Goal: Task Accomplishment & Management: Manage account settings

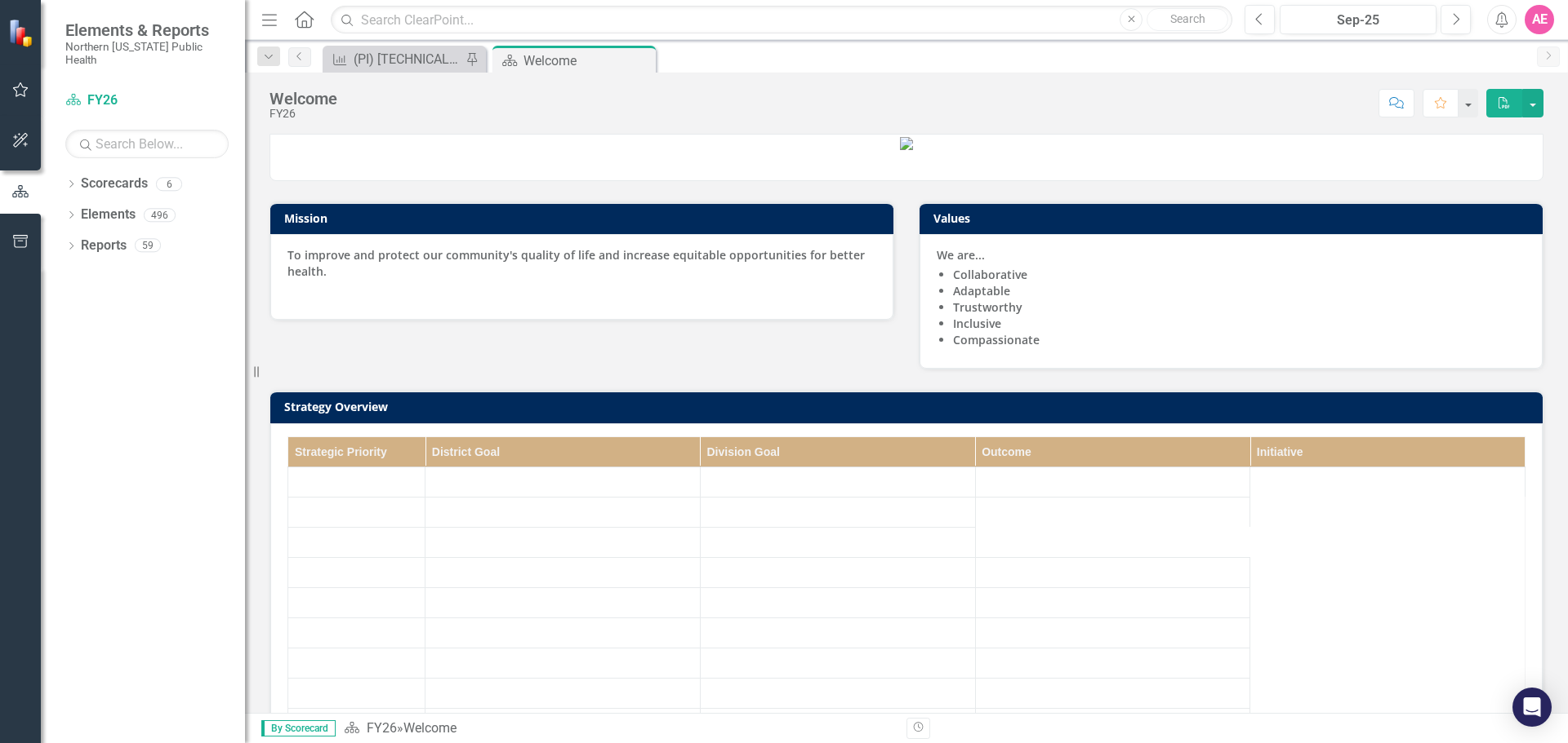
click at [22, 91] on icon "button" at bounding box center [20, 89] width 17 height 13
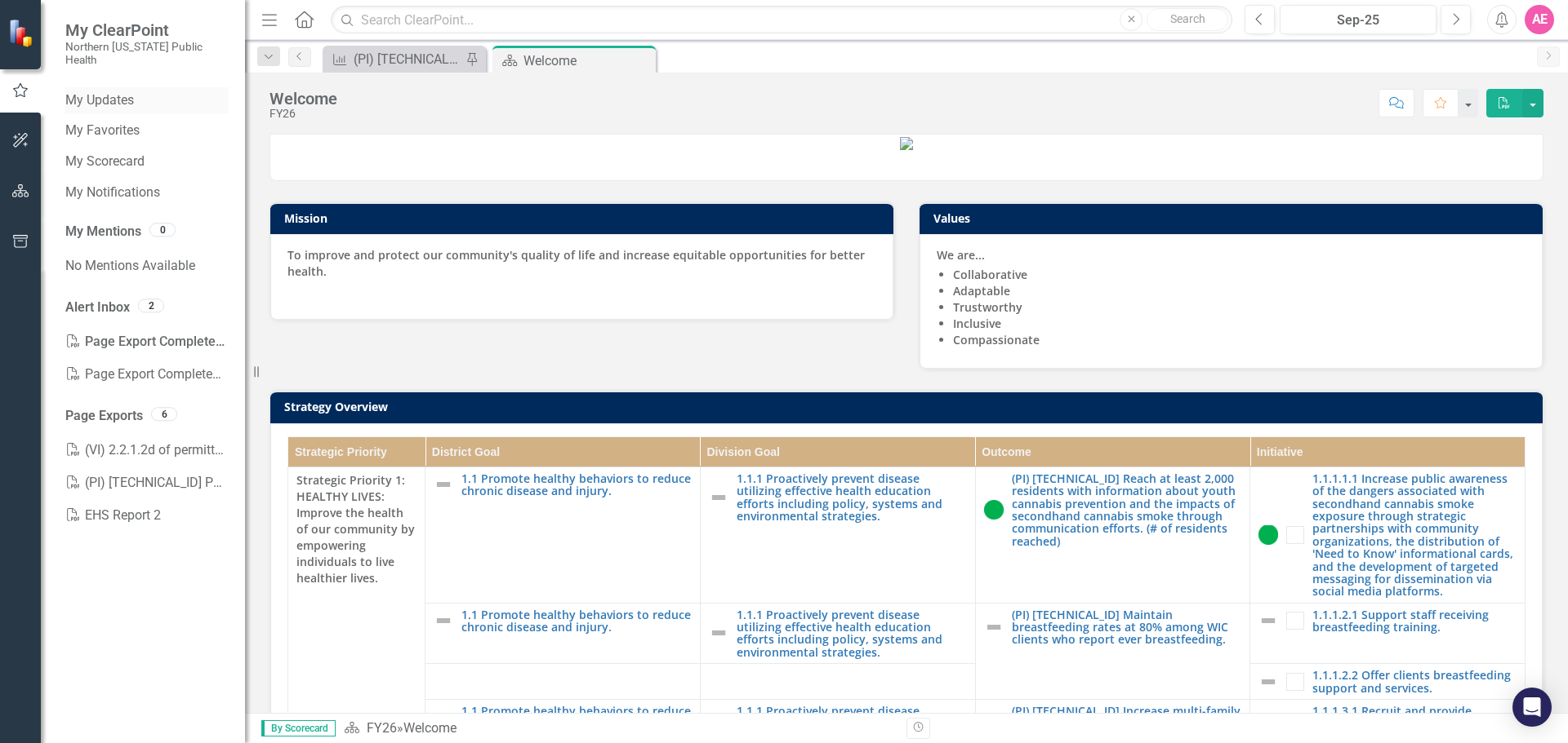
click at [120, 91] on link "My Updates" at bounding box center [147, 100] width 163 height 19
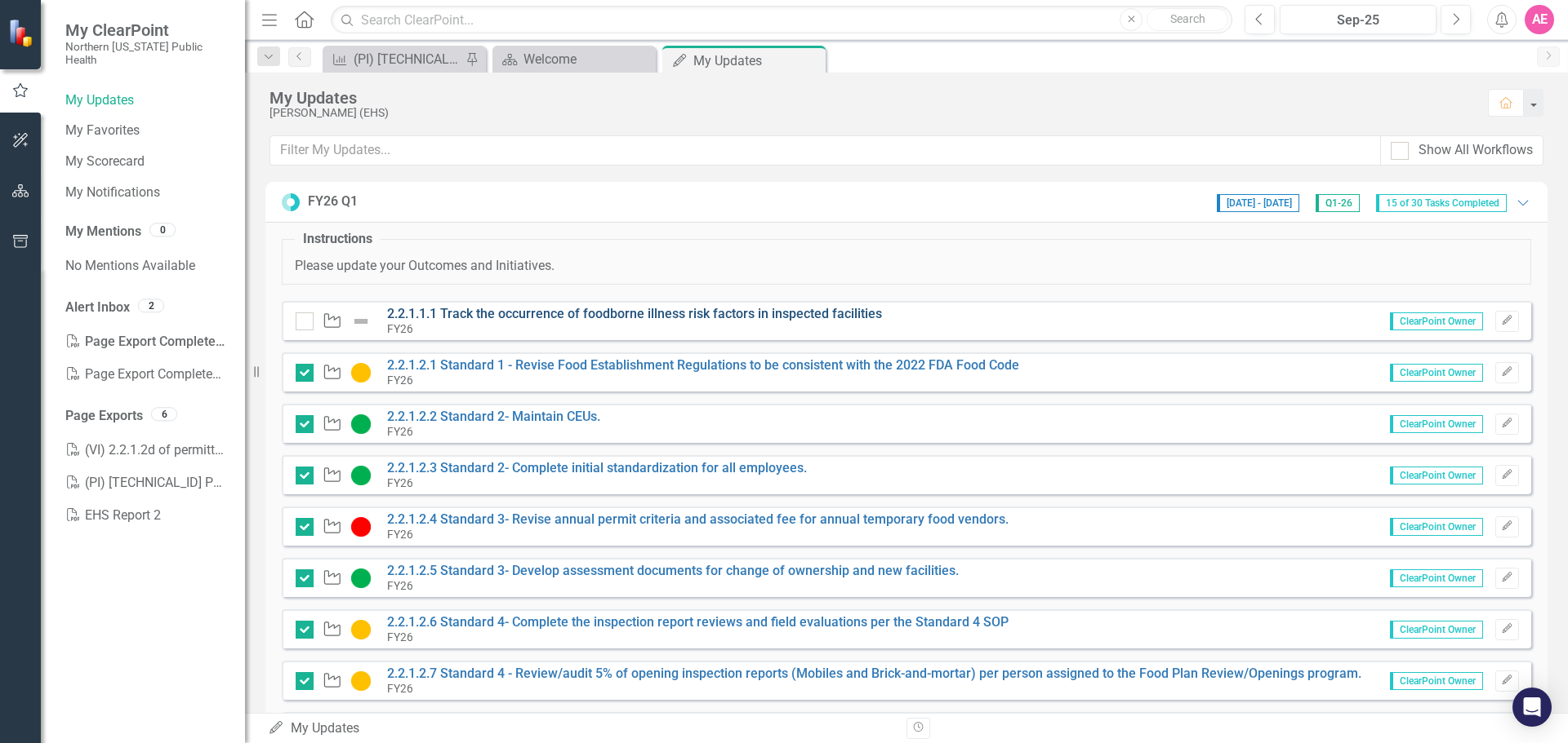
click at [488, 311] on link "2.2.1.1.1 Track the occurrence of foodborne illness risk factors in inspected f…" at bounding box center [634, 313] width 495 height 15
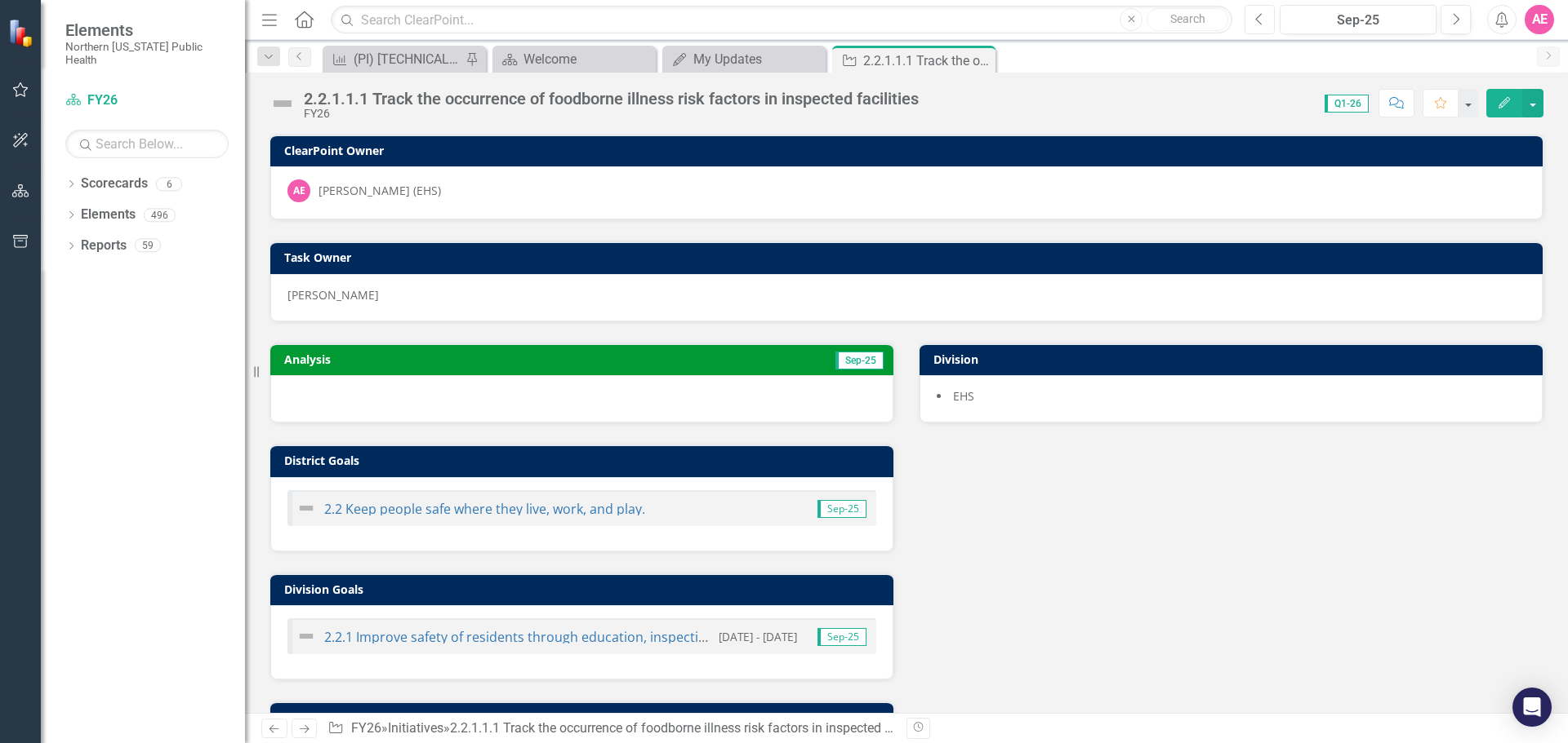
click at [1270, 19] on button "Previous" at bounding box center [1259, 19] width 30 height 29
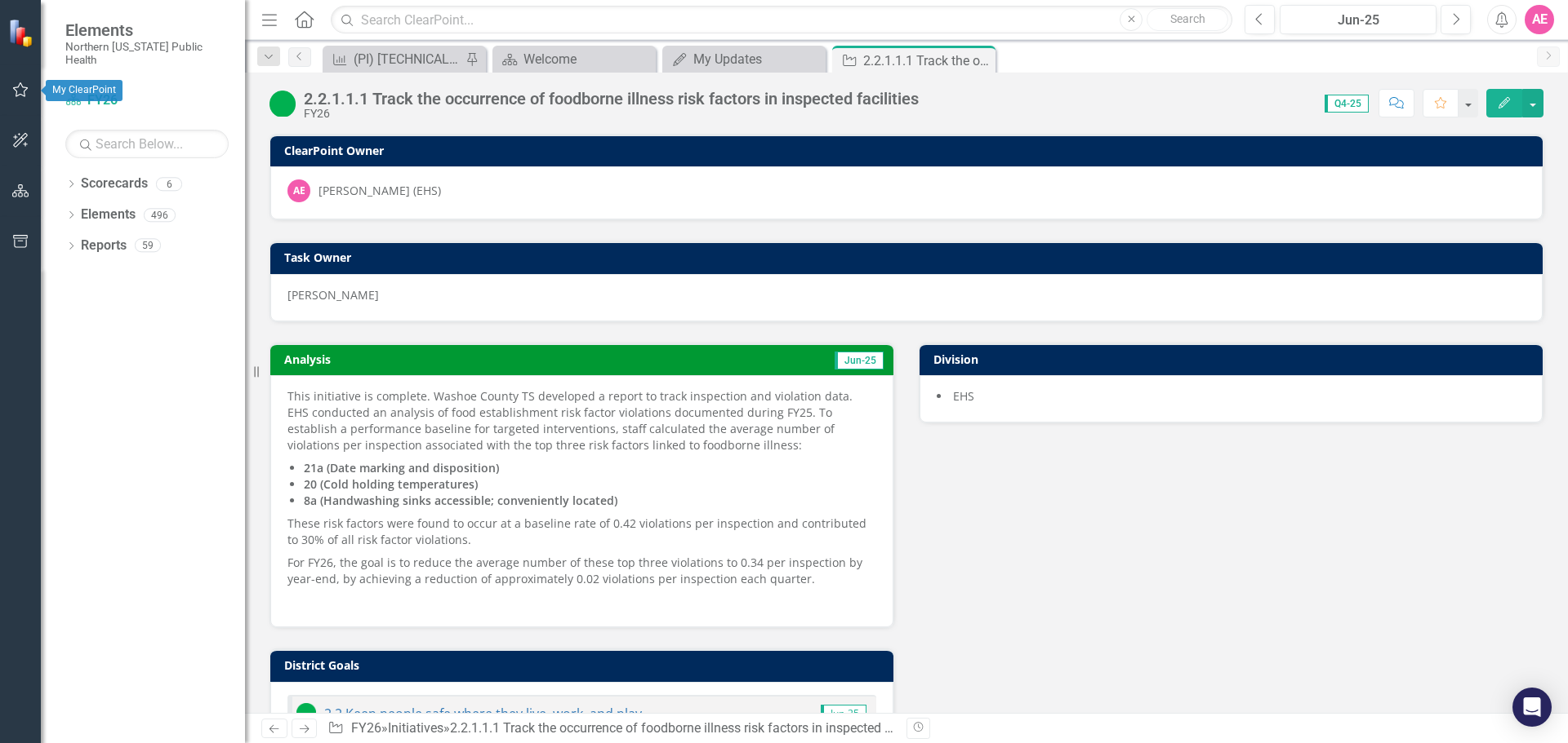
click at [15, 90] on icon "button" at bounding box center [20, 89] width 17 height 13
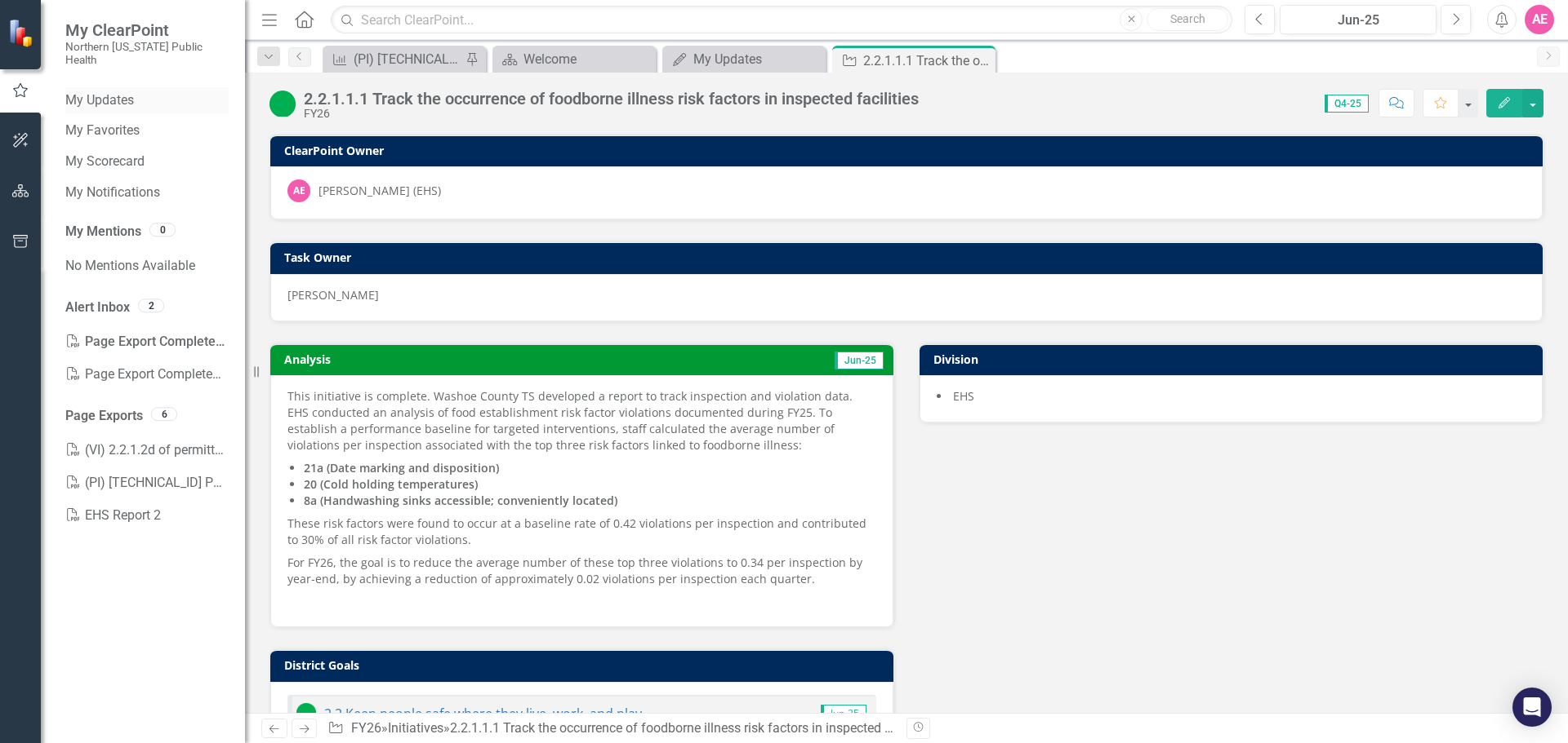
click at [103, 91] on link "My Updates" at bounding box center [147, 100] width 163 height 19
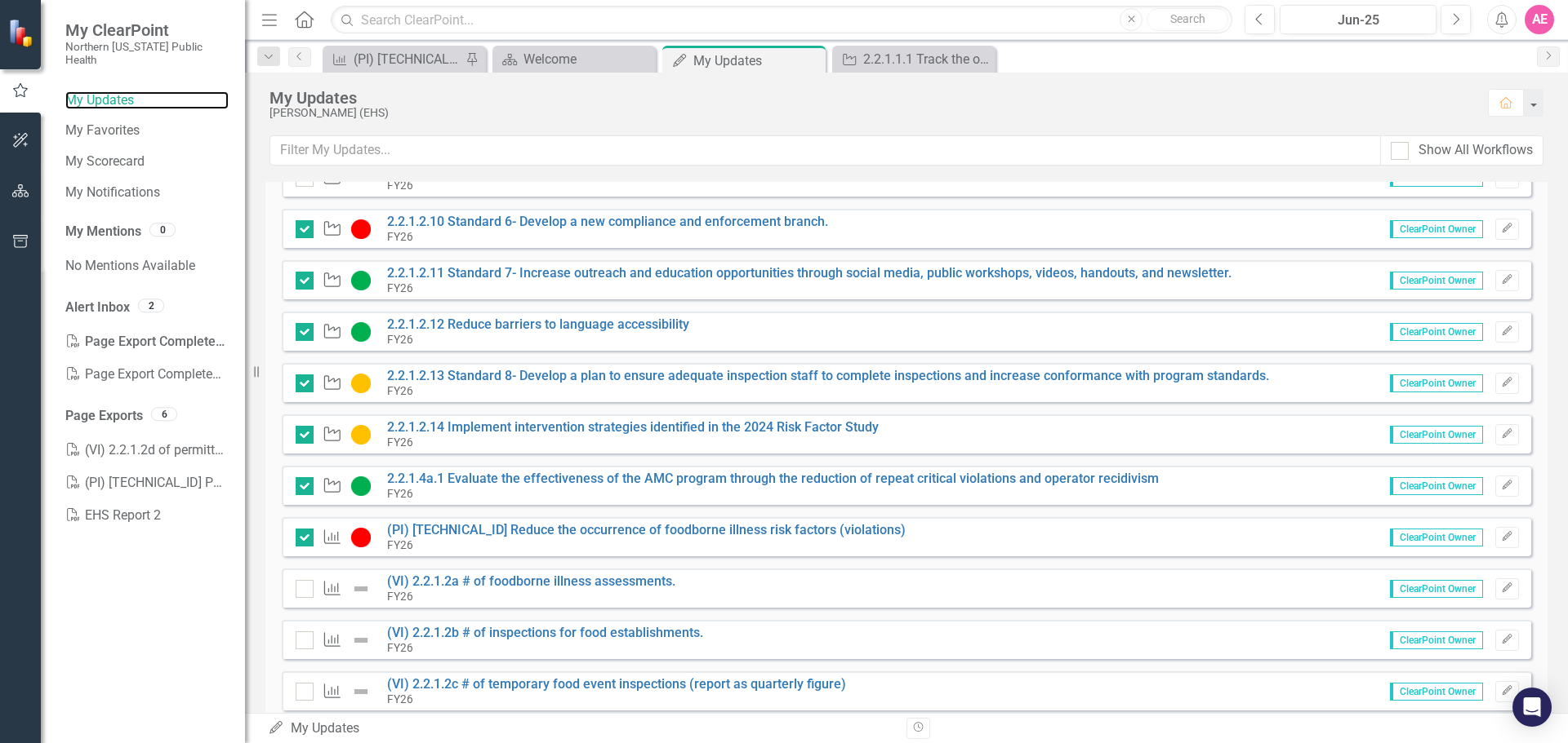
scroll to position [653, 0]
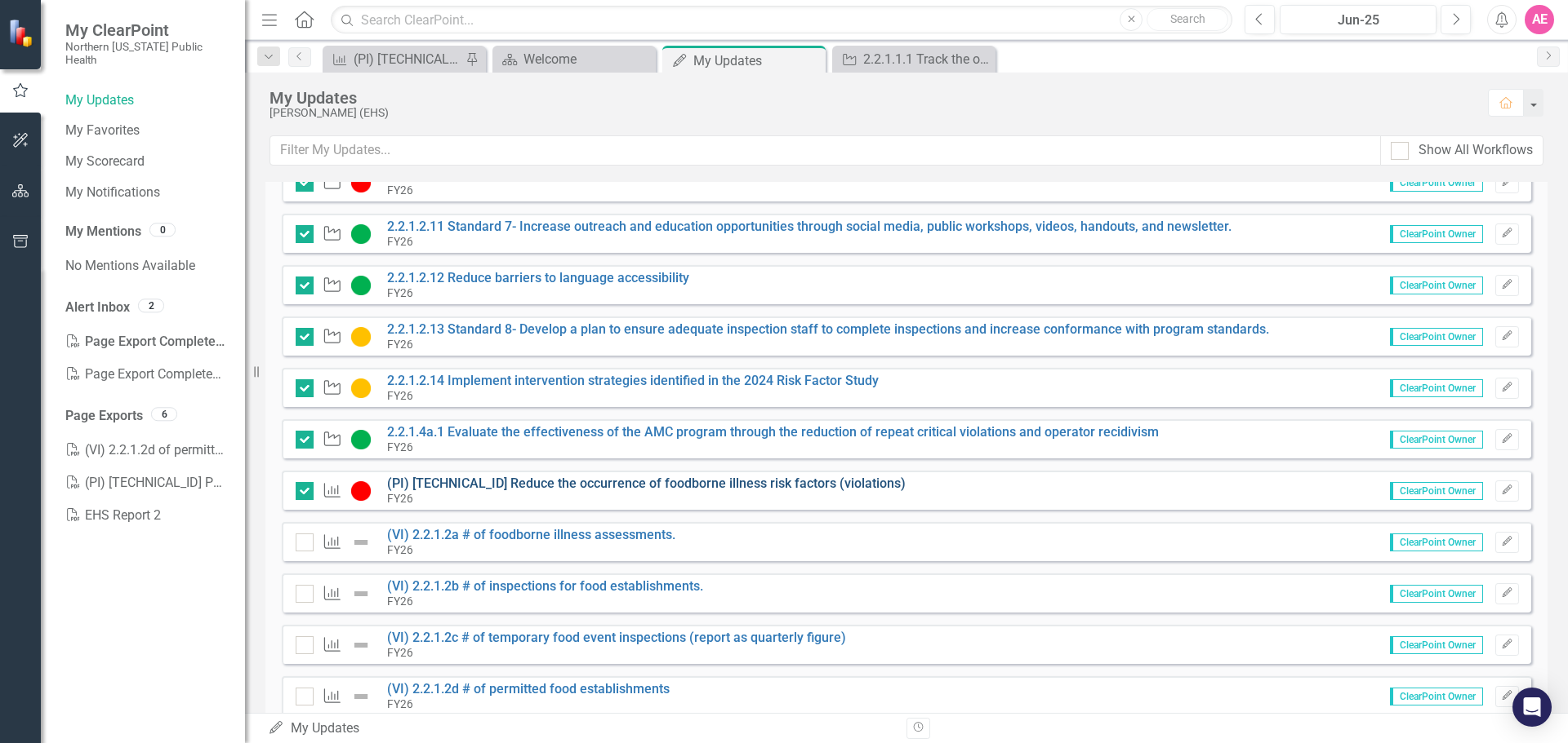
click at [564, 483] on link "(PI) [TECHNICAL_ID] Reduce the occurrence of foodborne illness risk factors (vi…" at bounding box center [646, 483] width 518 height 15
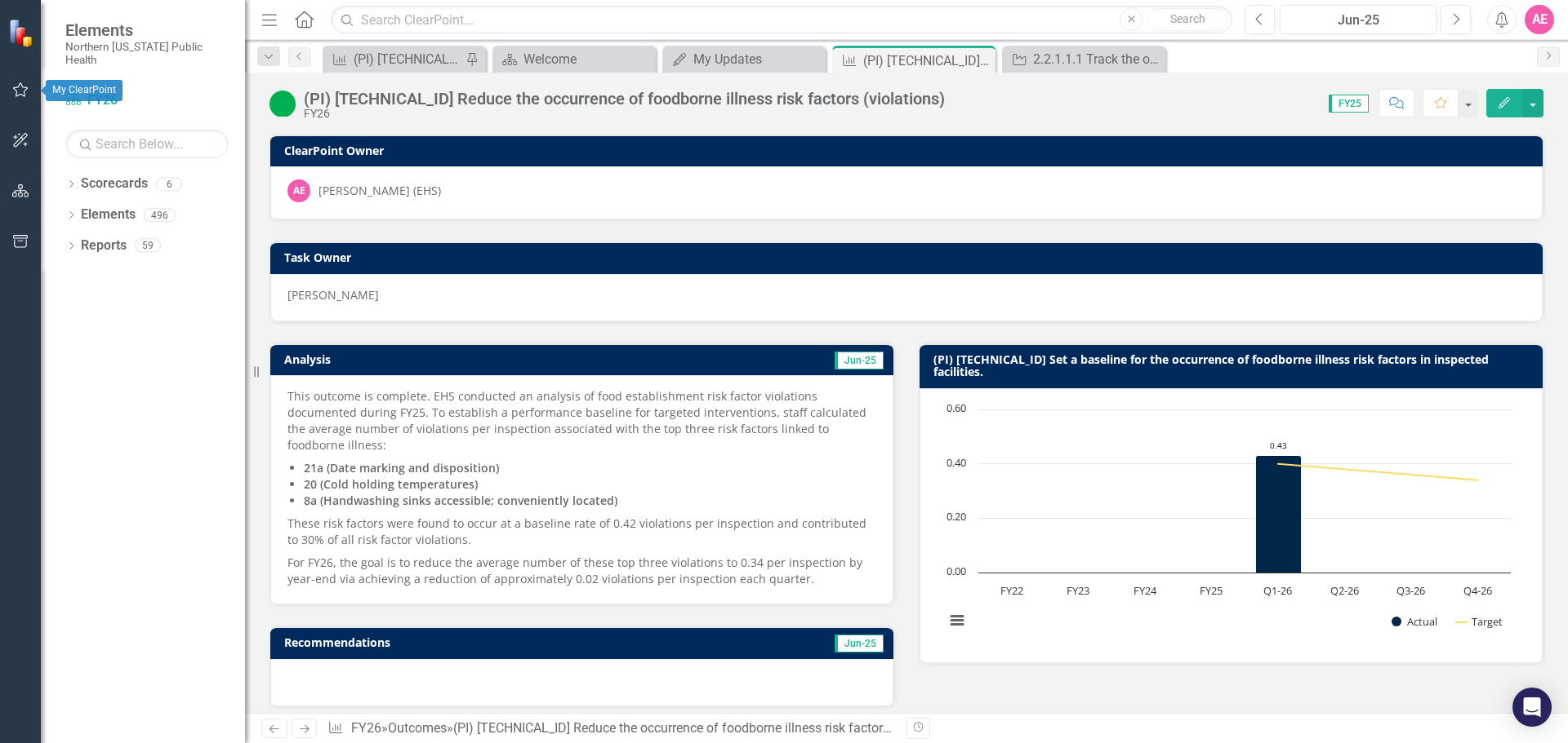
click at [13, 84] on icon "button" at bounding box center [20, 89] width 17 height 13
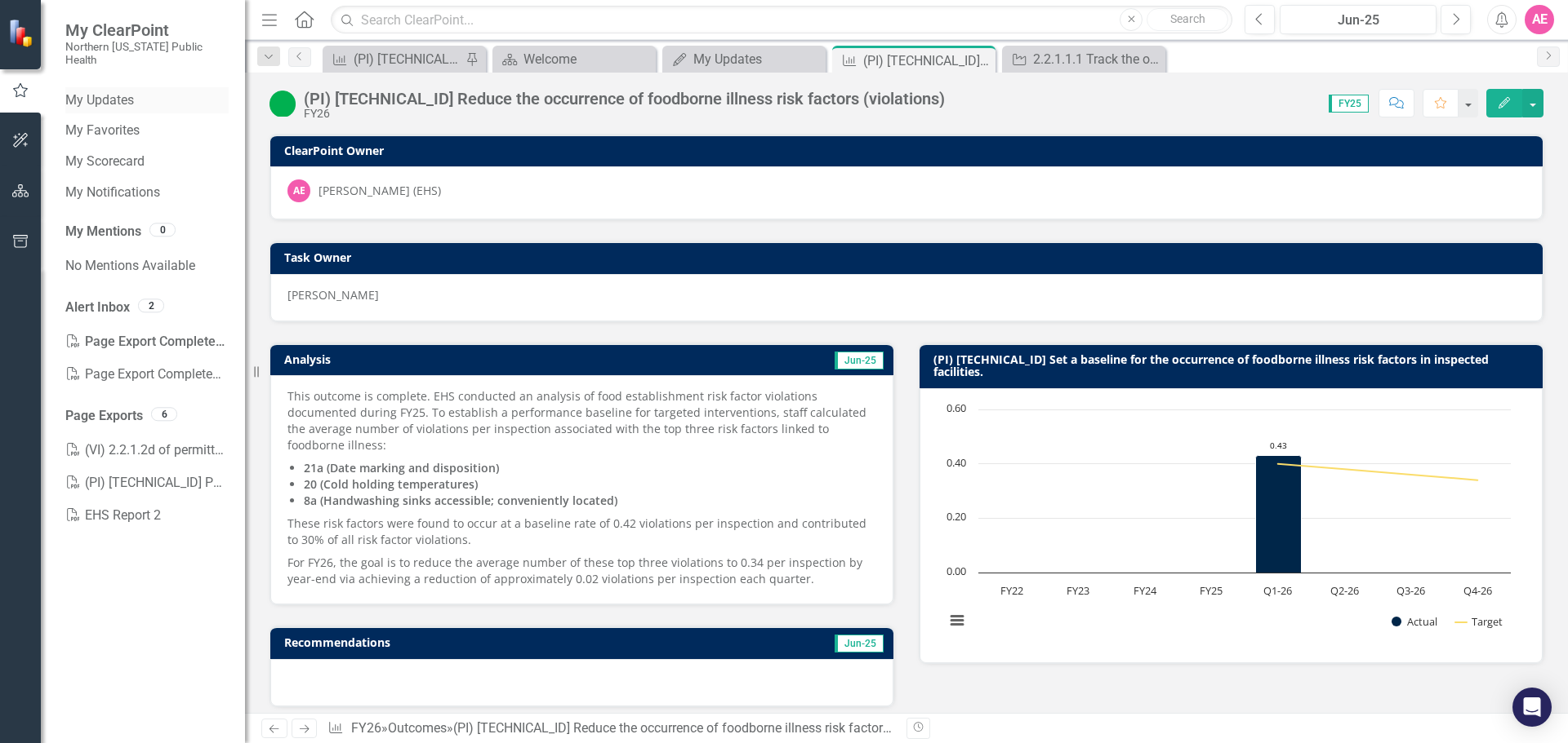
click at [113, 91] on link "My Updates" at bounding box center [147, 100] width 163 height 19
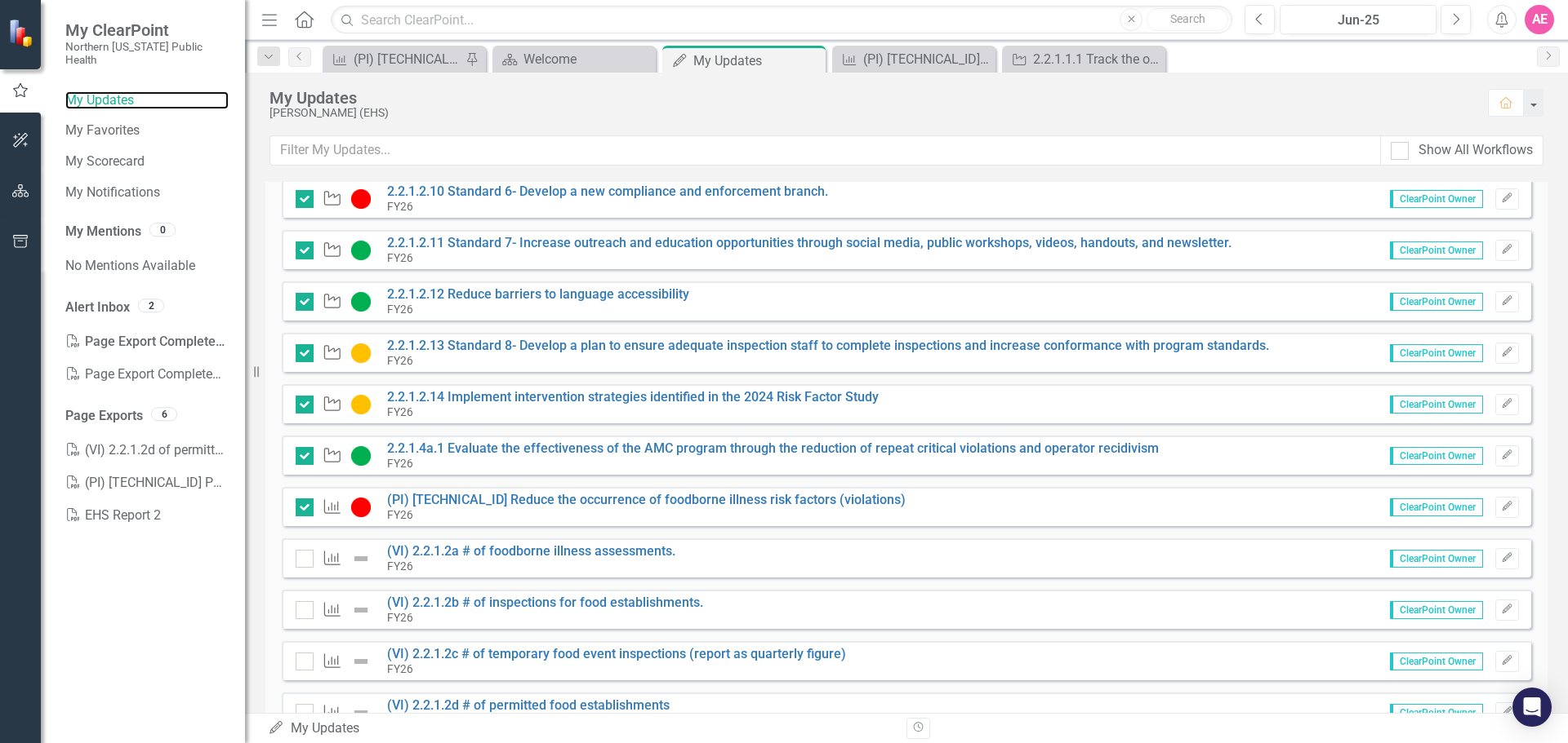
scroll to position [735, 0]
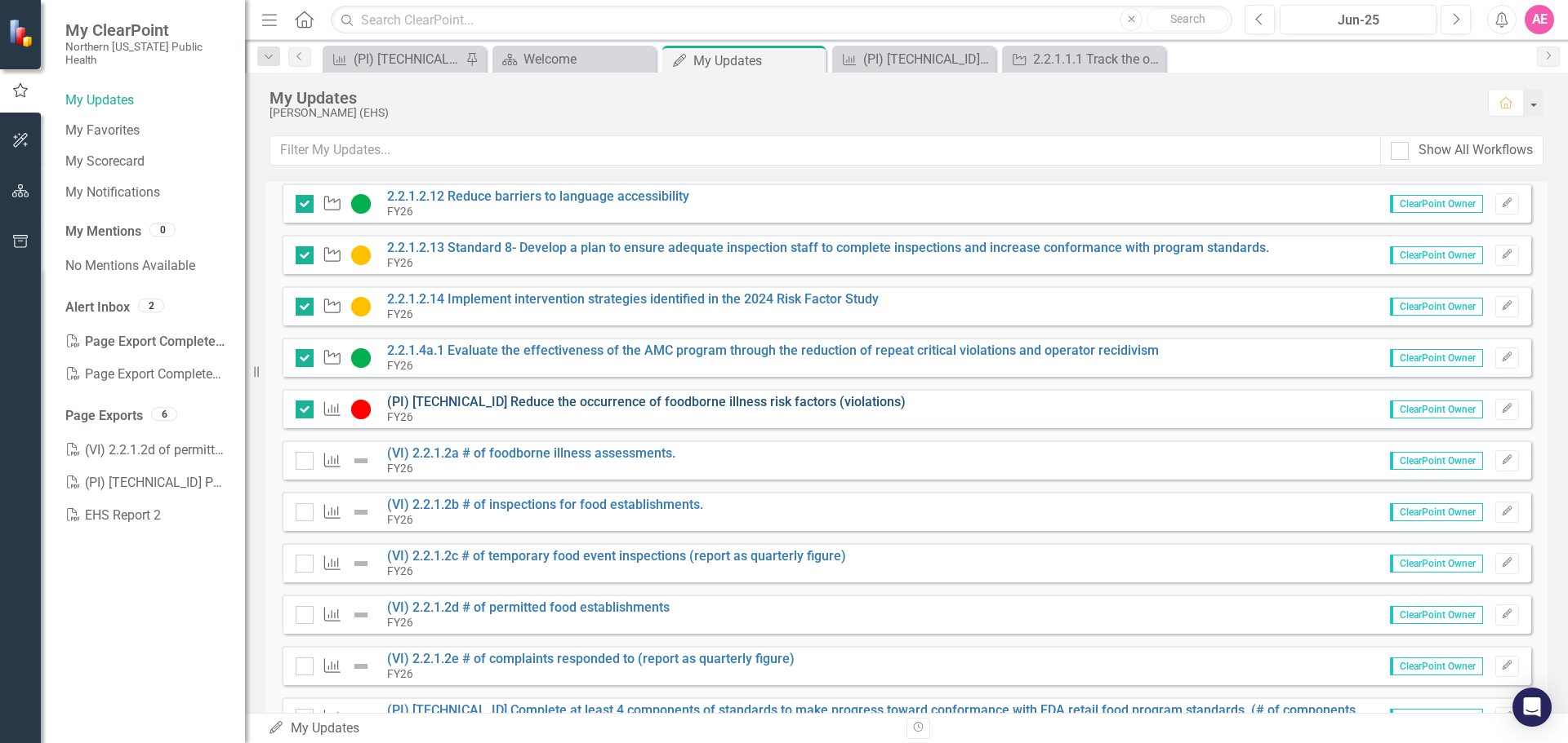
click at [527, 397] on link "(PI) [TECHNICAL_ID] Reduce the occurrence of foodborne illness risk factors (vi…" at bounding box center [646, 402] width 518 height 15
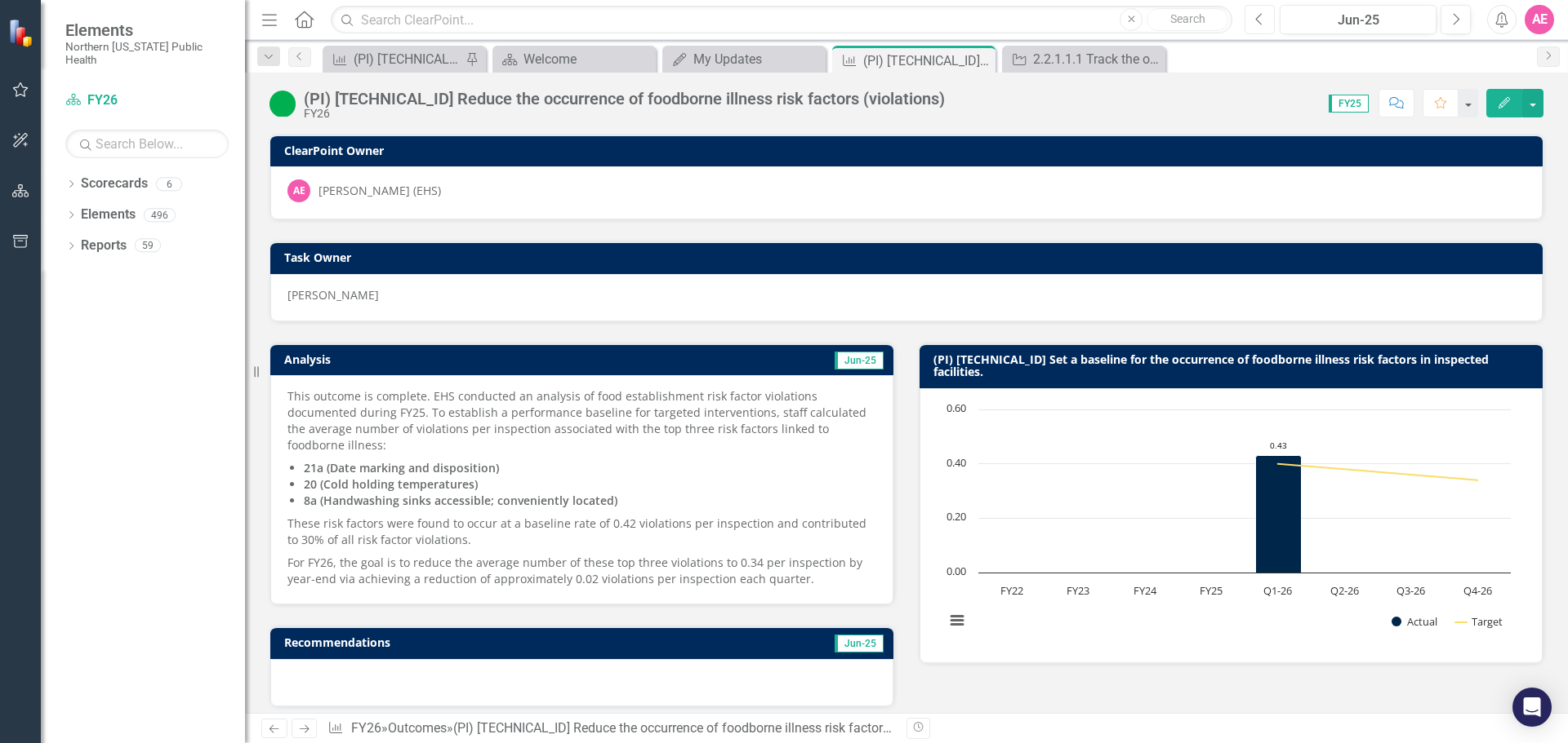
click at [1257, 12] on icon "Previous" at bounding box center [1259, 19] width 9 height 15
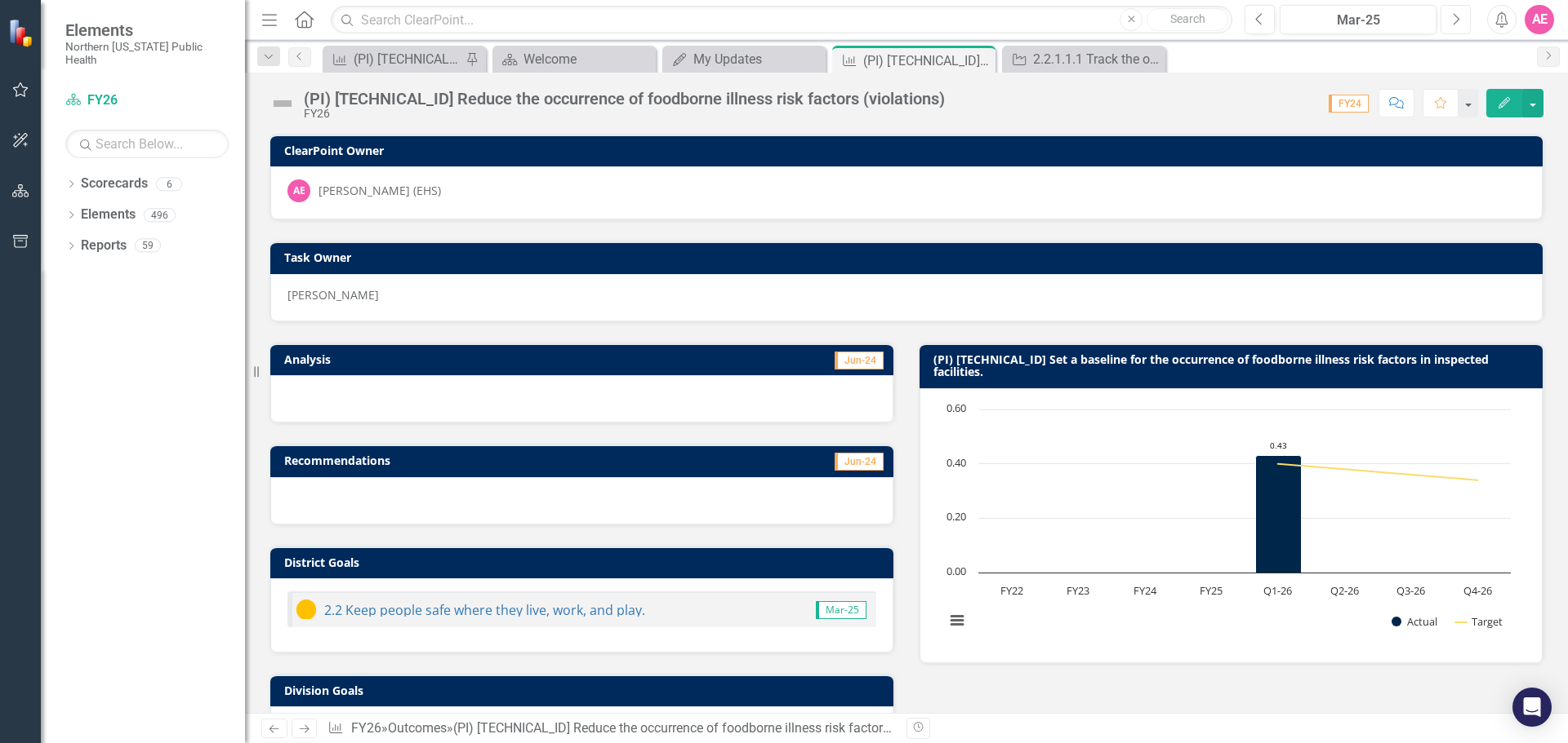
click at [1452, 11] on button "Next" at bounding box center [1455, 19] width 30 height 29
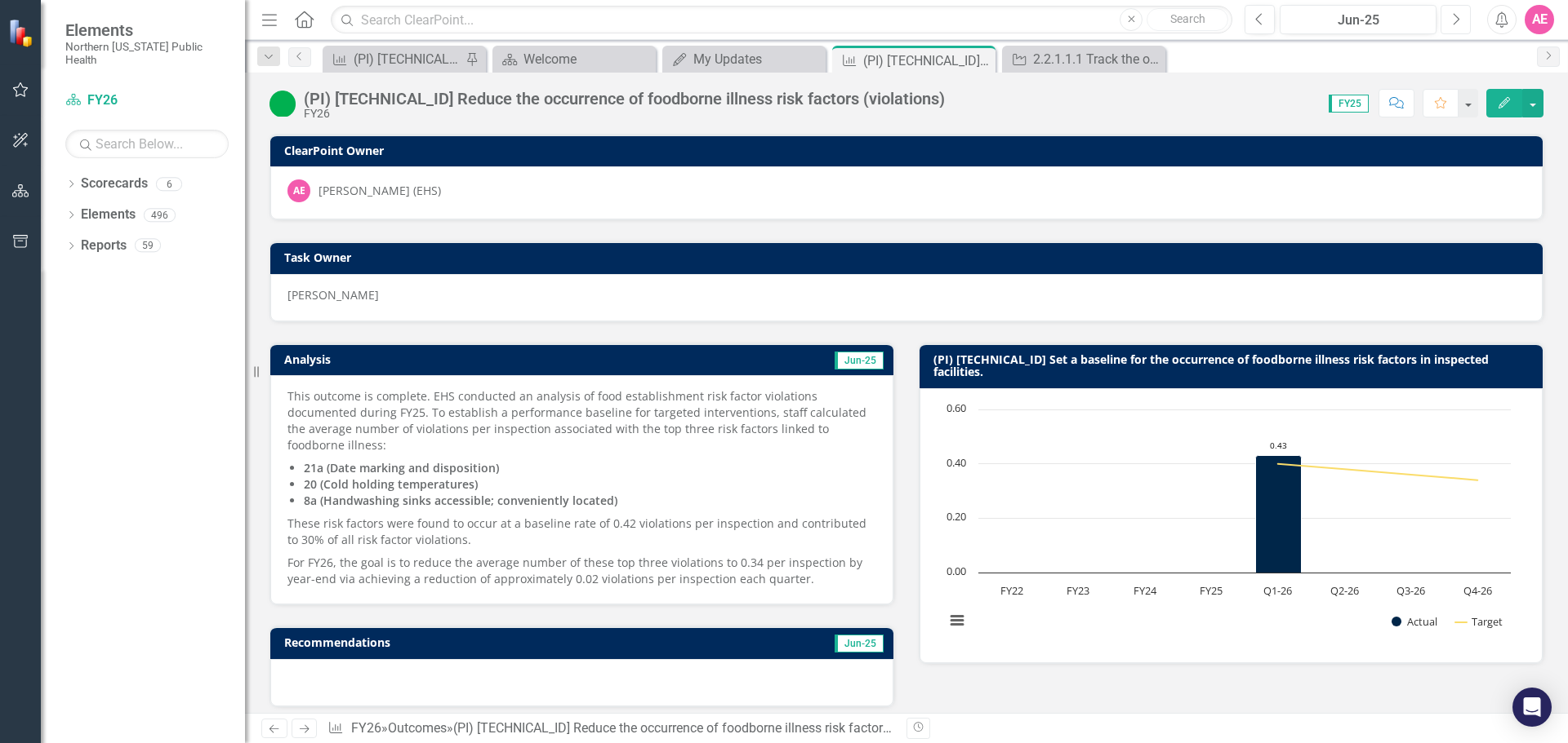
click at [1450, 15] on icon "Next" at bounding box center [1455, 19] width 9 height 15
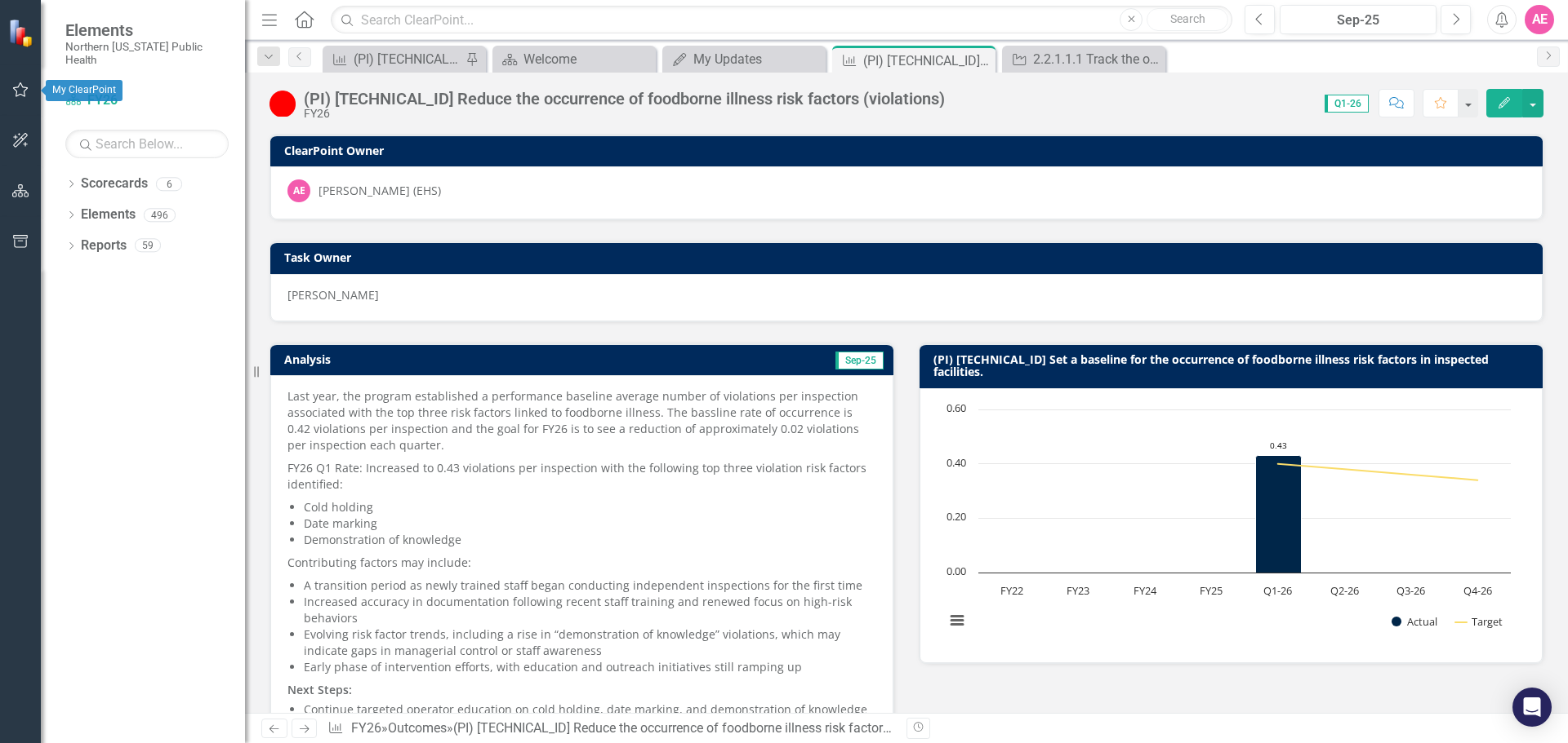
click at [20, 87] on icon "button" at bounding box center [20, 89] width 17 height 13
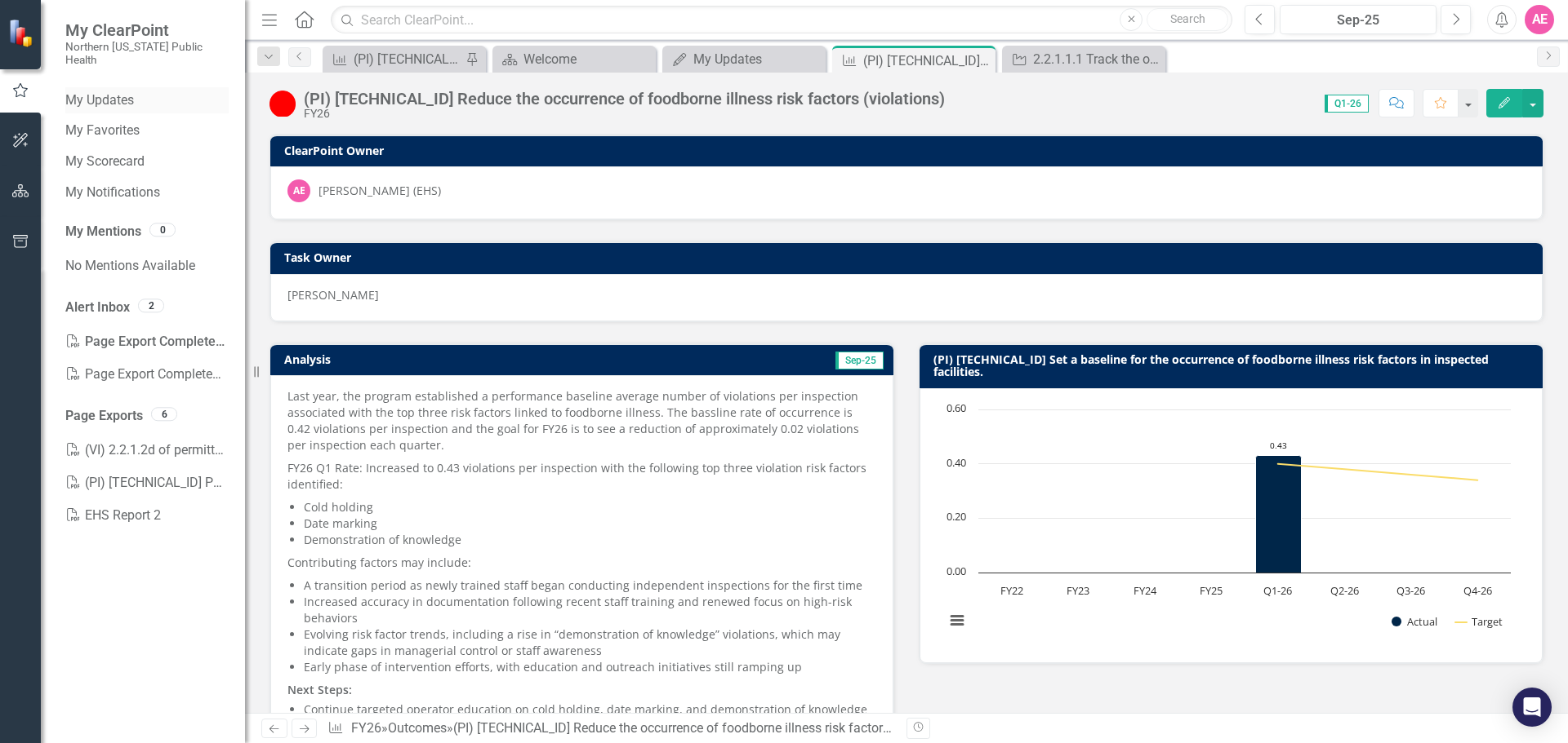
click at [115, 91] on link "My Updates" at bounding box center [147, 100] width 163 height 19
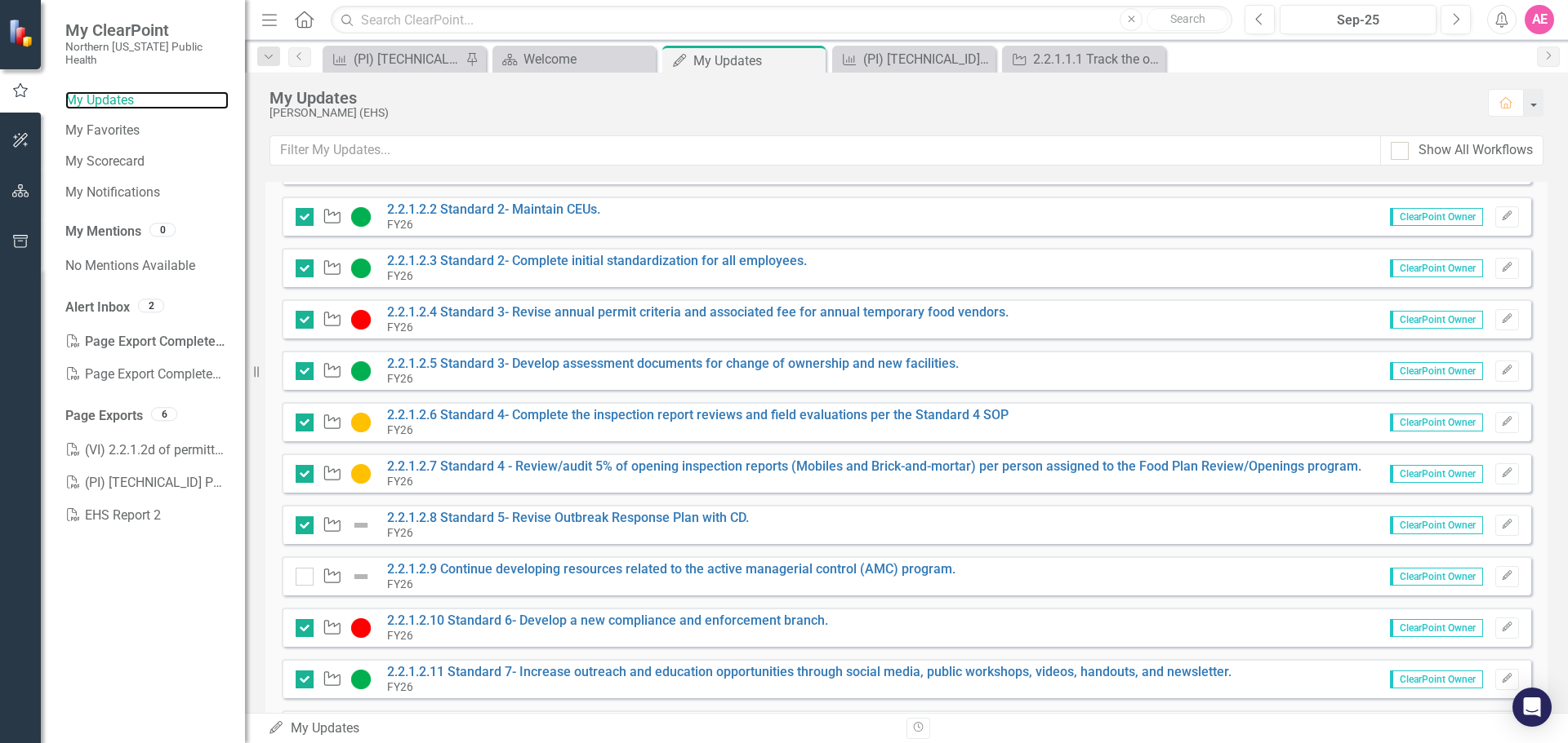
scroll to position [245, 0]
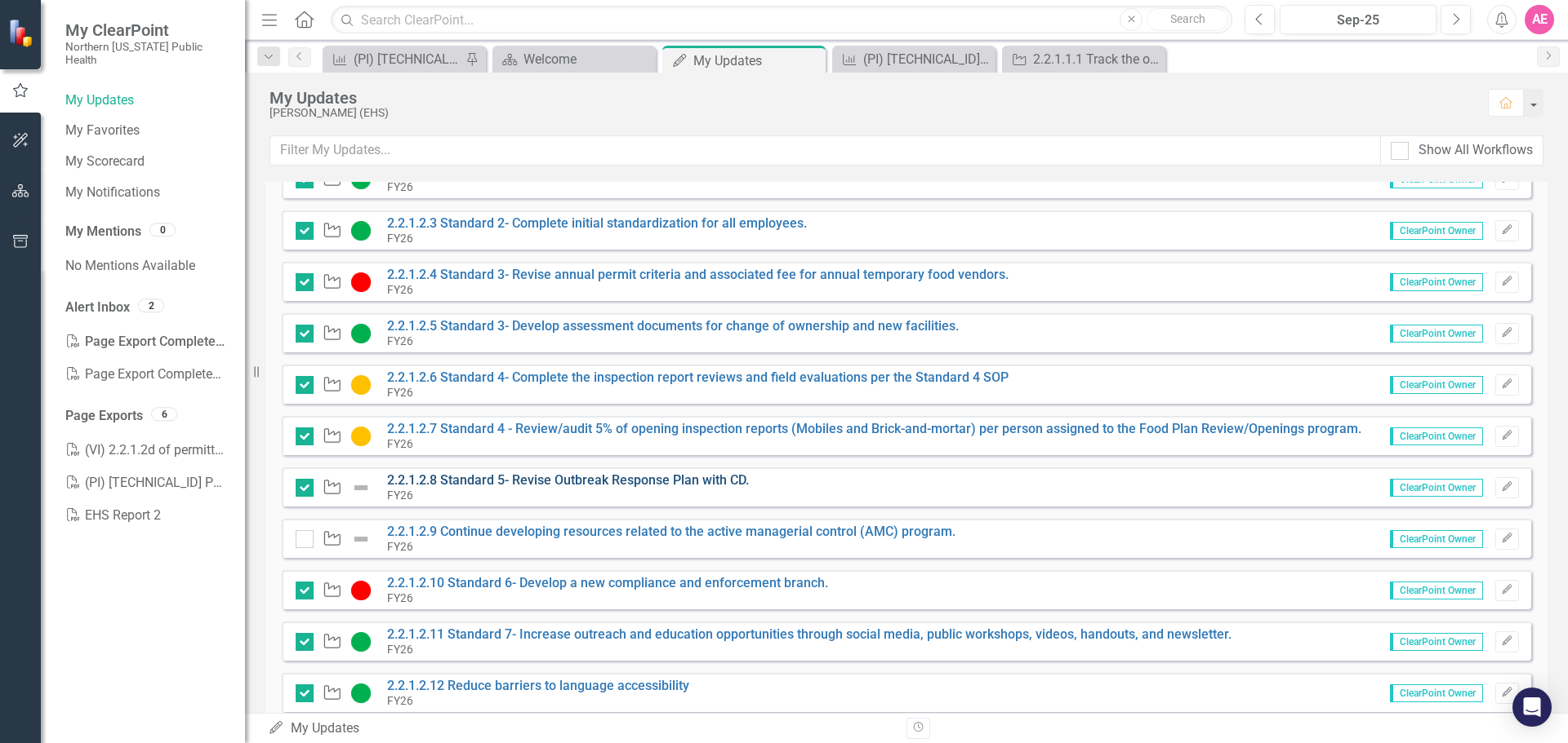
click at [563, 483] on link "2.2.1.2.8 Standard 5- Revise Outbreak Response Plan with CD." at bounding box center [568, 480] width 362 height 15
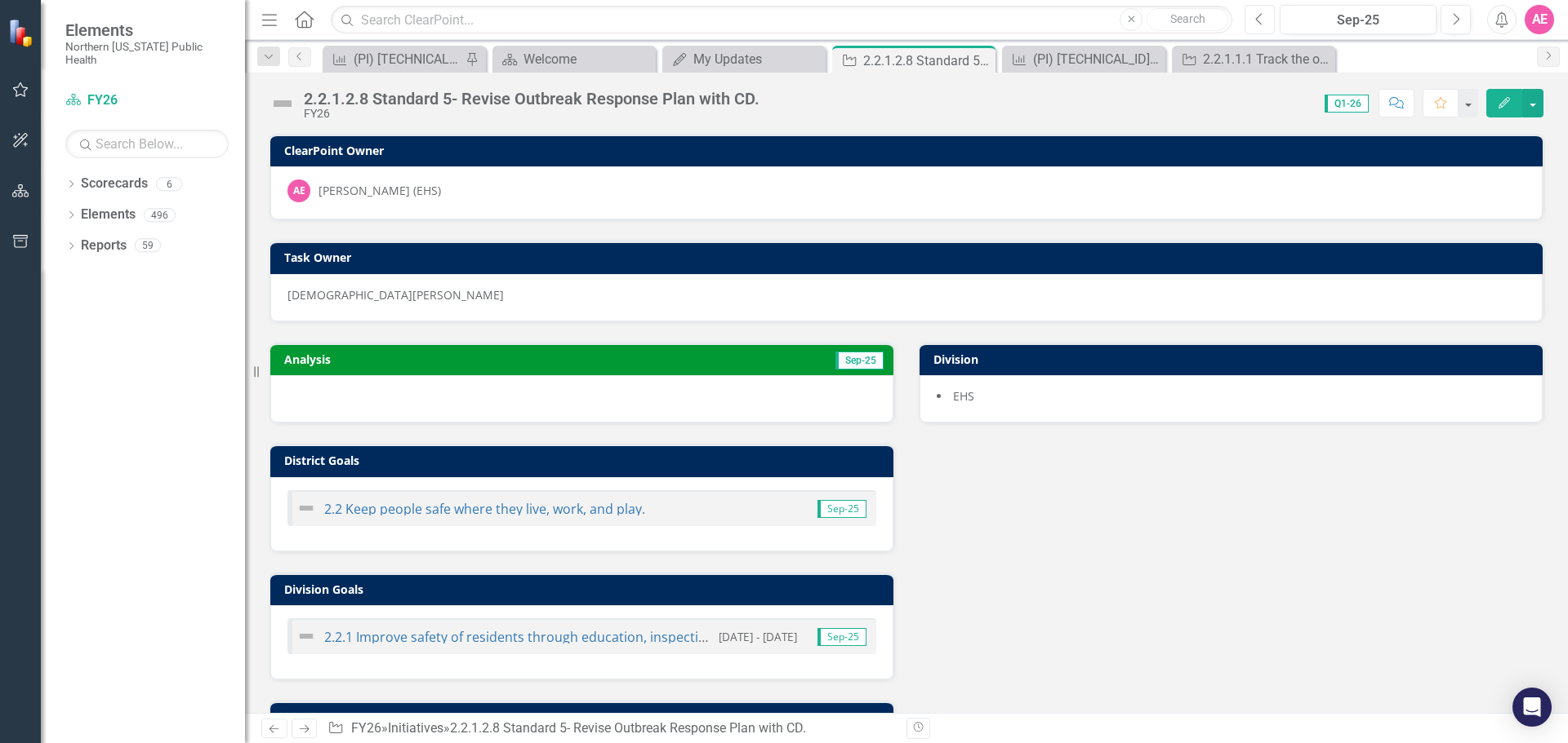
click at [1262, 14] on icon "Previous" at bounding box center [1259, 19] width 9 height 15
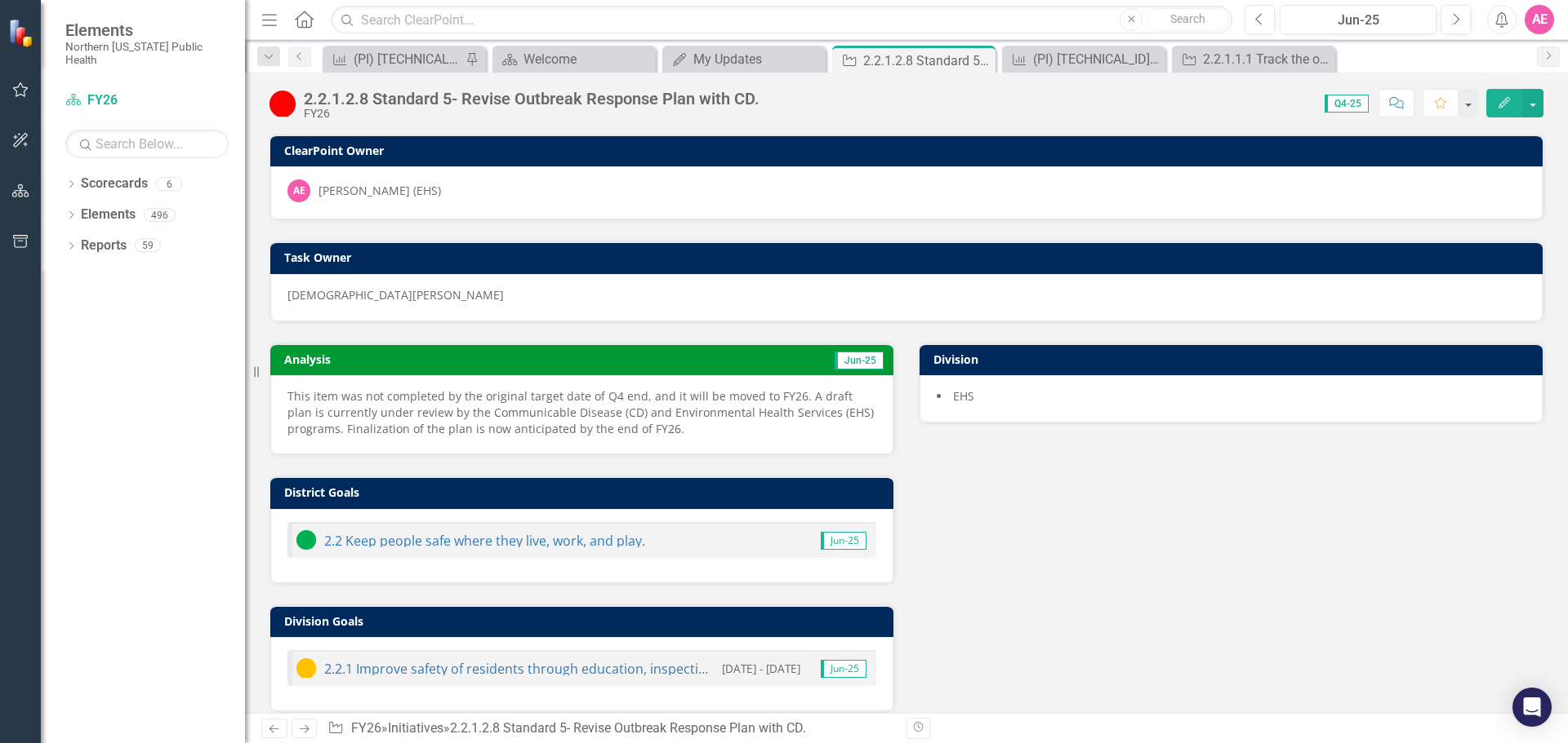
click at [1506, 94] on button "Edit" at bounding box center [1503, 103] width 36 height 28
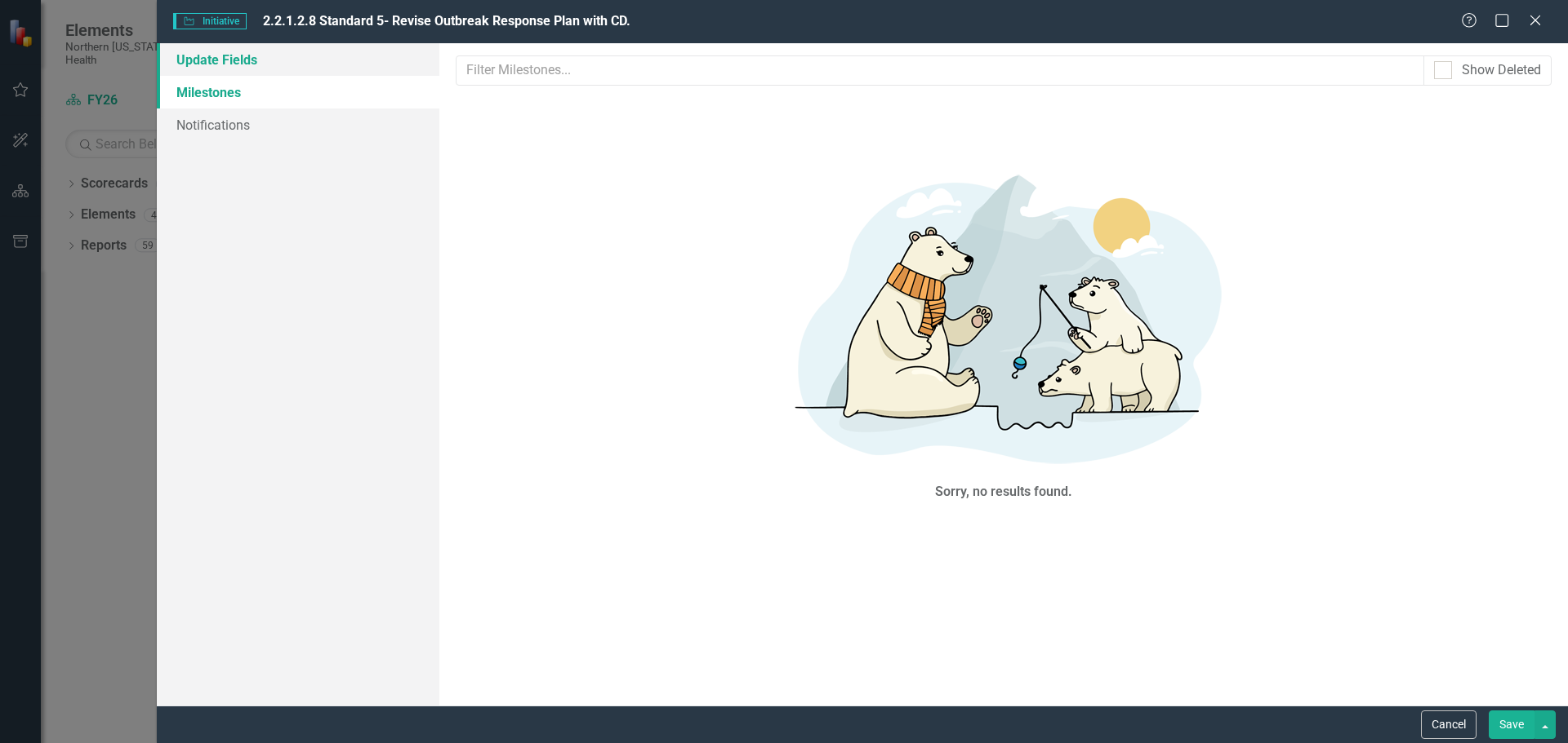
click at [253, 55] on link "Update Fields" at bounding box center [298, 59] width 282 height 33
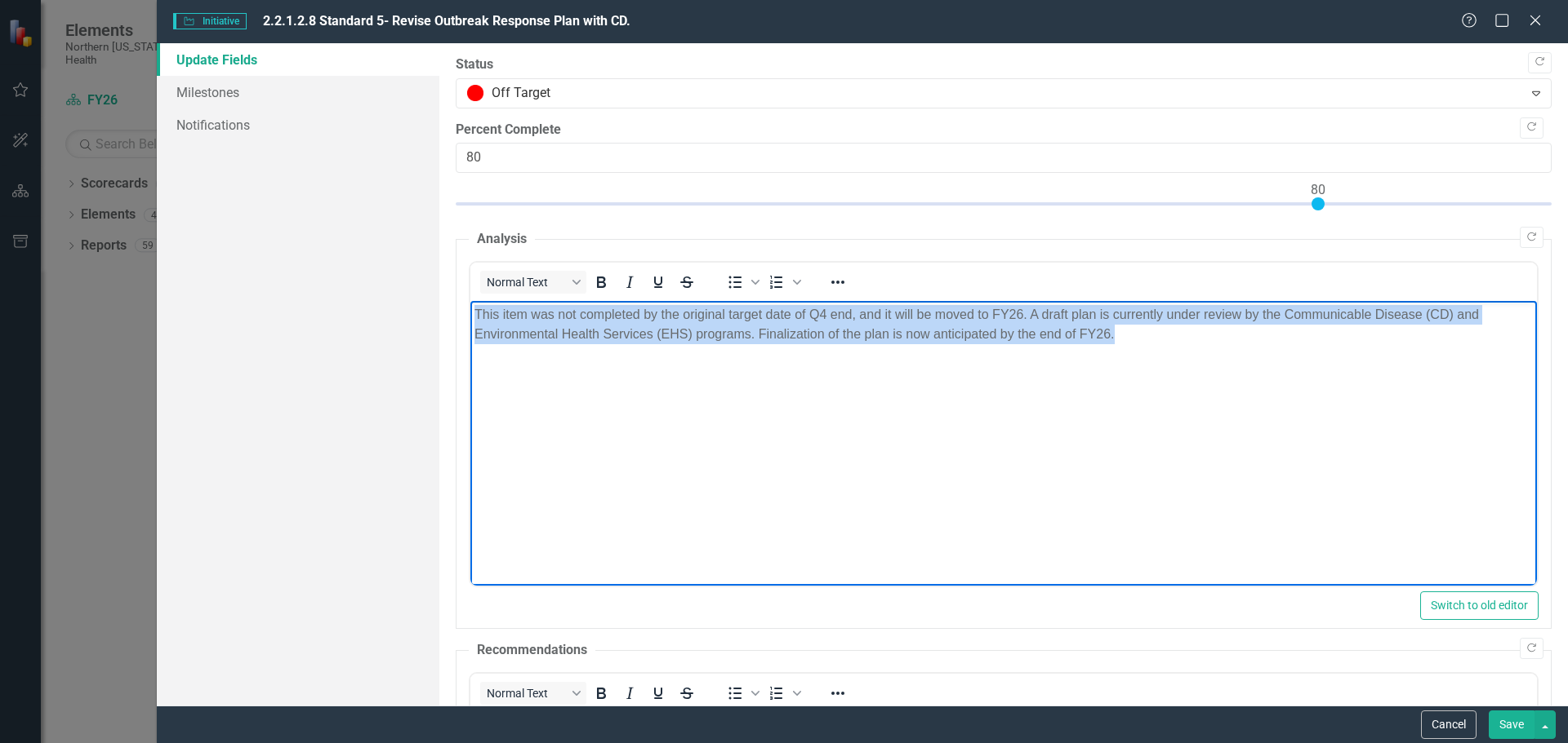
drag, startPoint x: 1080, startPoint y: 347, endPoint x: 460, endPoint y: 316, distance: 620.8
click at [469, 316] on html "This item was not completed by the original target date of Q4 end, and it will …" at bounding box center [1002, 423] width 1066 height 245
copy p "This item was not completed by the original target date of Q4 end, and it will …"
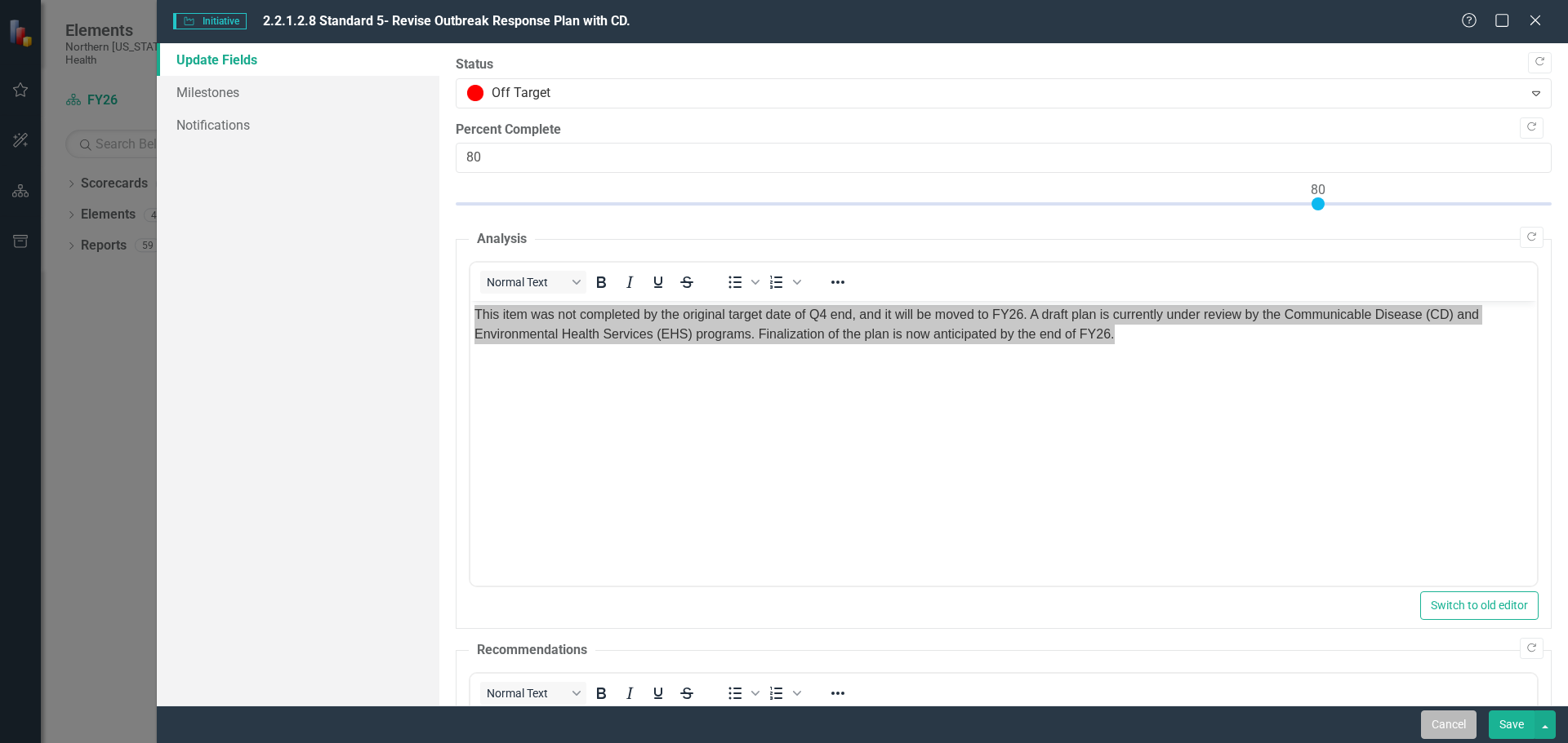
click at [1454, 728] on button "Cancel" at bounding box center [1448, 725] width 56 height 28
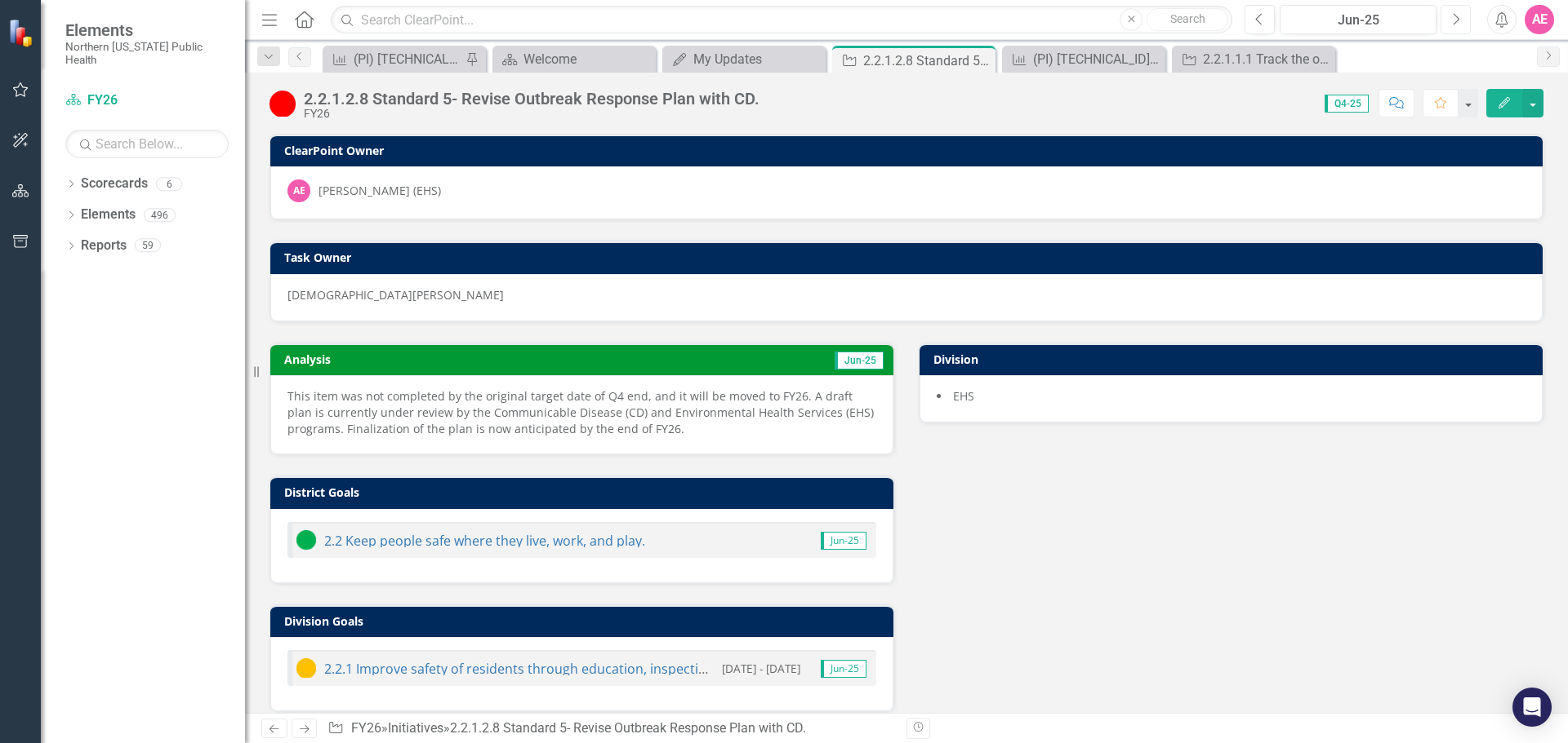
click at [1460, 20] on button "Next" at bounding box center [1455, 19] width 30 height 29
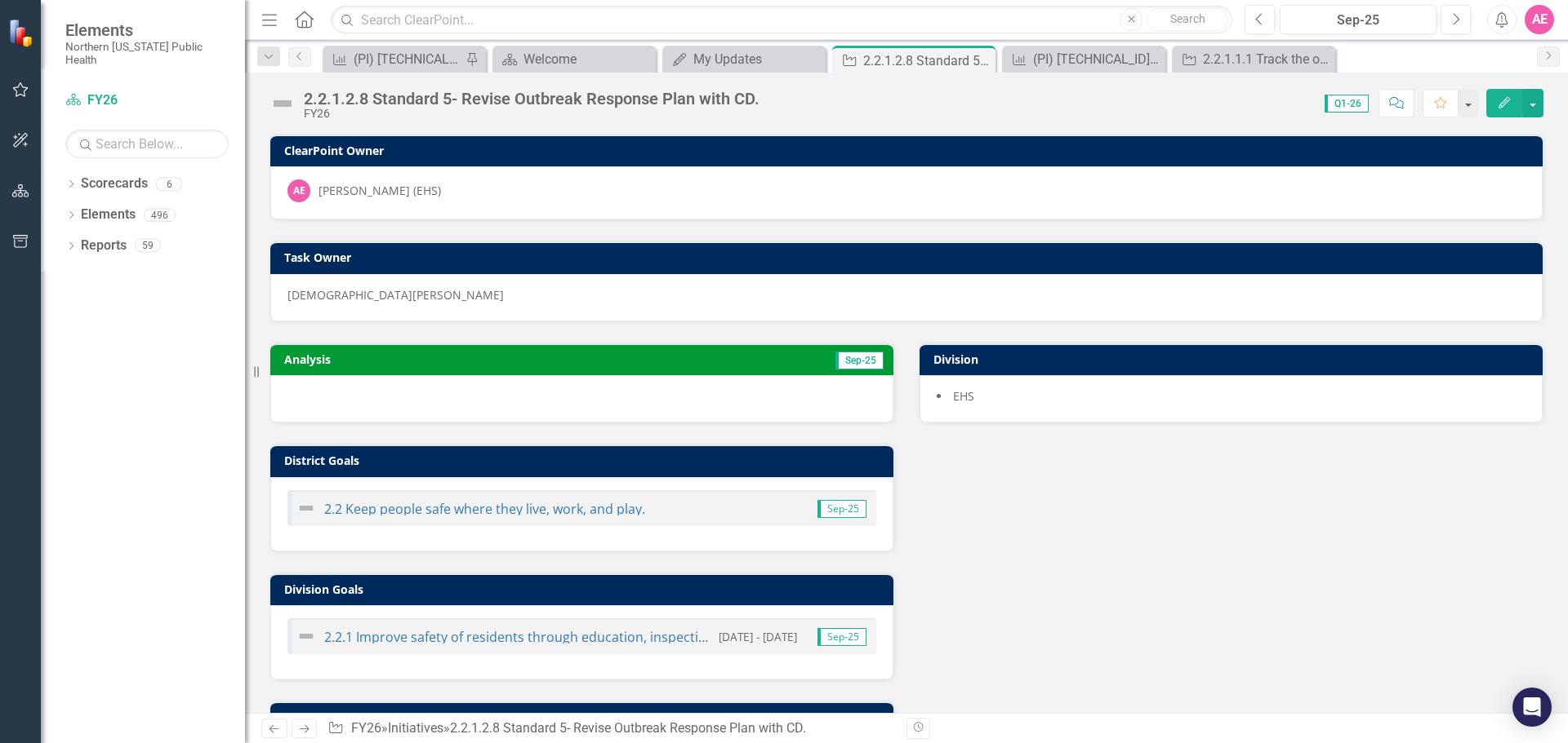
click at [1491, 105] on button "Edit" at bounding box center [1503, 103] width 36 height 28
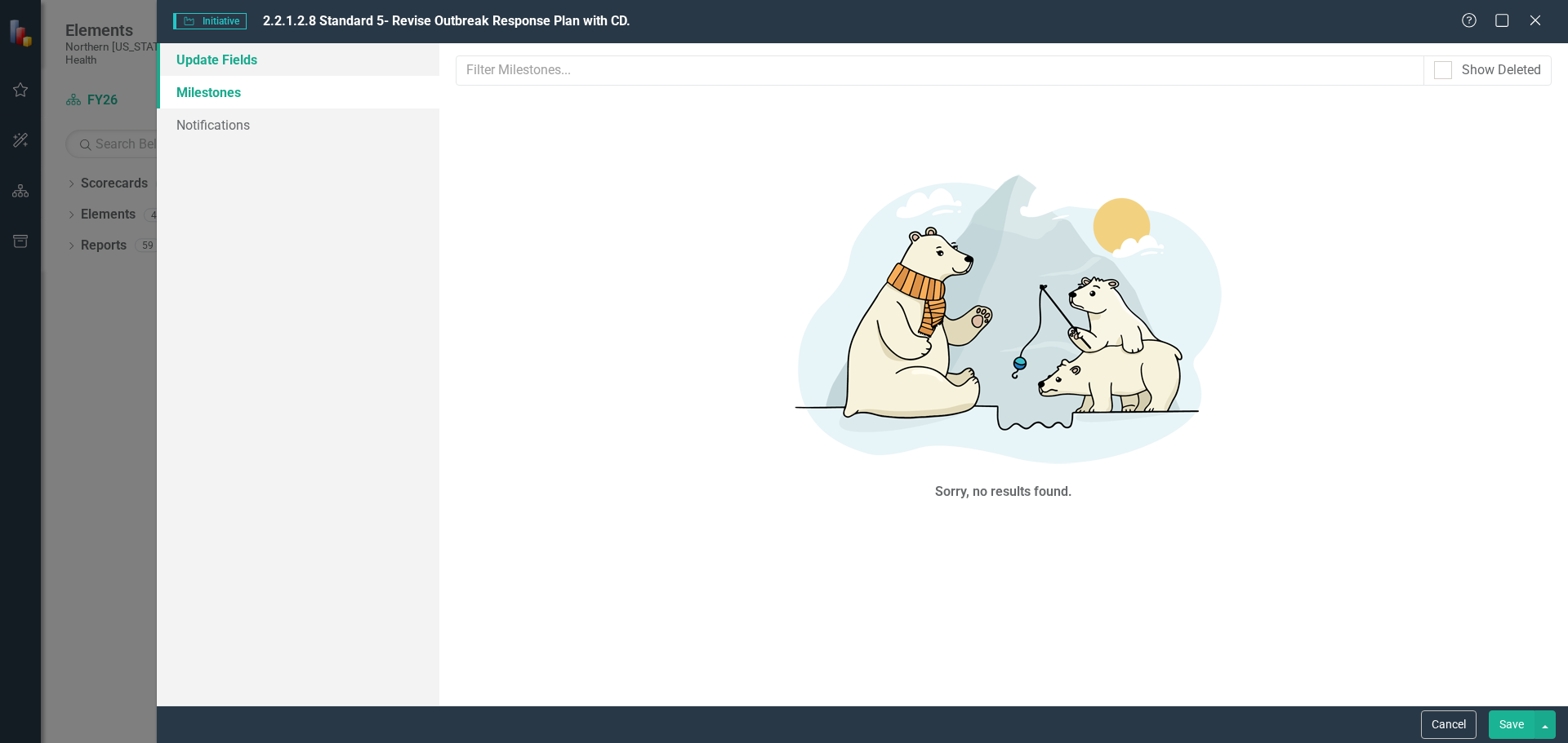
click at [228, 56] on link "Update Fields" at bounding box center [298, 59] width 282 height 33
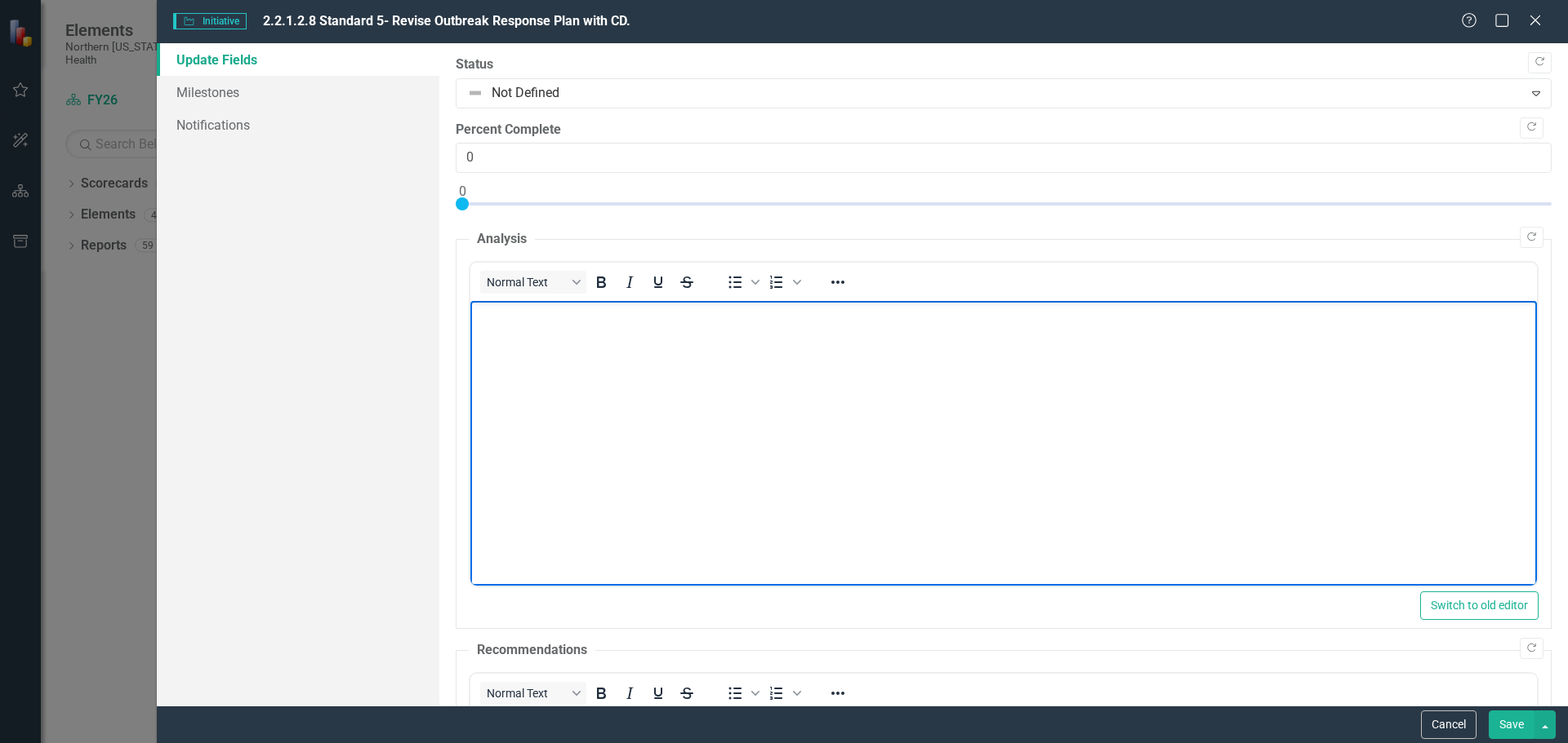
click at [539, 350] on body "Rich Text Area. Press ALT-0 for help." at bounding box center [1002, 423] width 1066 height 245
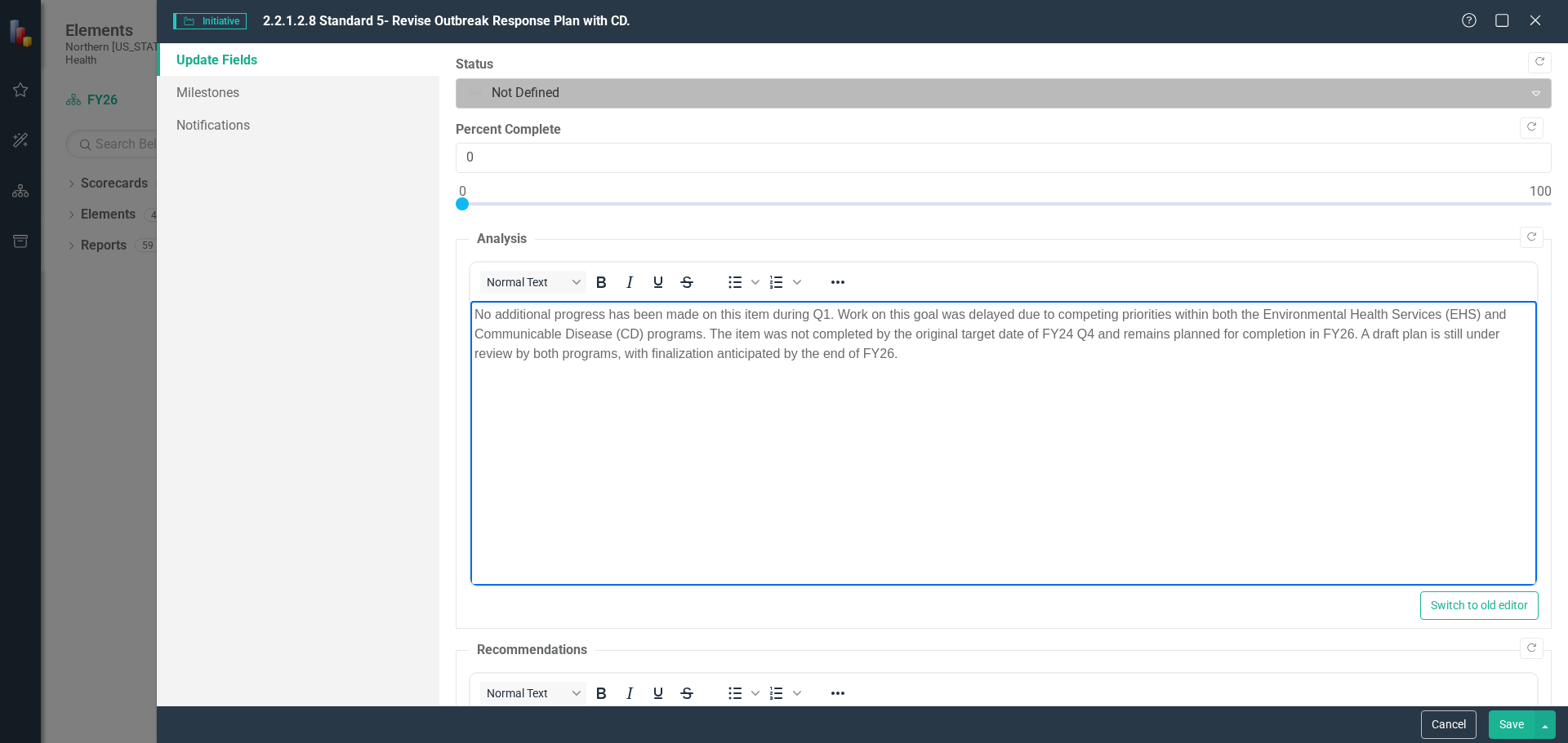
click at [558, 89] on div at bounding box center [990, 94] width 1046 height 22
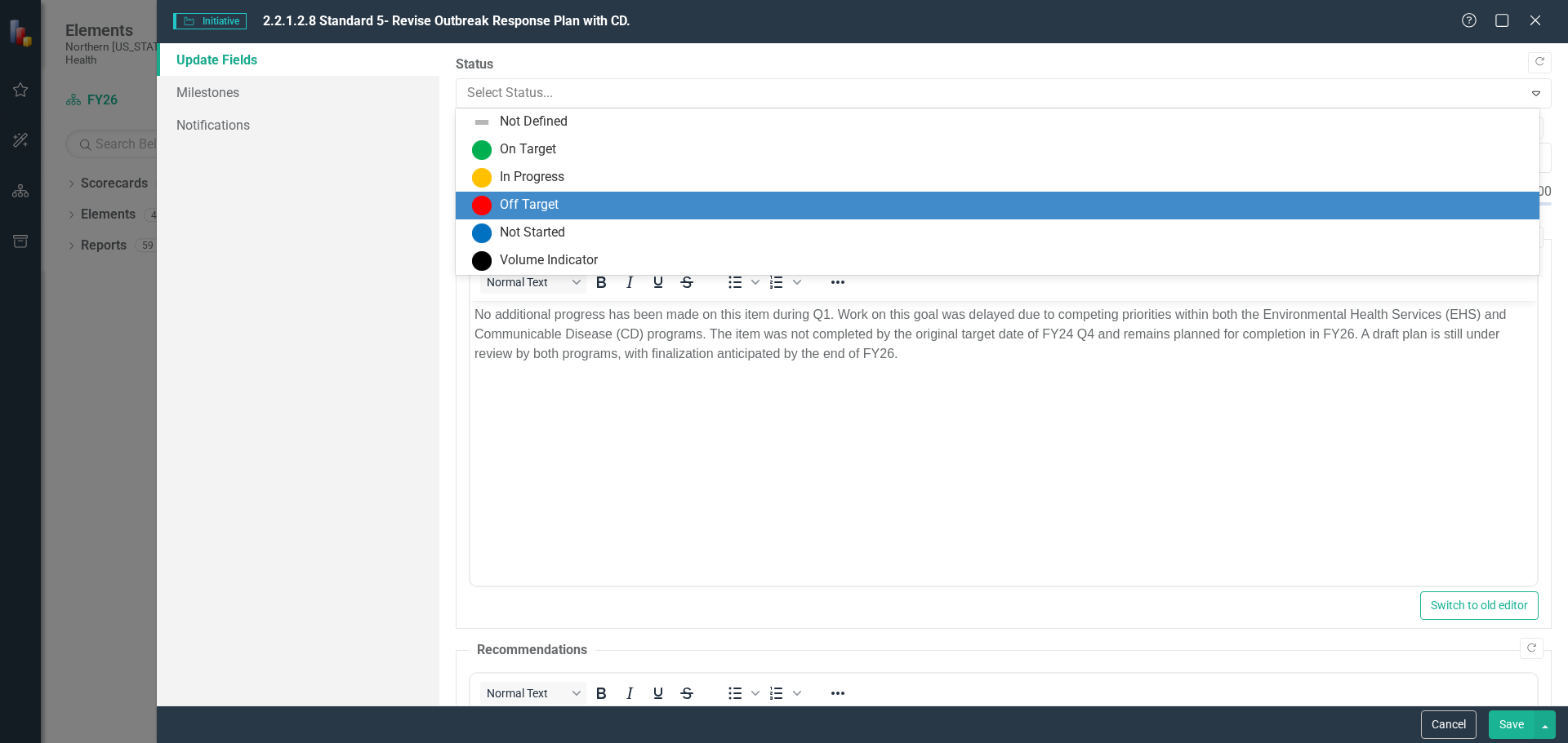
click at [478, 201] on img at bounding box center [482, 206] width 20 height 20
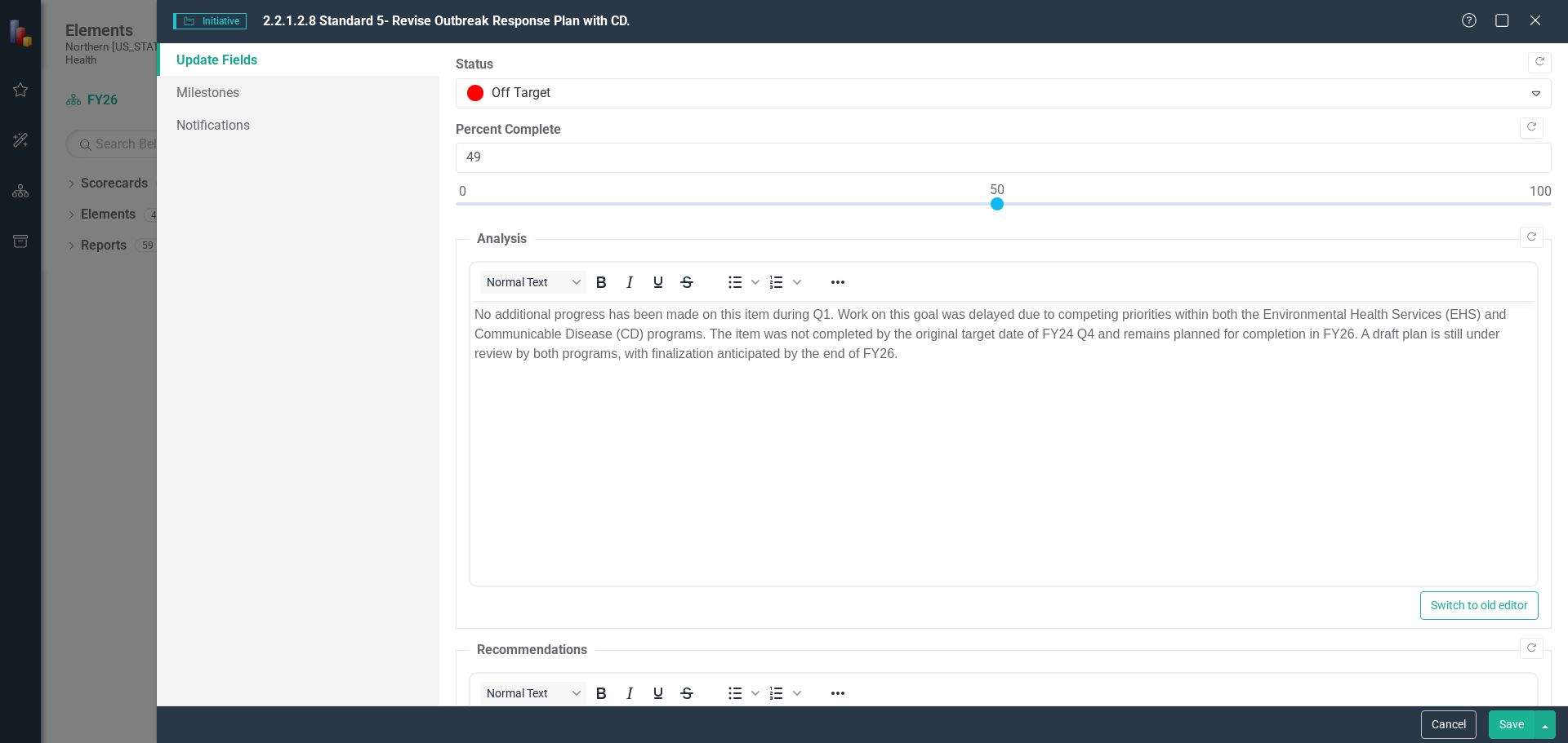
type input "50"
drag, startPoint x: 472, startPoint y: 200, endPoint x: 994, endPoint y: 220, distance: 522.4
click at [994, 220] on div "Copy Forward Status Off Target Expand Copy Forward Percent Complete 50 Copy For…" at bounding box center [1003, 548] width 1096 height 985
click at [1516, 727] on button "Save" at bounding box center [1512, 725] width 46 height 28
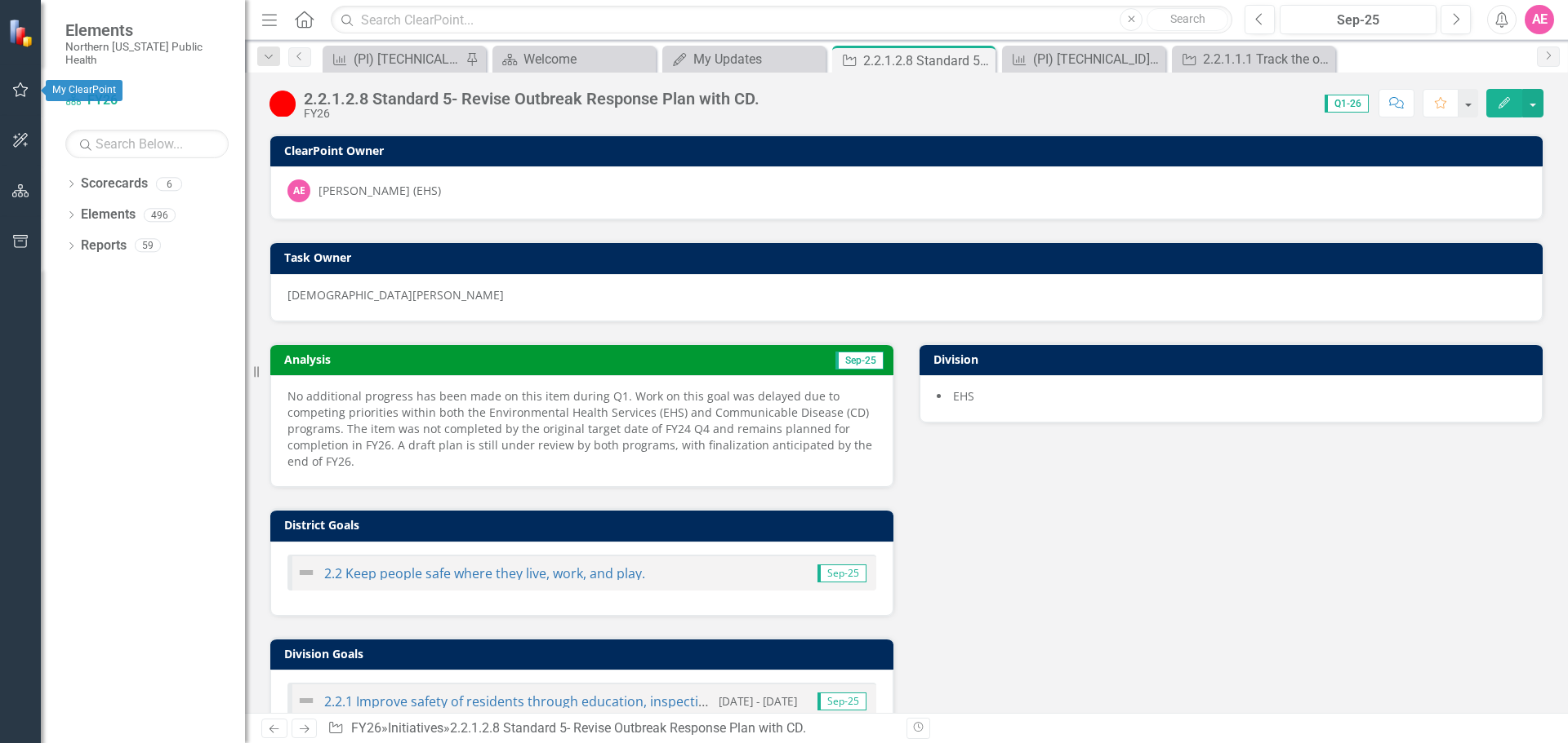
click at [23, 86] on icon "button" at bounding box center [20, 89] width 17 height 13
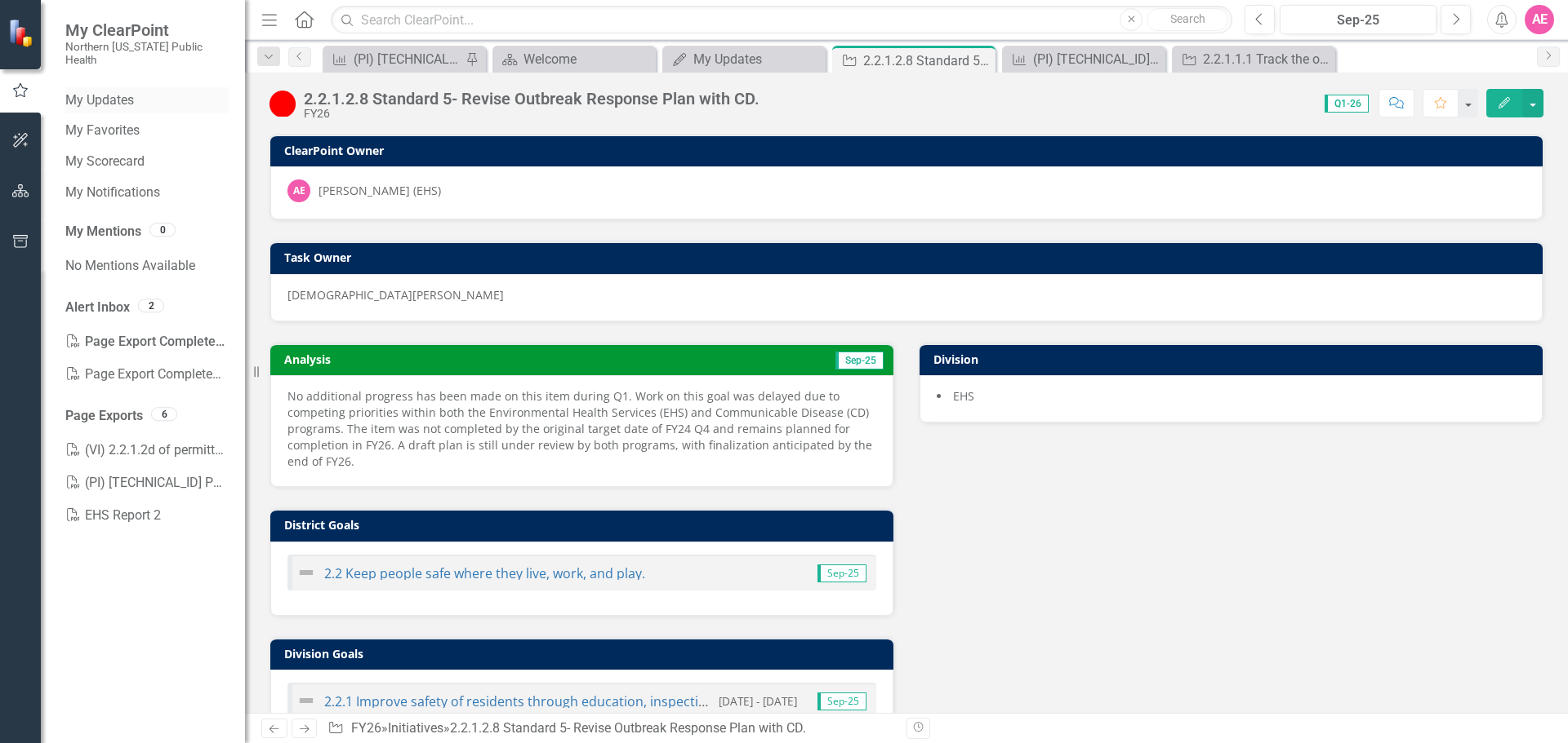
click at [114, 91] on link "My Updates" at bounding box center [147, 100] width 163 height 19
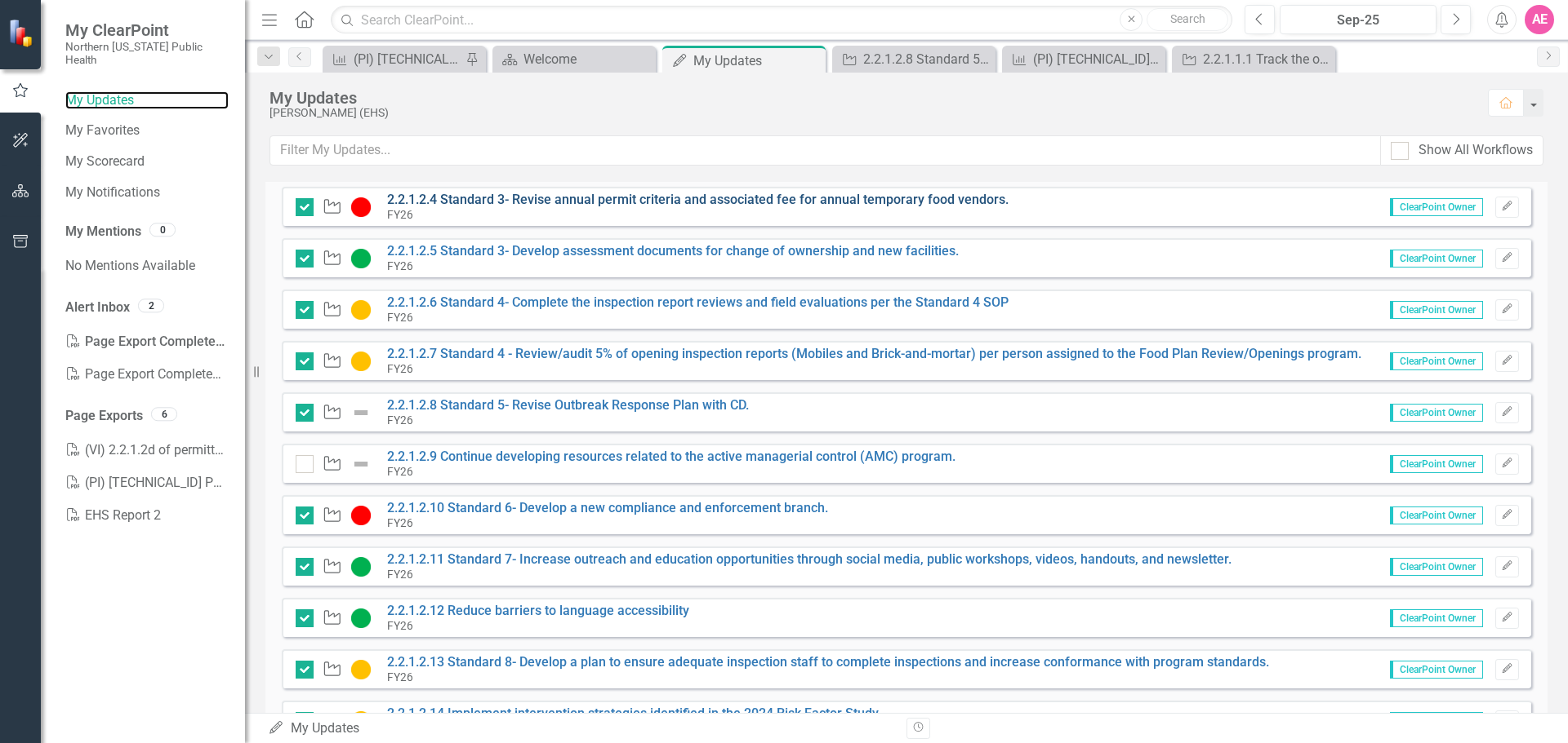
scroll to position [326, 0]
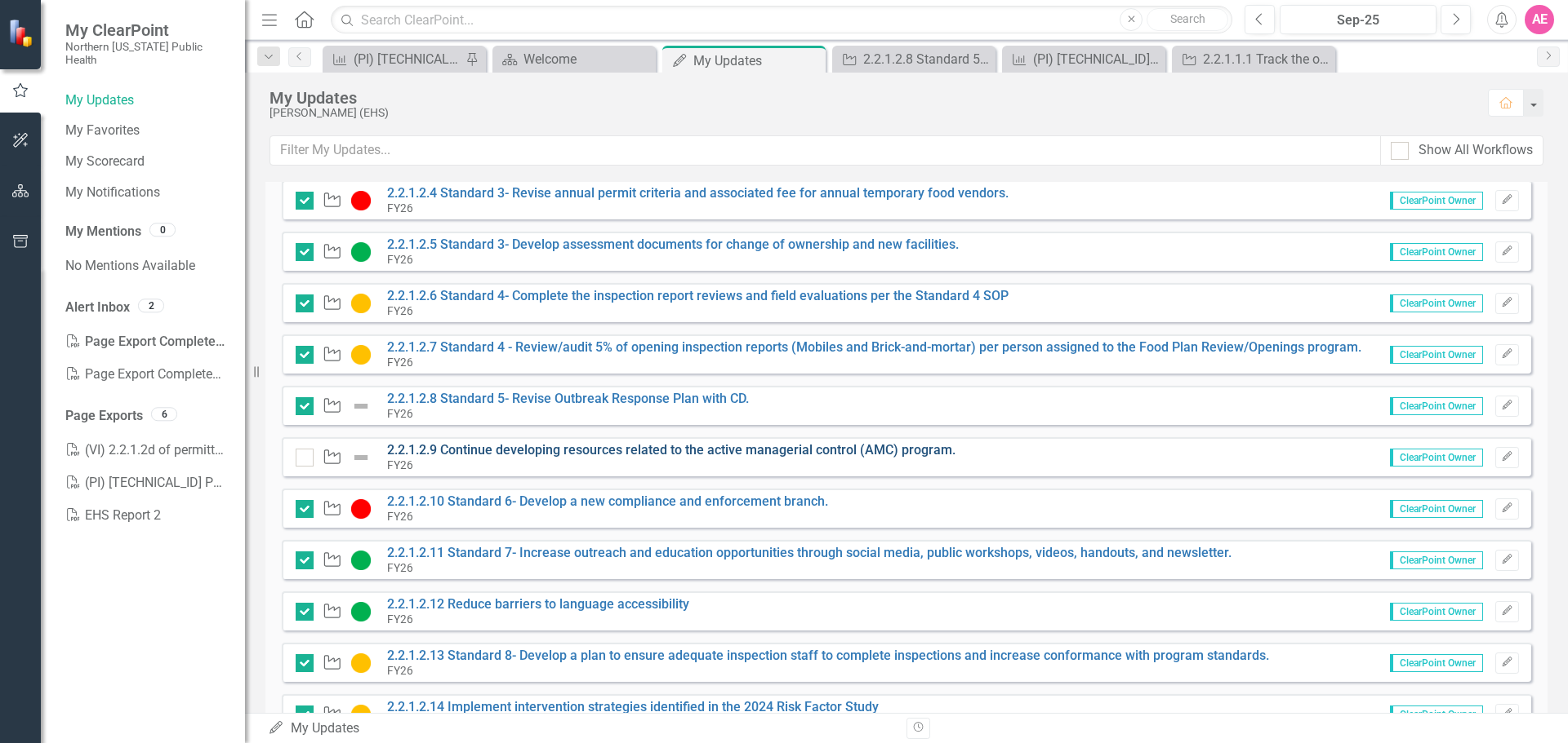
click at [487, 453] on link "2.2.1.2.9 Continue developing resources related to the active managerial contro…" at bounding box center [671, 450] width 569 height 15
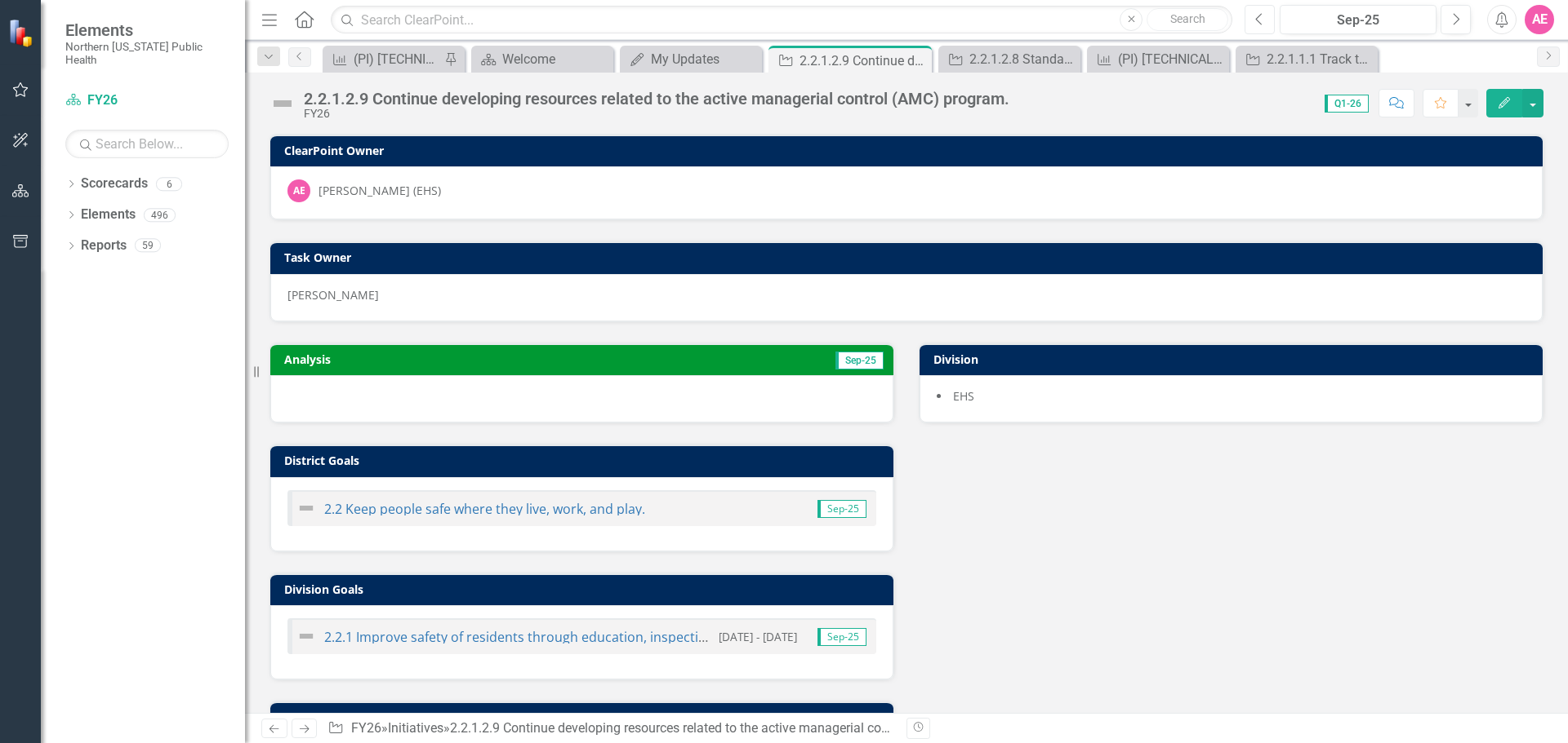
click at [1250, 17] on button "Previous" at bounding box center [1259, 19] width 30 height 29
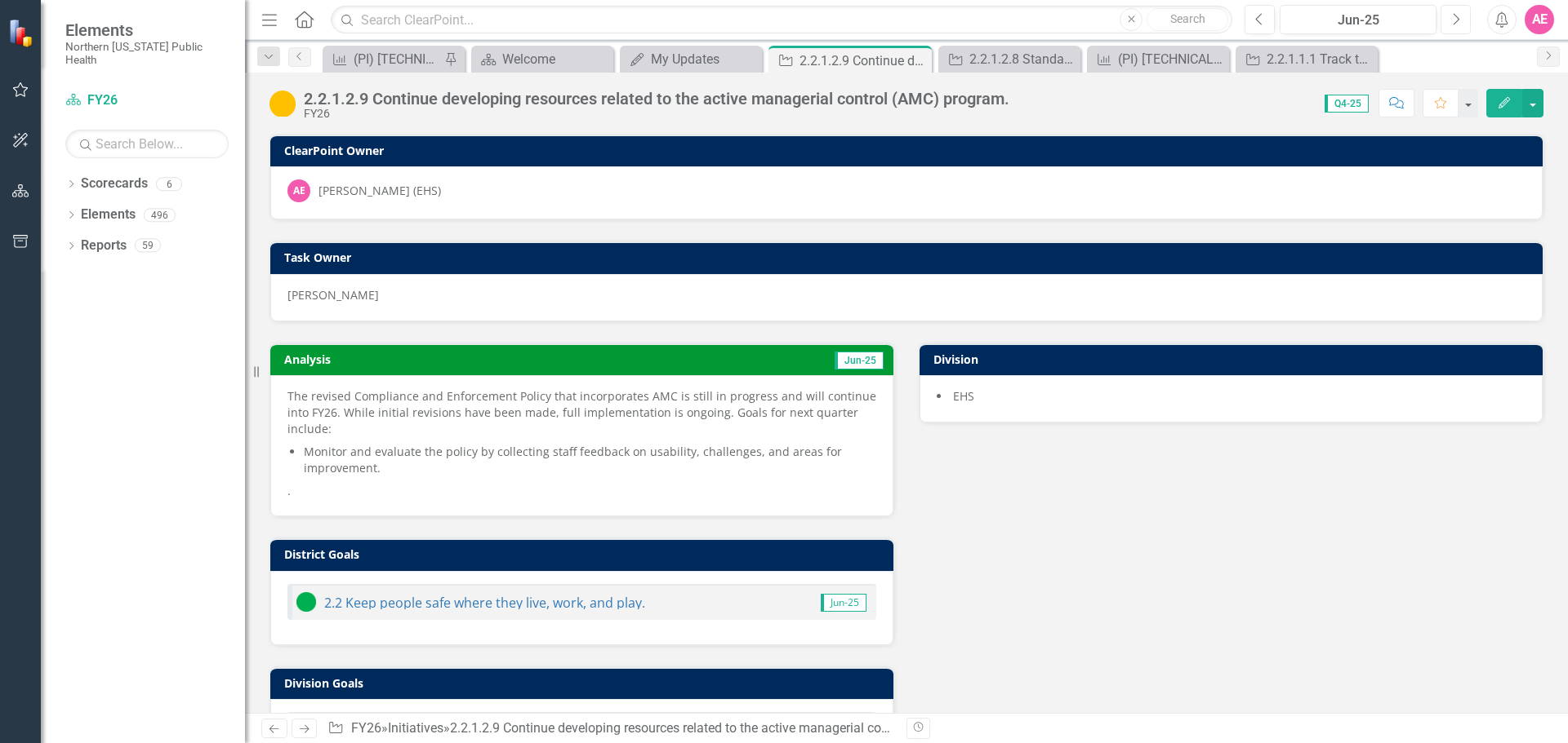
click at [1451, 23] on icon "Next" at bounding box center [1455, 19] width 9 height 15
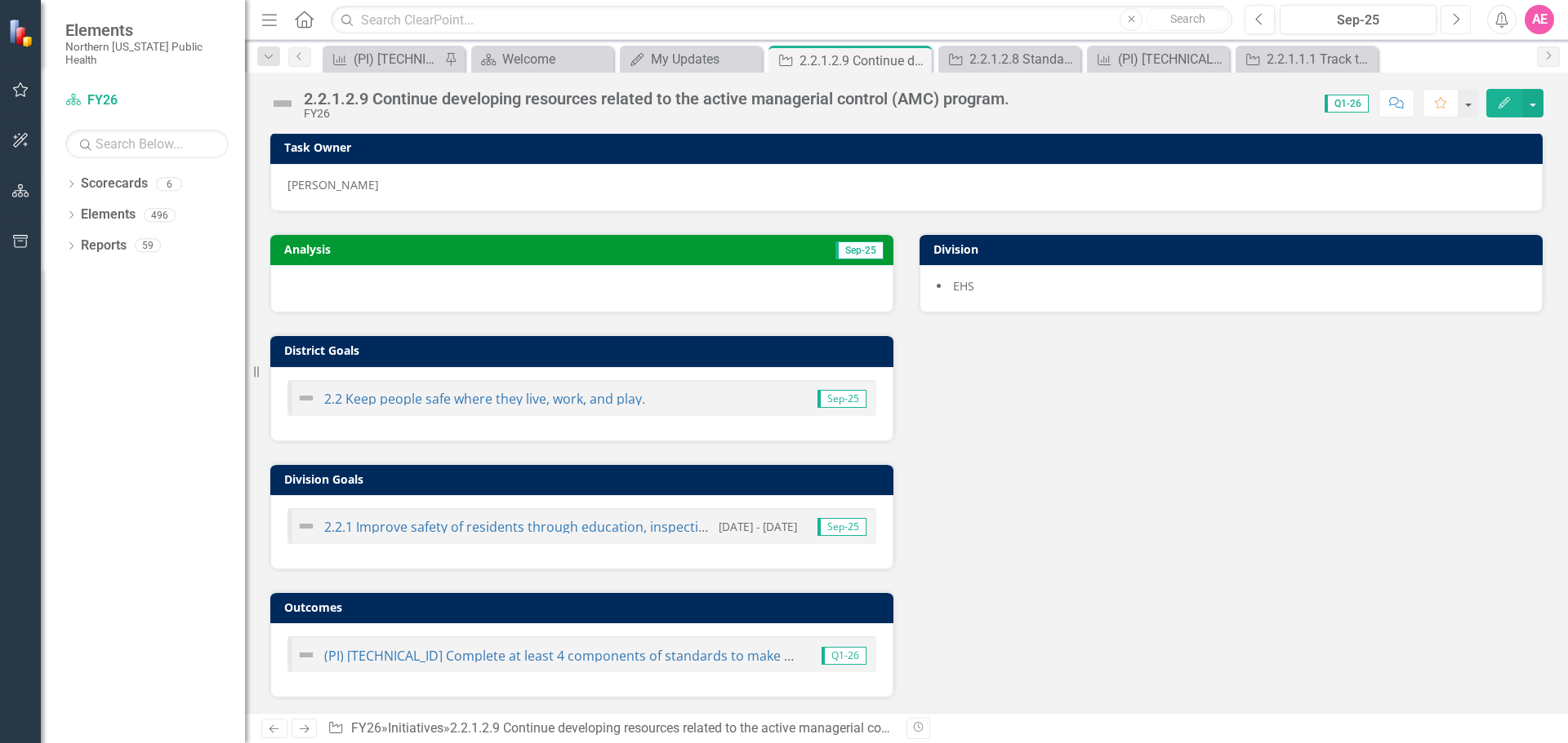
scroll to position [112, 0]
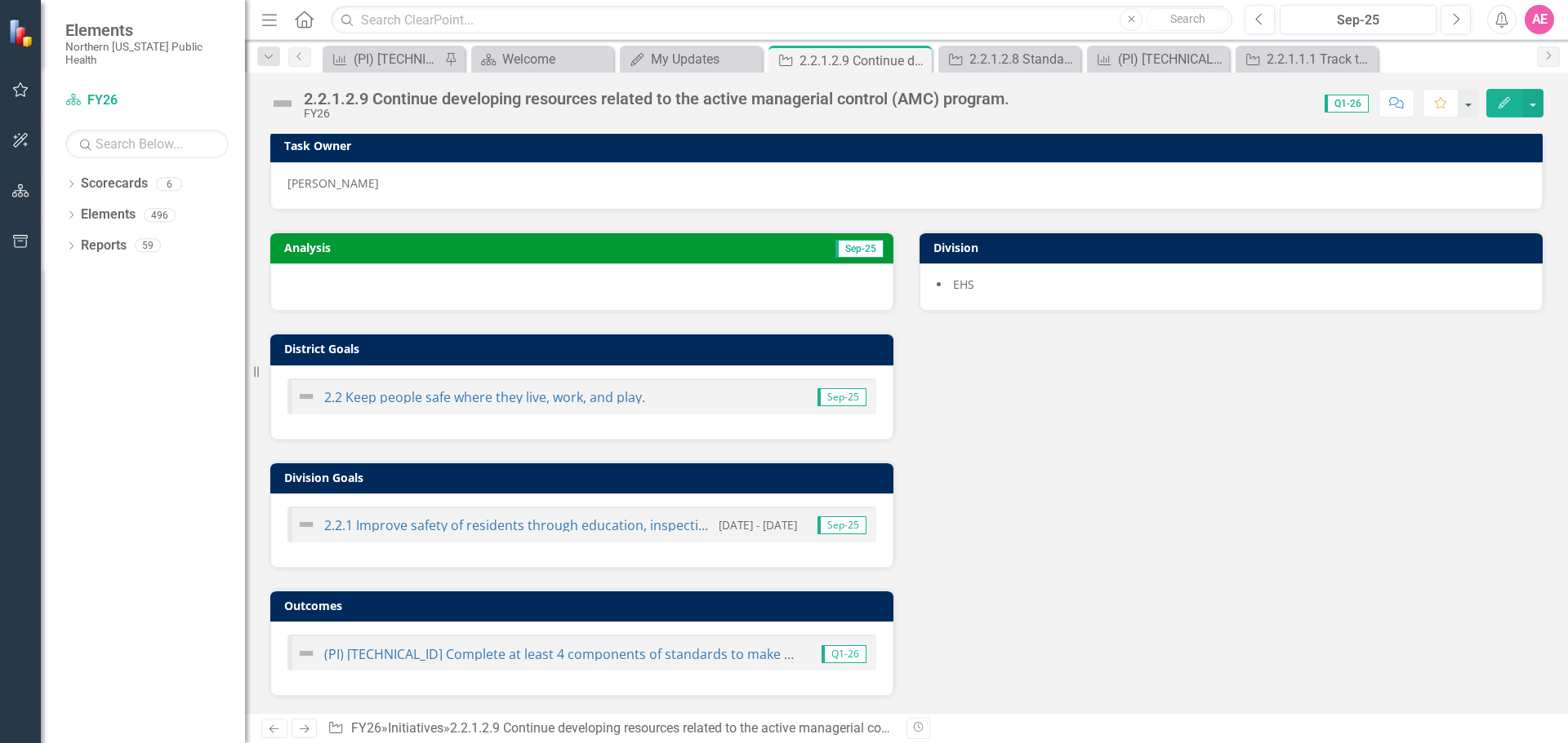
drag, startPoint x: 1030, startPoint y: 95, endPoint x: 1010, endPoint y: 100, distance: 20.6
click at [1027, 97] on div "Score: 0.00 Q1-26 Completed Comment Favorite Edit" at bounding box center [1280, 103] width 526 height 27
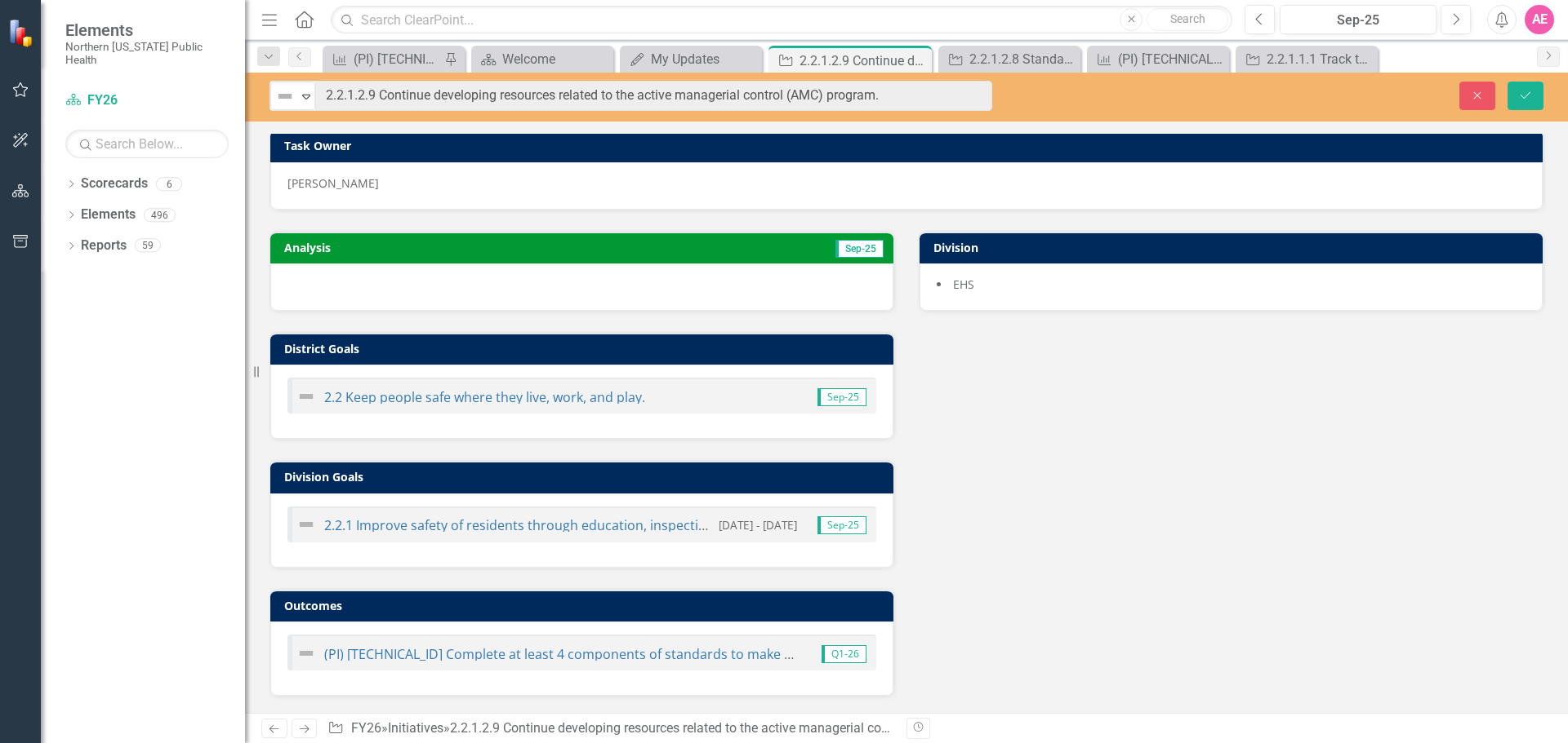
drag, startPoint x: 1010, startPoint y: 100, endPoint x: 895, endPoint y: 127, distance: 118.1
click at [895, 127] on div "Not Defined Expand 2.2.1.2.9 Continue developing resources related to the activ…" at bounding box center [907, 392] width 1323 height 640
click at [1481, 98] on icon "button" at bounding box center [1478, 95] width 7 height 7
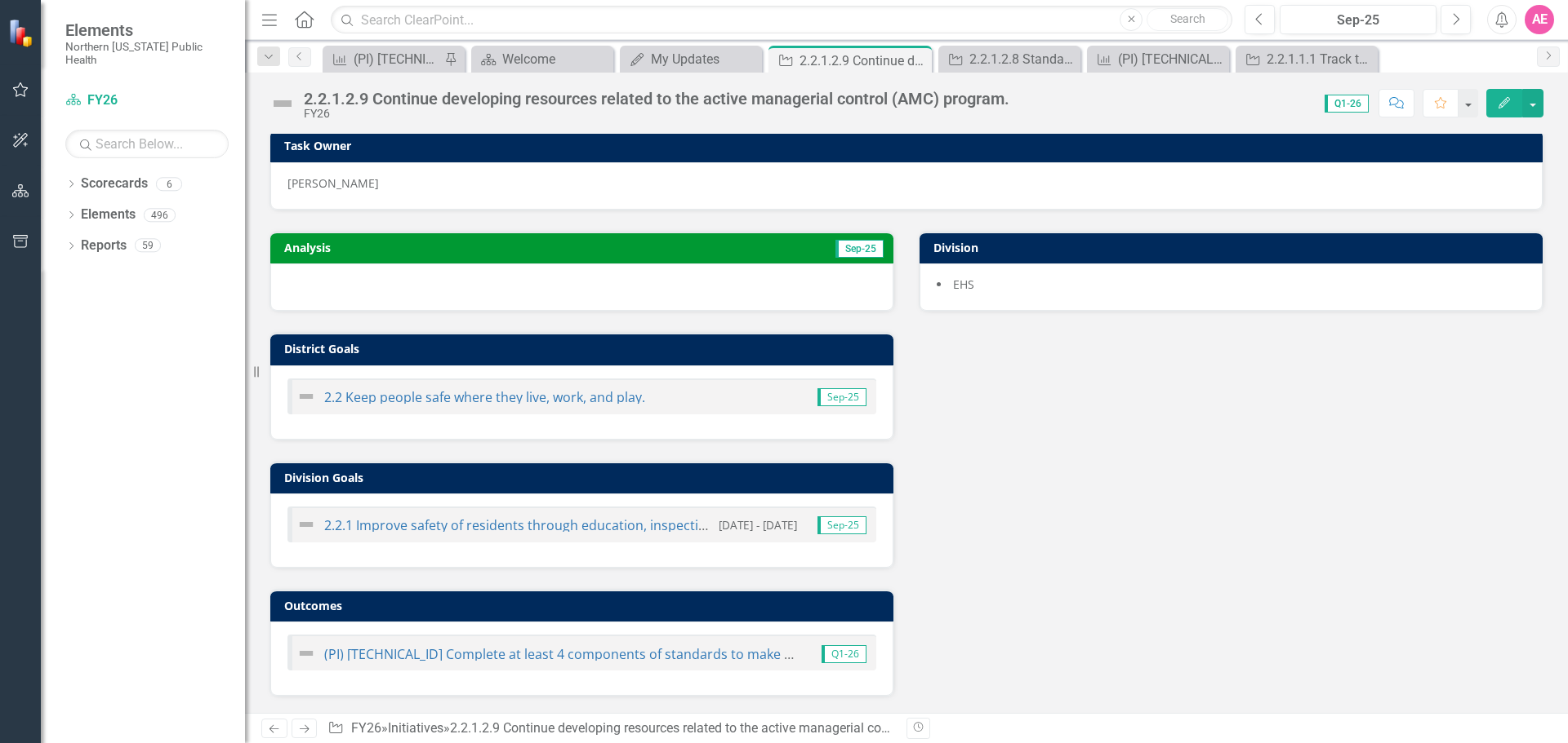
click at [1504, 101] on icon "Edit" at bounding box center [1504, 103] width 15 height 12
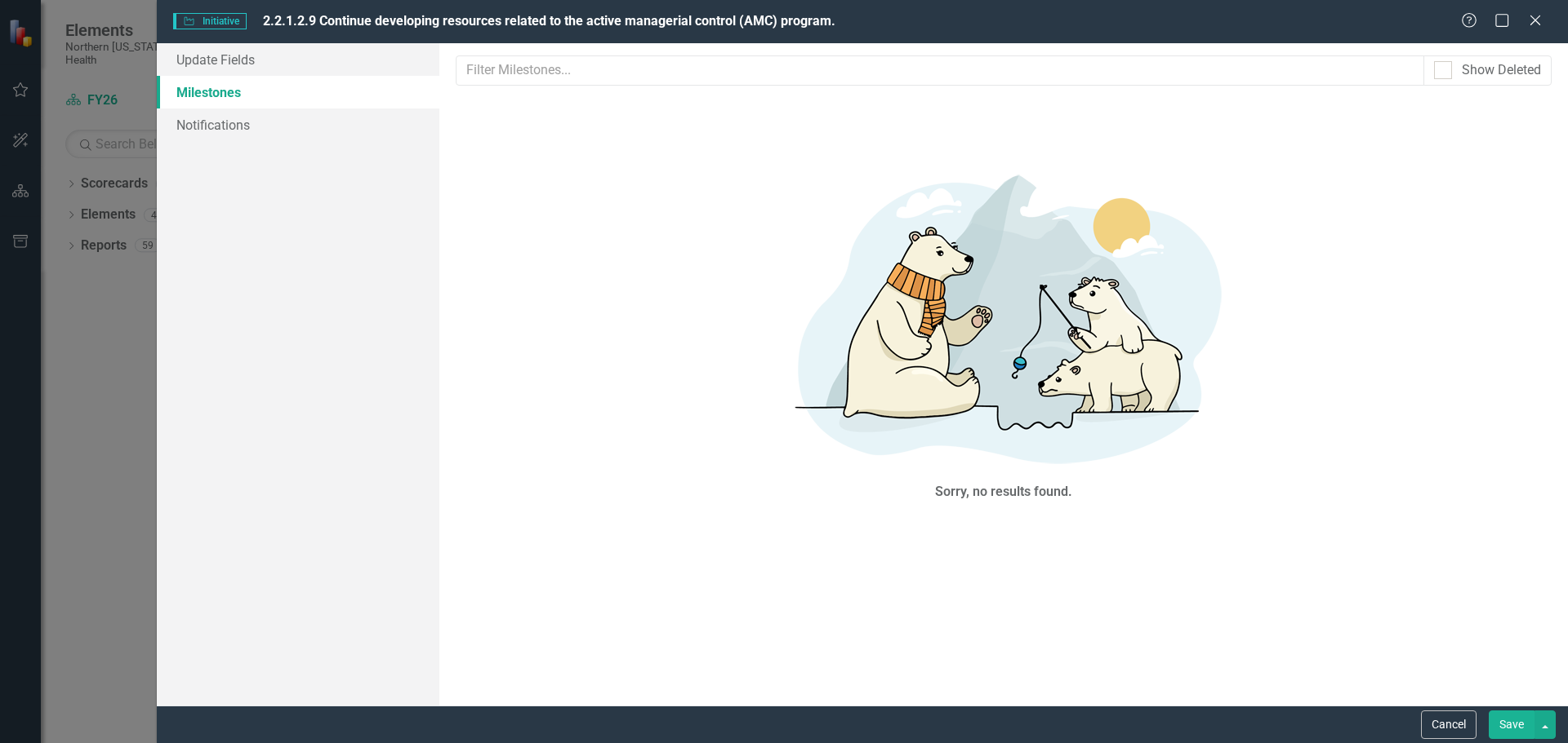
scroll to position [0, 0]
click at [214, 64] on link "Update Fields" at bounding box center [298, 59] width 282 height 33
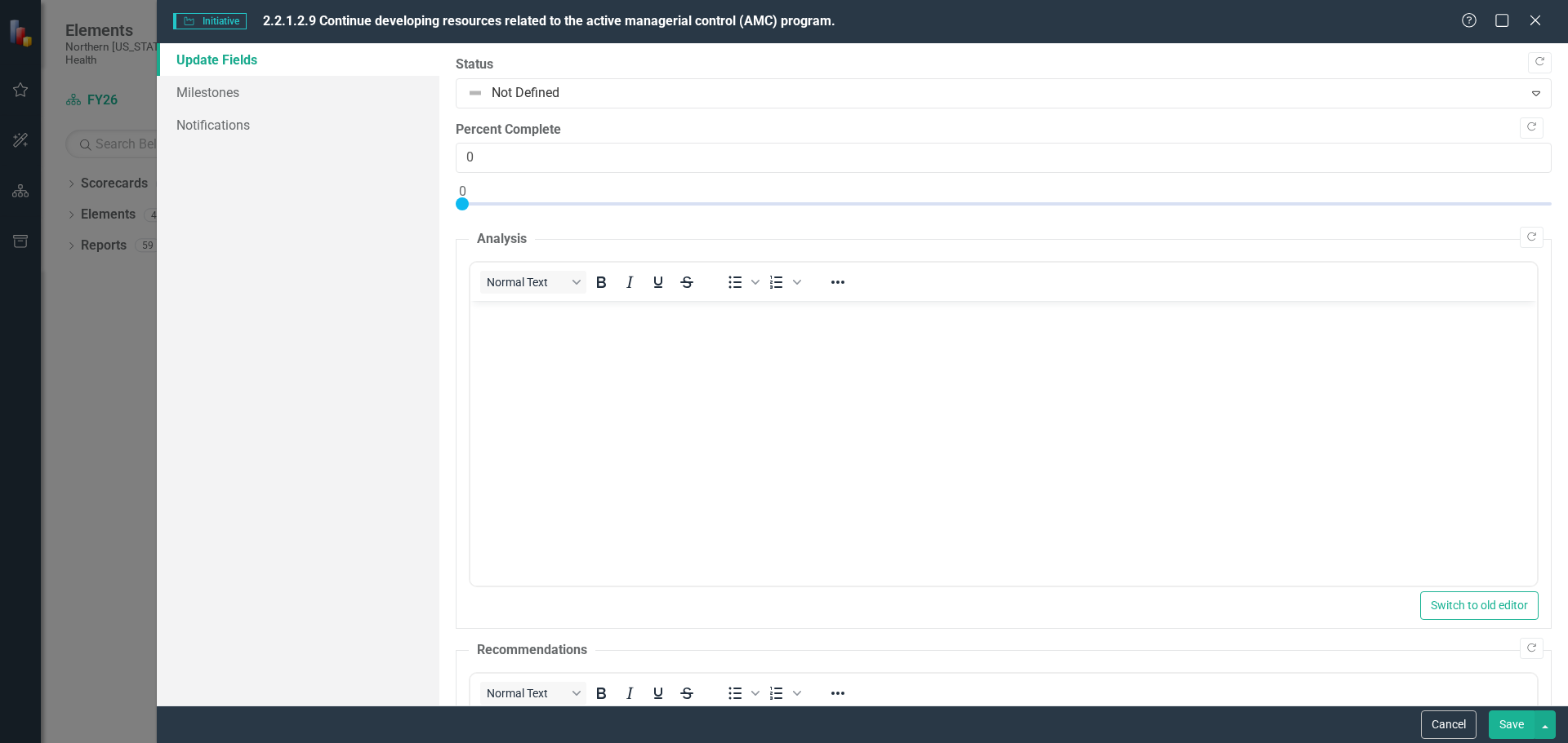
click at [527, 328] on body "Rich Text Area. Press ALT-0 for help." at bounding box center [1002, 423] width 1066 height 245
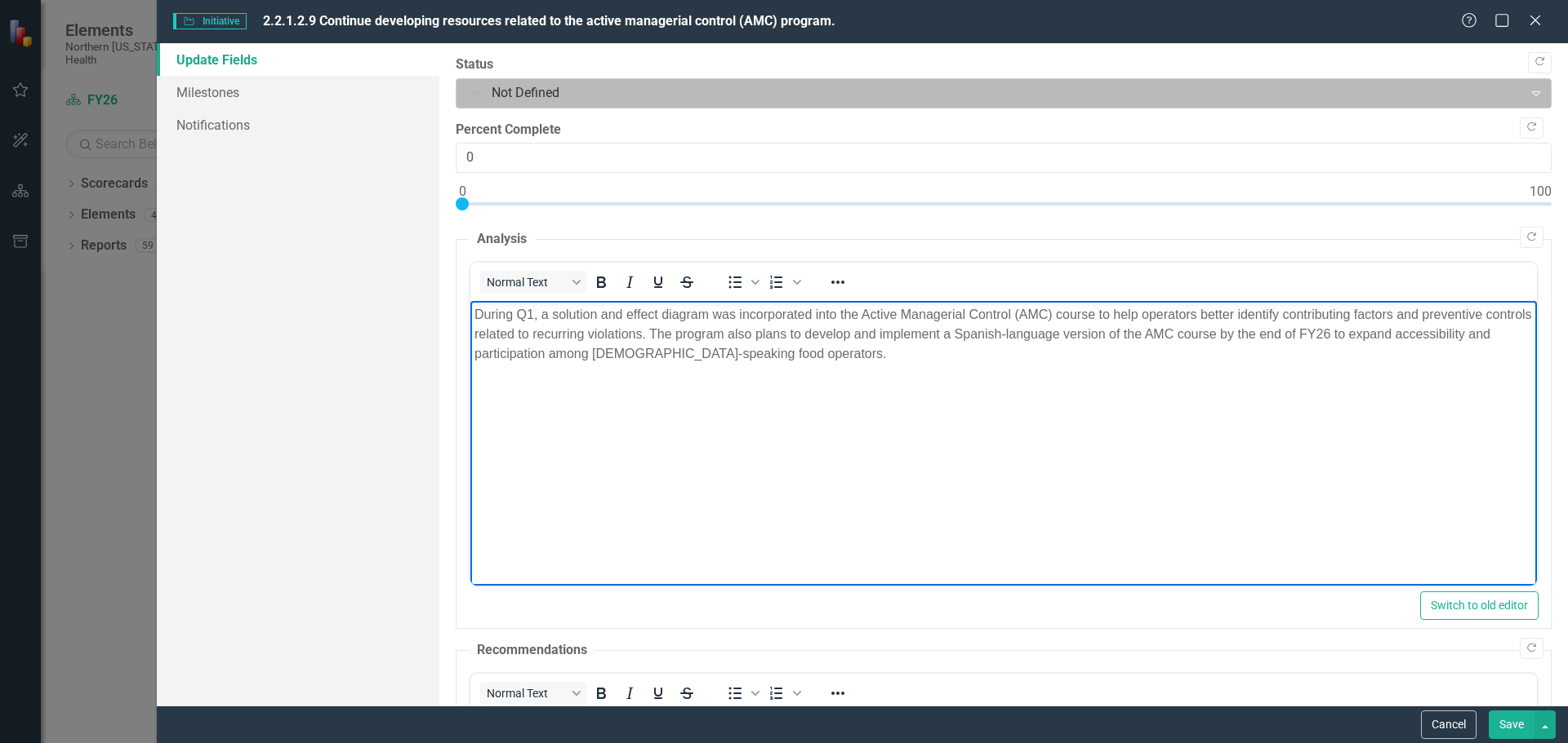
click at [553, 90] on div at bounding box center [990, 94] width 1046 height 22
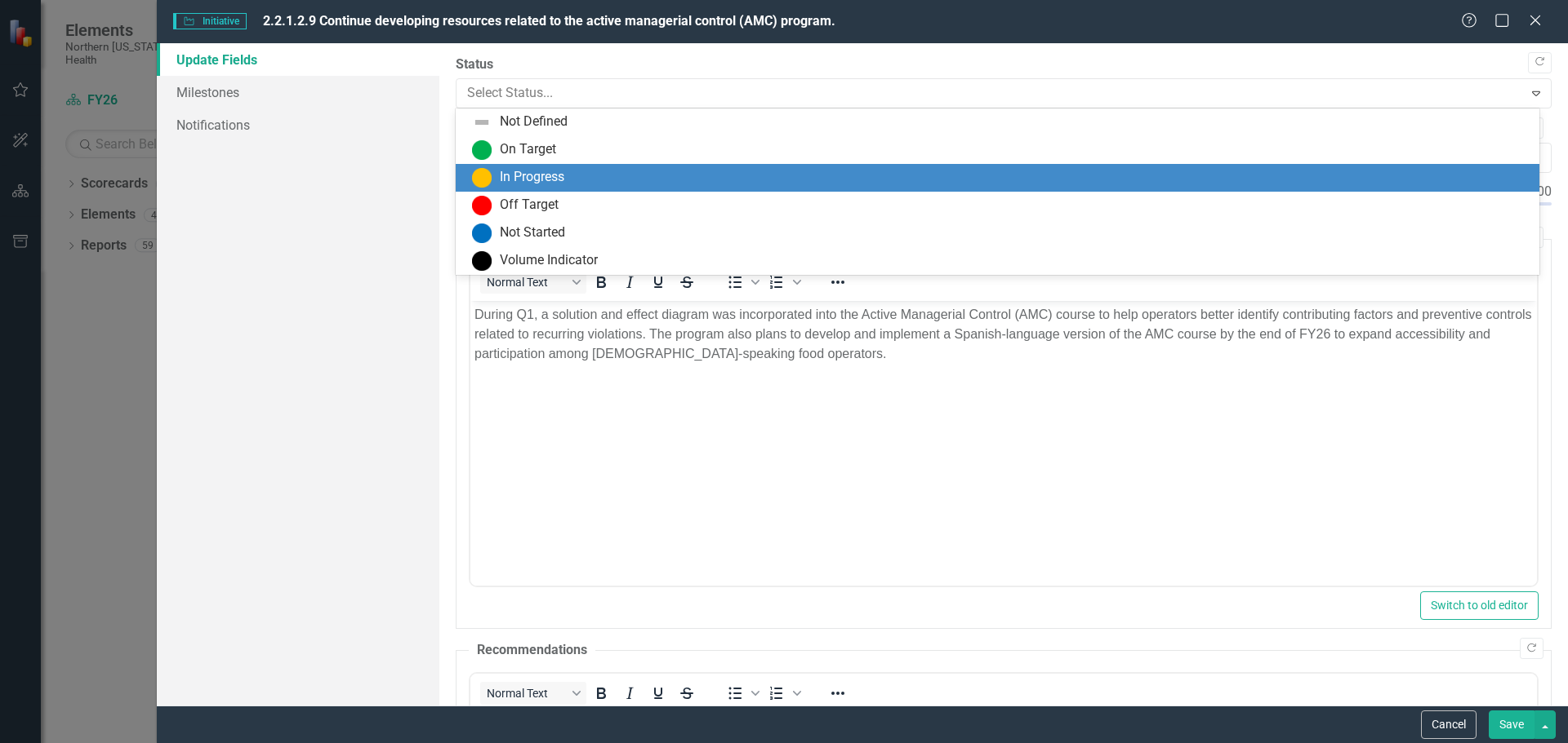
click at [544, 168] on div "In Progress" at bounding box center [531, 178] width 65 height 19
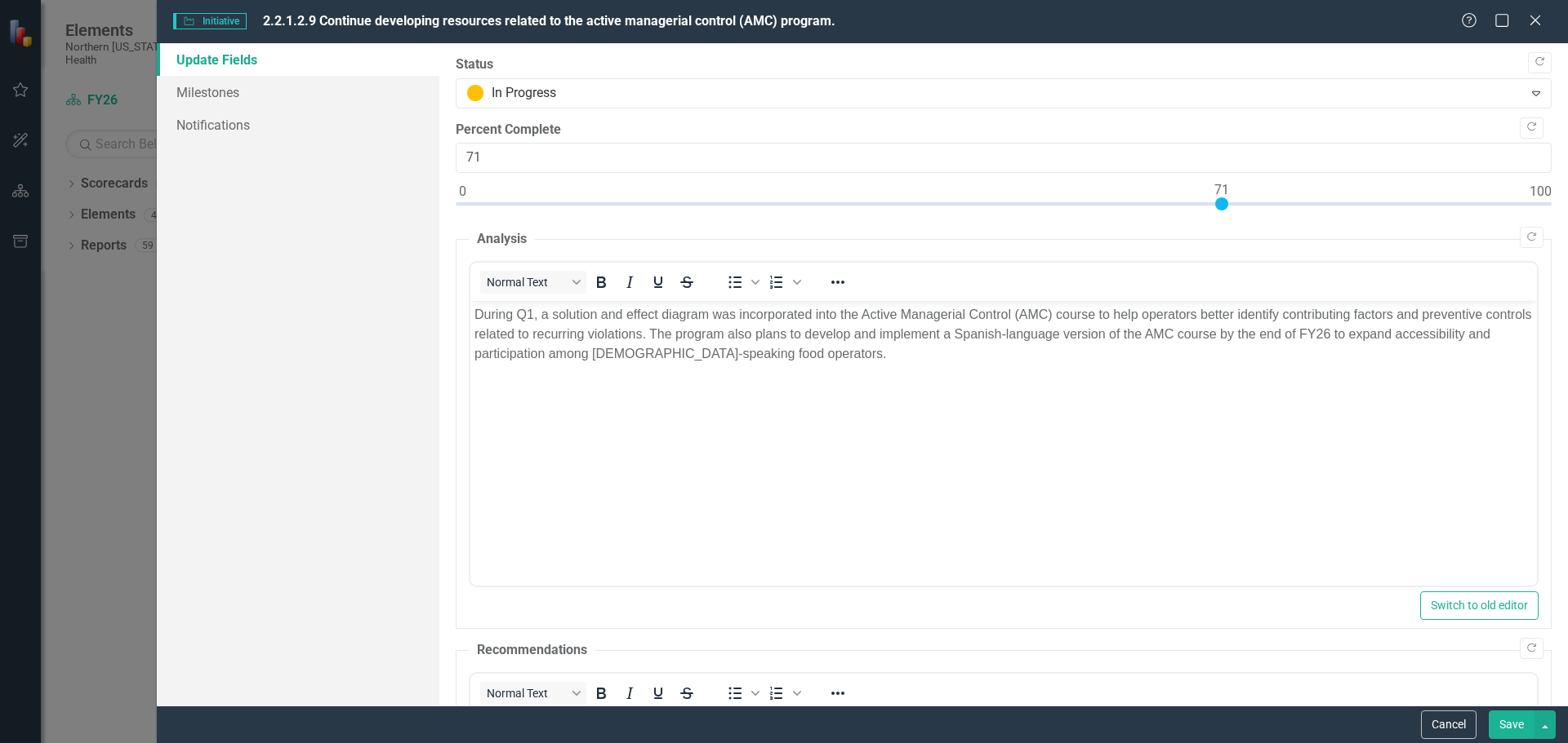
type input "70"
drag, startPoint x: 465, startPoint y: 204, endPoint x: 1214, endPoint y: 209, distance: 749.0
click at [1214, 209] on div at bounding box center [1211, 204] width 13 height 13
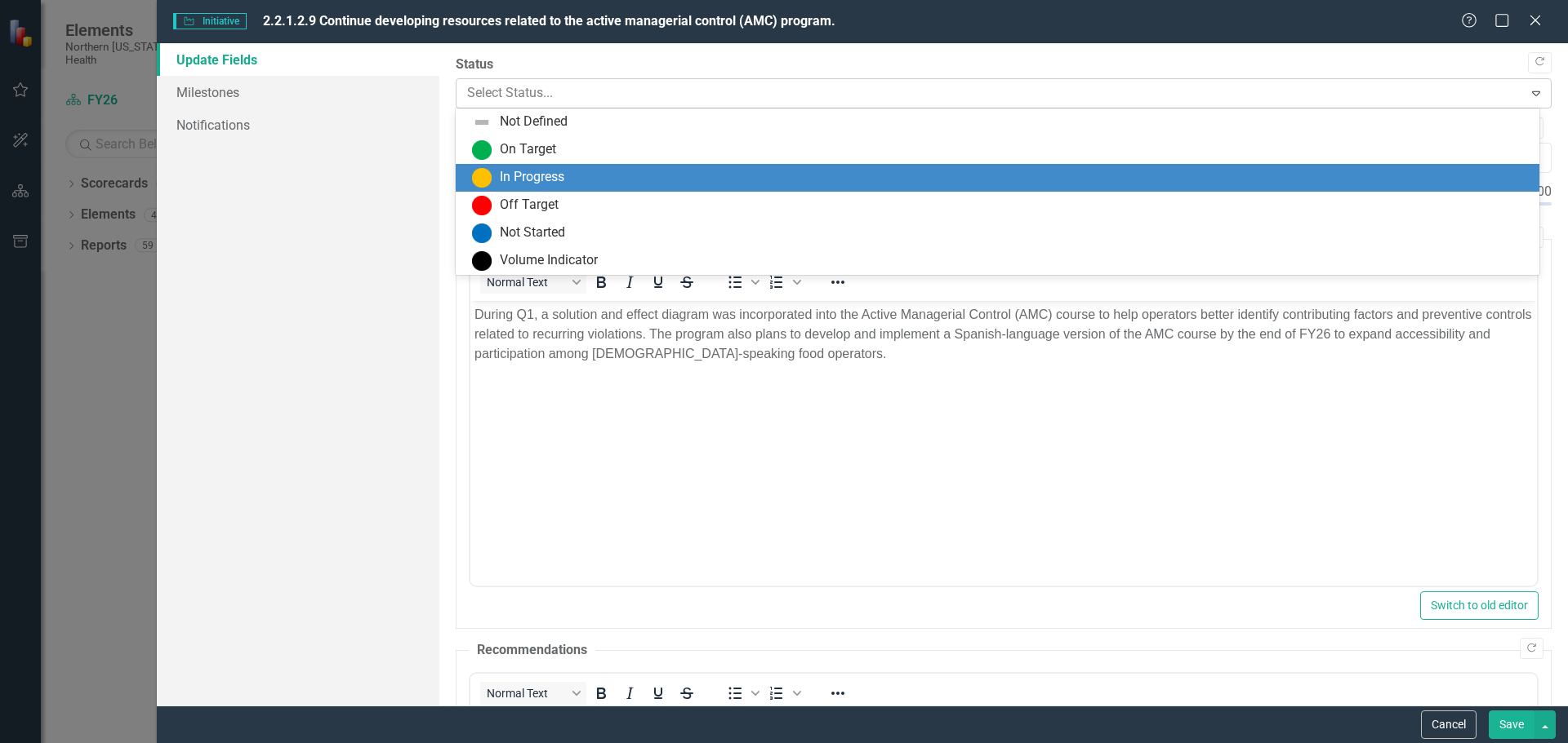
click at [642, 81] on div "Select Status..." at bounding box center [990, 93] width 1062 height 28
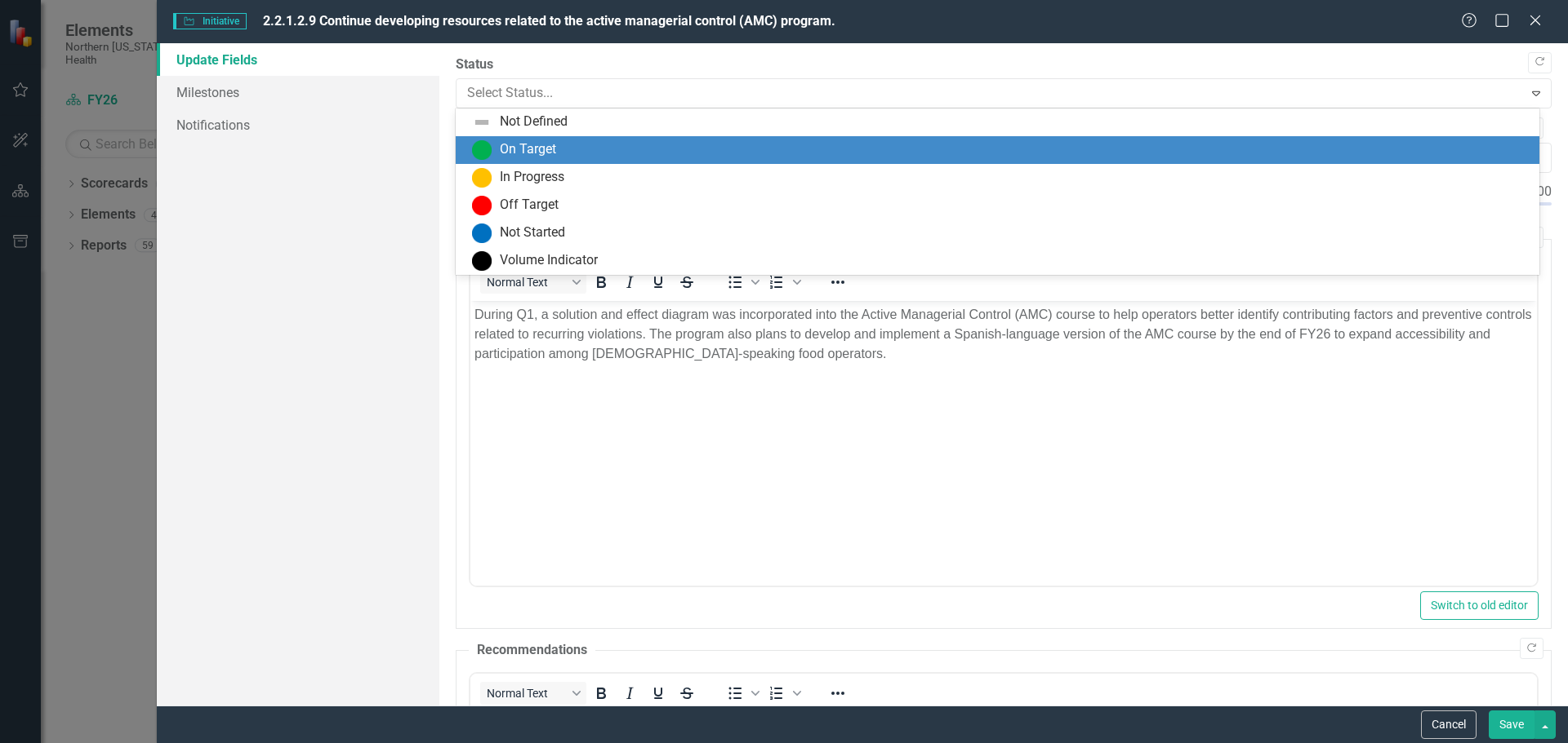
click at [576, 140] on div "On Target" at bounding box center [1000, 150] width 1057 height 20
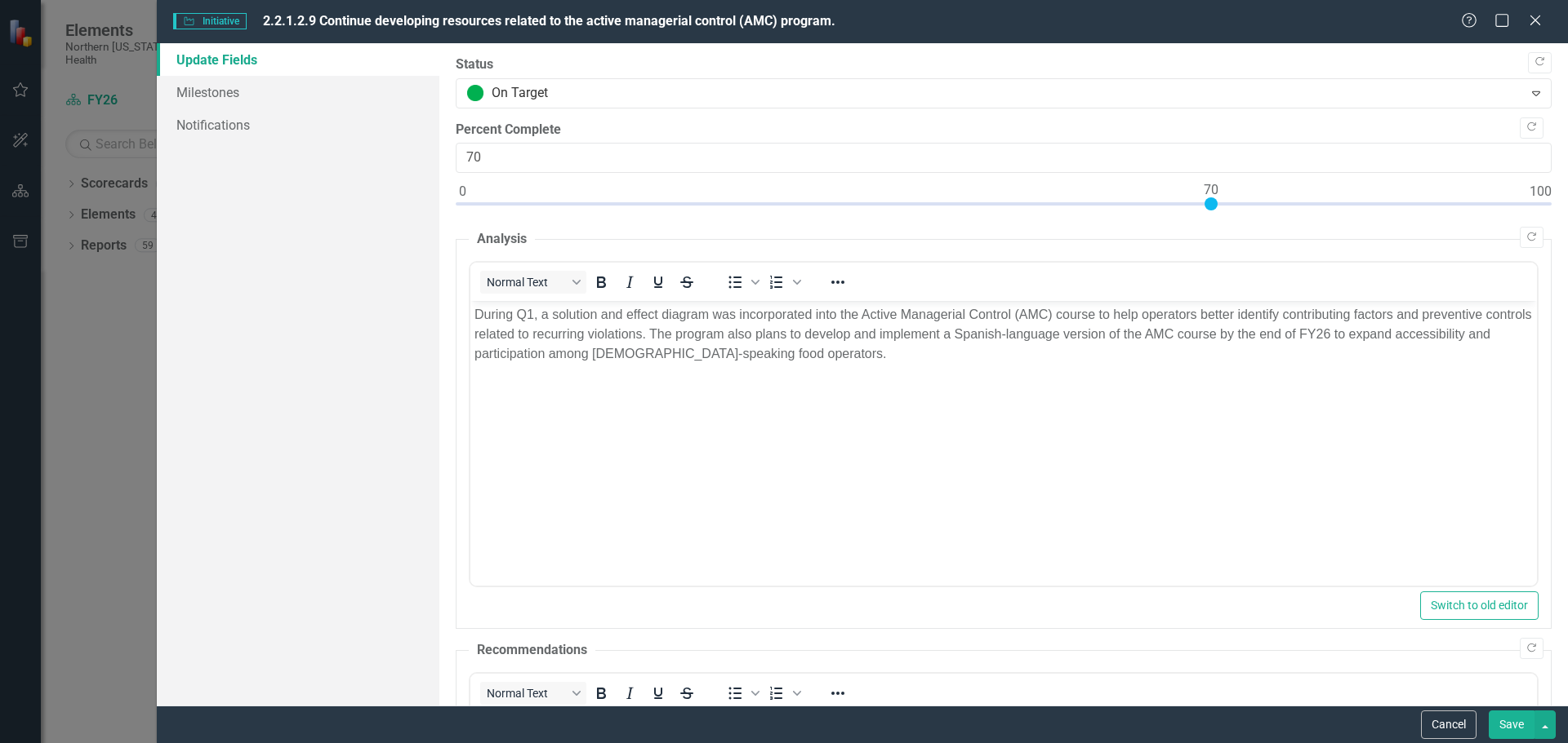
click at [1514, 725] on button "Save" at bounding box center [1512, 725] width 46 height 28
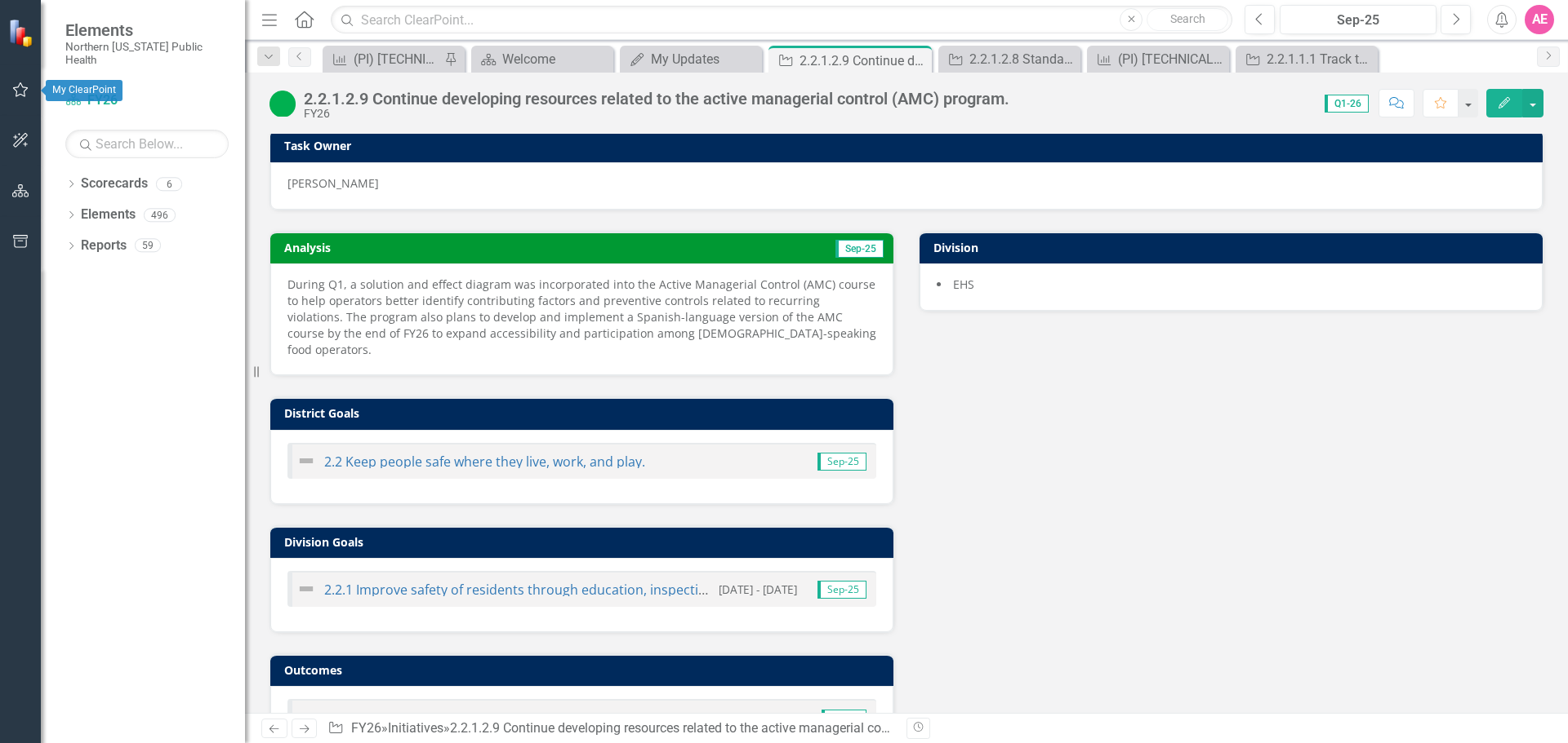
click at [19, 90] on icon "button" at bounding box center [20, 89] width 17 height 13
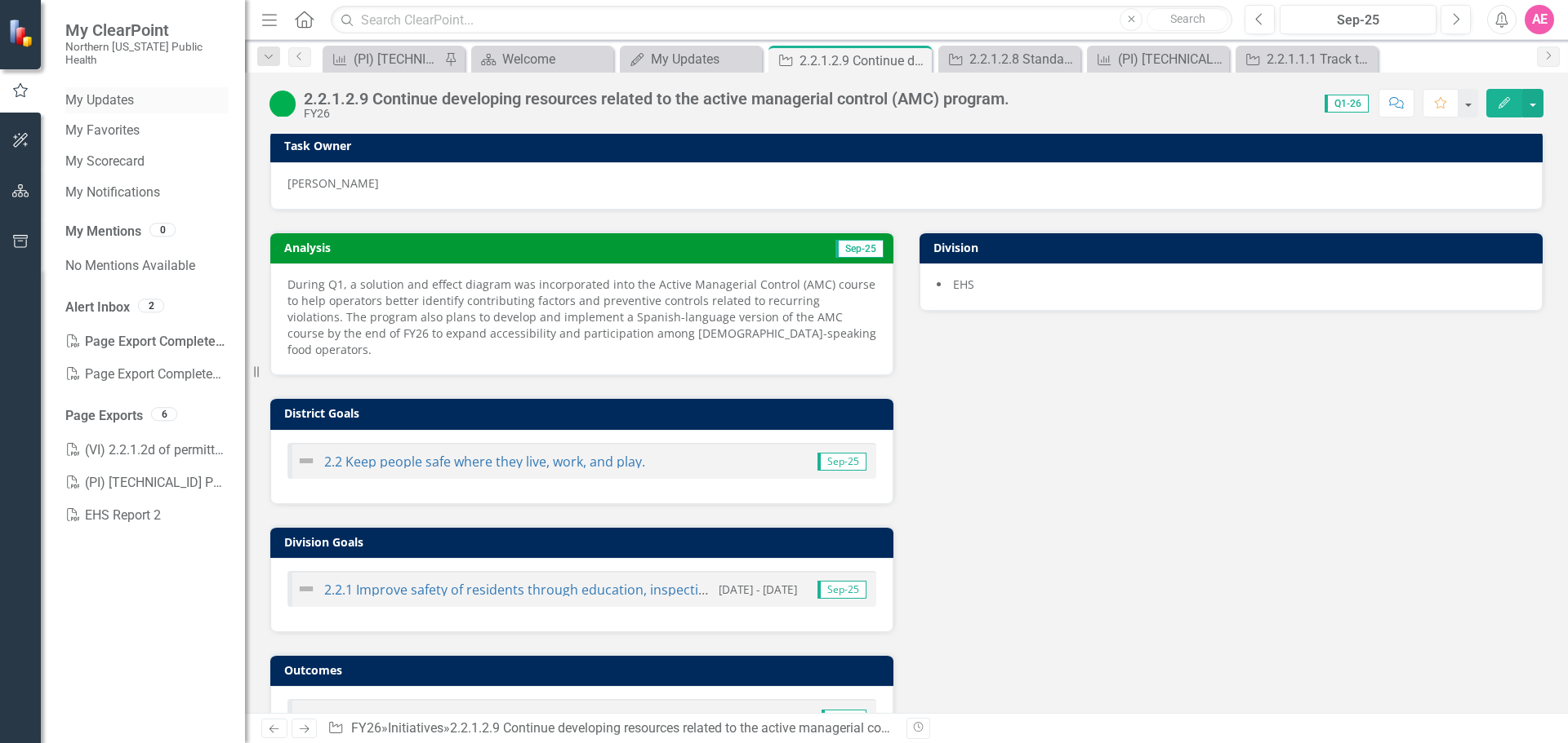
click at [105, 91] on link "My Updates" at bounding box center [147, 100] width 163 height 19
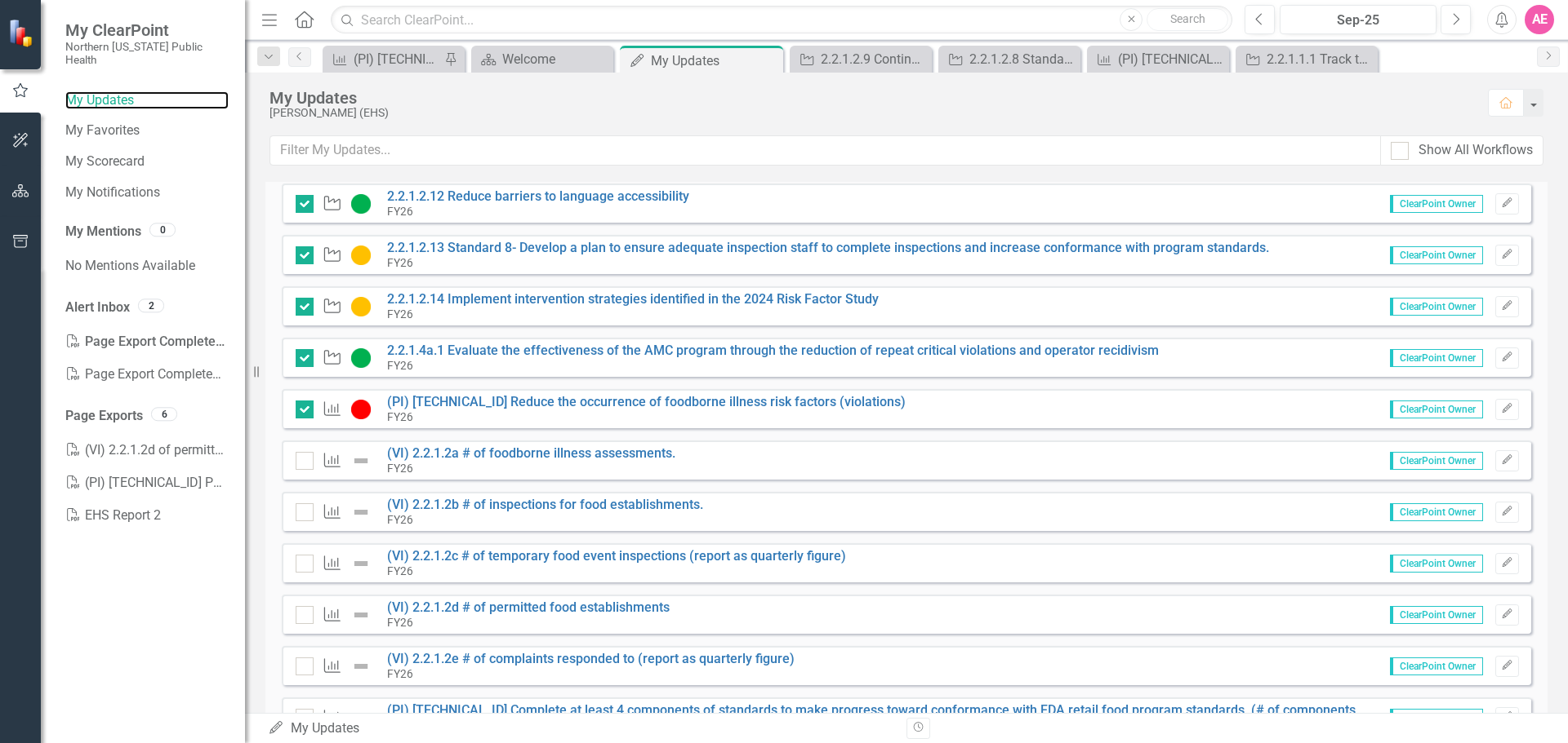
scroll to position [490, 0]
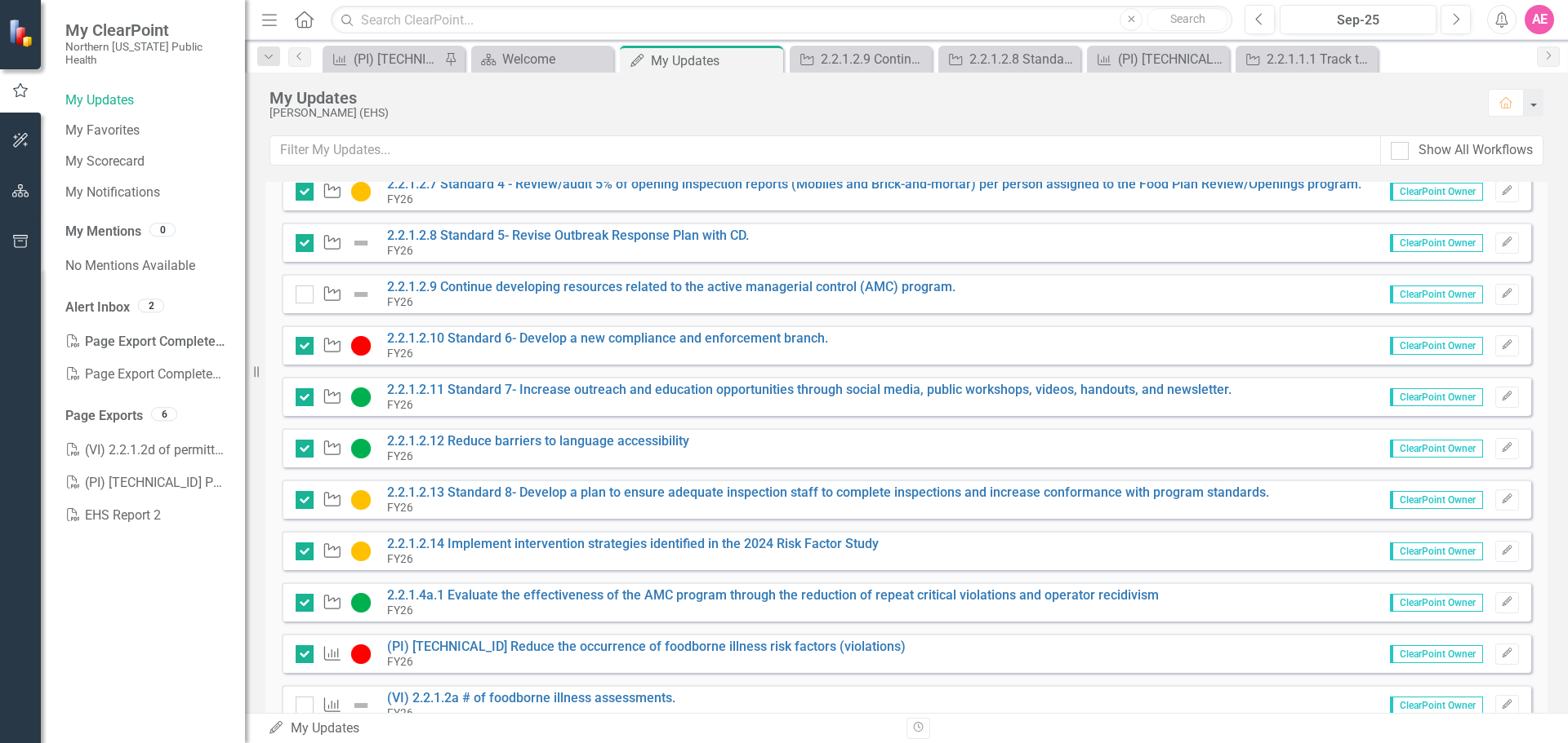
drag, startPoint x: 304, startPoint y: 290, endPoint x: 466, endPoint y: 310, distance: 163.2
click at [305, 290] on input "checkbox" at bounding box center [301, 291] width 11 height 11
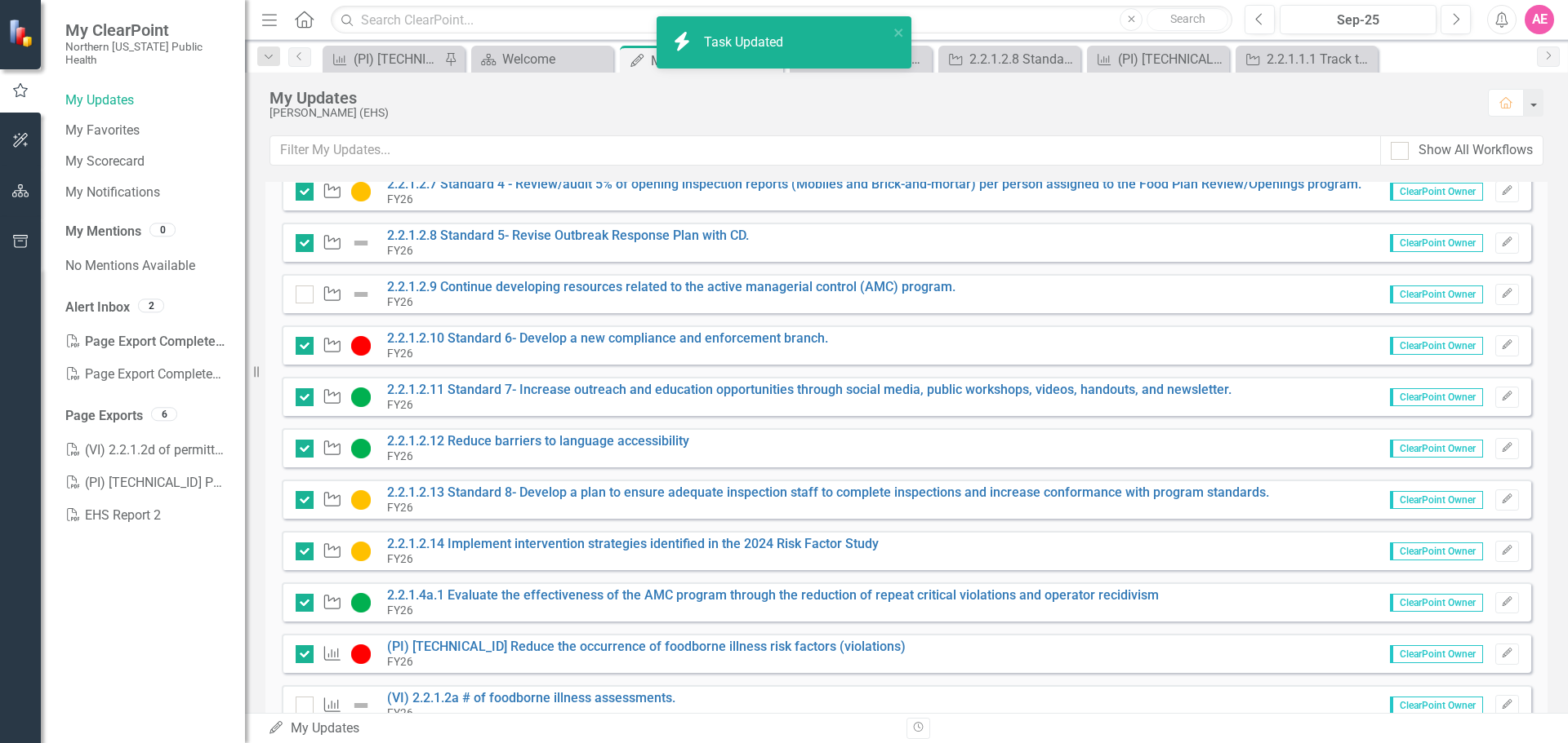
checkbox input "true"
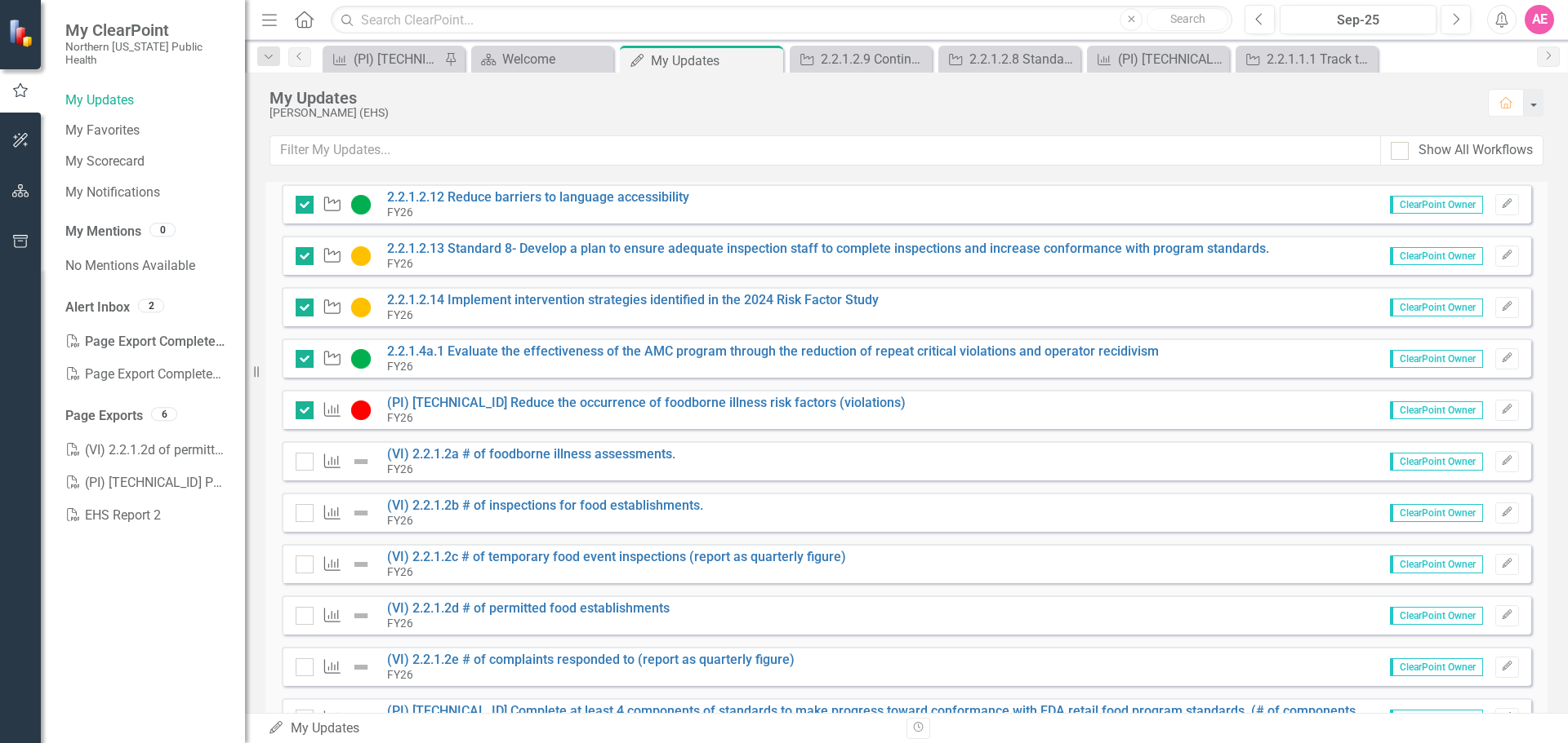
scroll to position [735, 0]
click at [508, 448] on link "(VI) 2.2.1.2a # of foodborne illness assessments." at bounding box center [531, 453] width 288 height 15
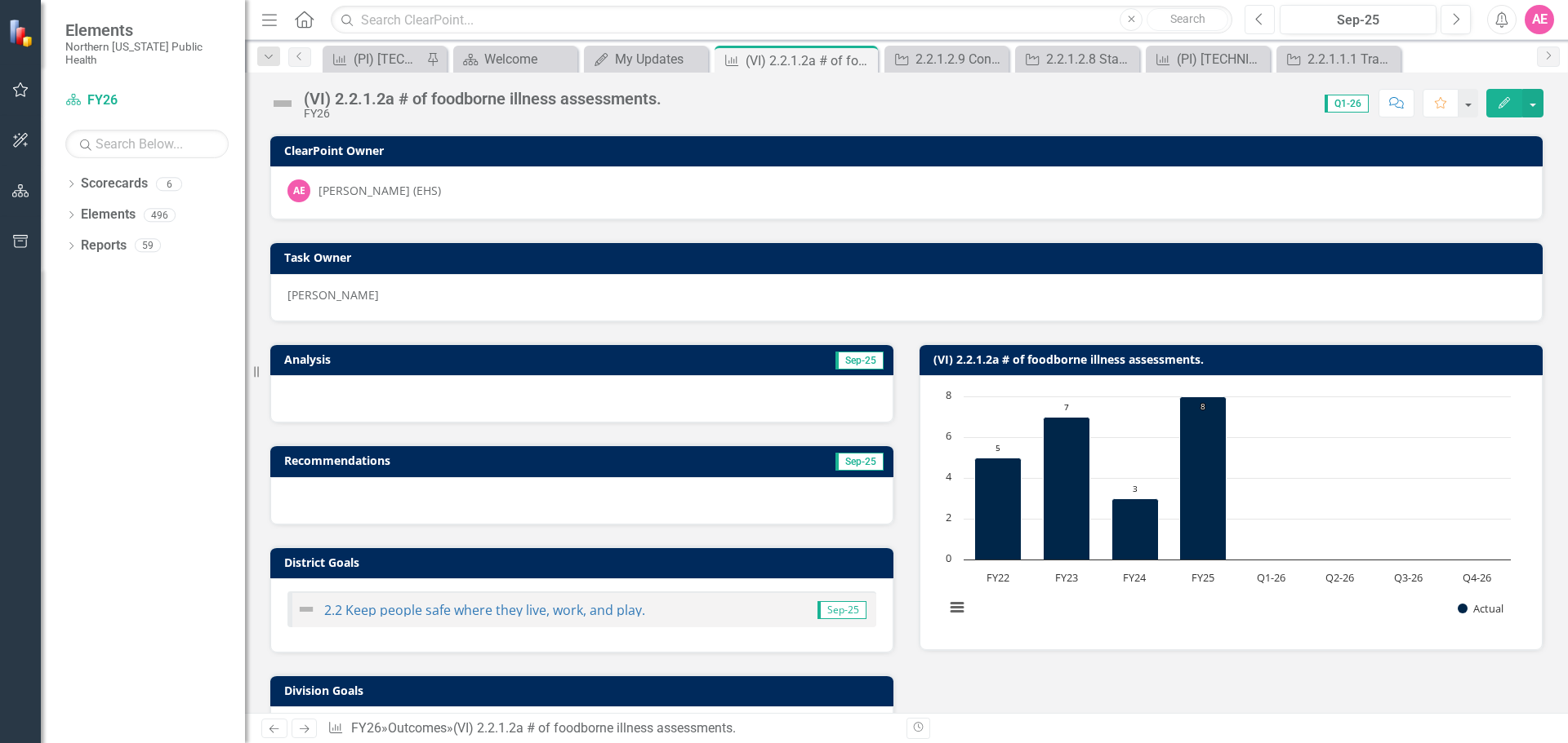
click at [1262, 12] on icon "Previous" at bounding box center [1259, 19] width 9 height 15
click at [1451, 21] on icon "Next" at bounding box center [1455, 19] width 9 height 15
click at [1506, 104] on icon "Edit" at bounding box center [1504, 103] width 15 height 12
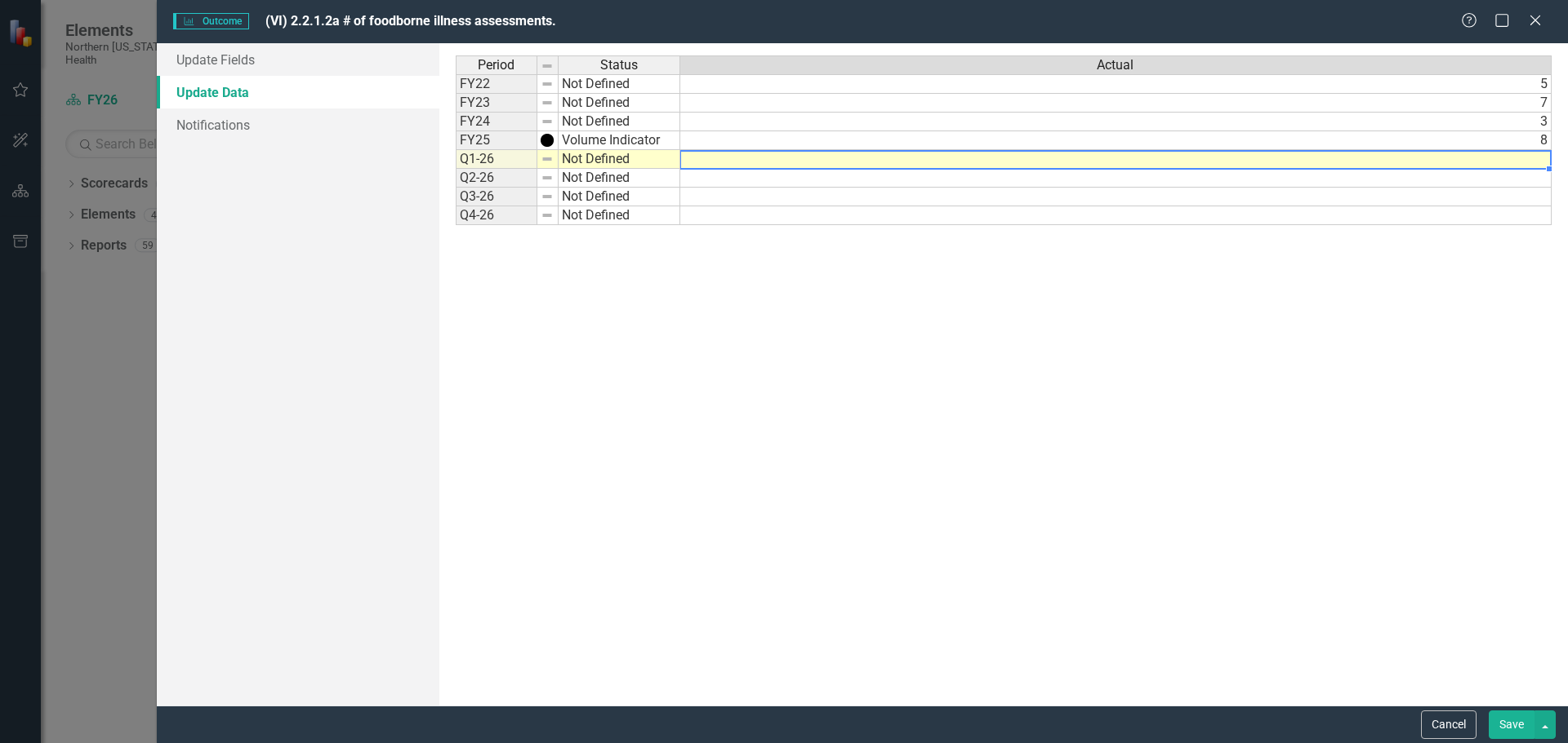
click at [456, 168] on div "Period Status Actual FY22 Not Defined 5 FY23 Not Defined 7 FY24 Not Defined 3 F…" at bounding box center [456, 140] width 0 height 169
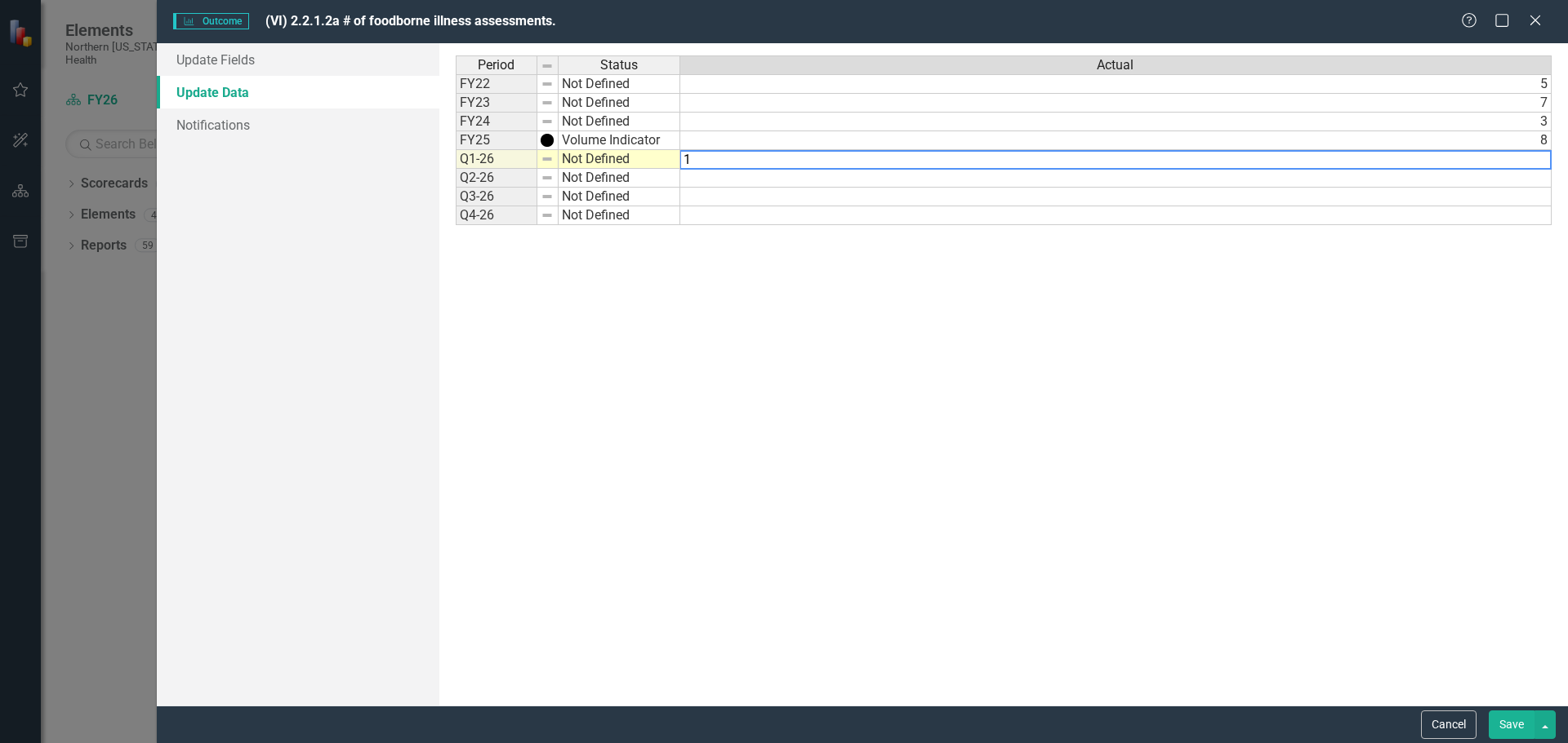
type textarea "1"
click at [846, 514] on div "Period Status Actual FY22 Not Defined 5 FY23 Not Defined 7 FY24 Not Defined 3 F…" at bounding box center [1003, 374] width 1096 height 638
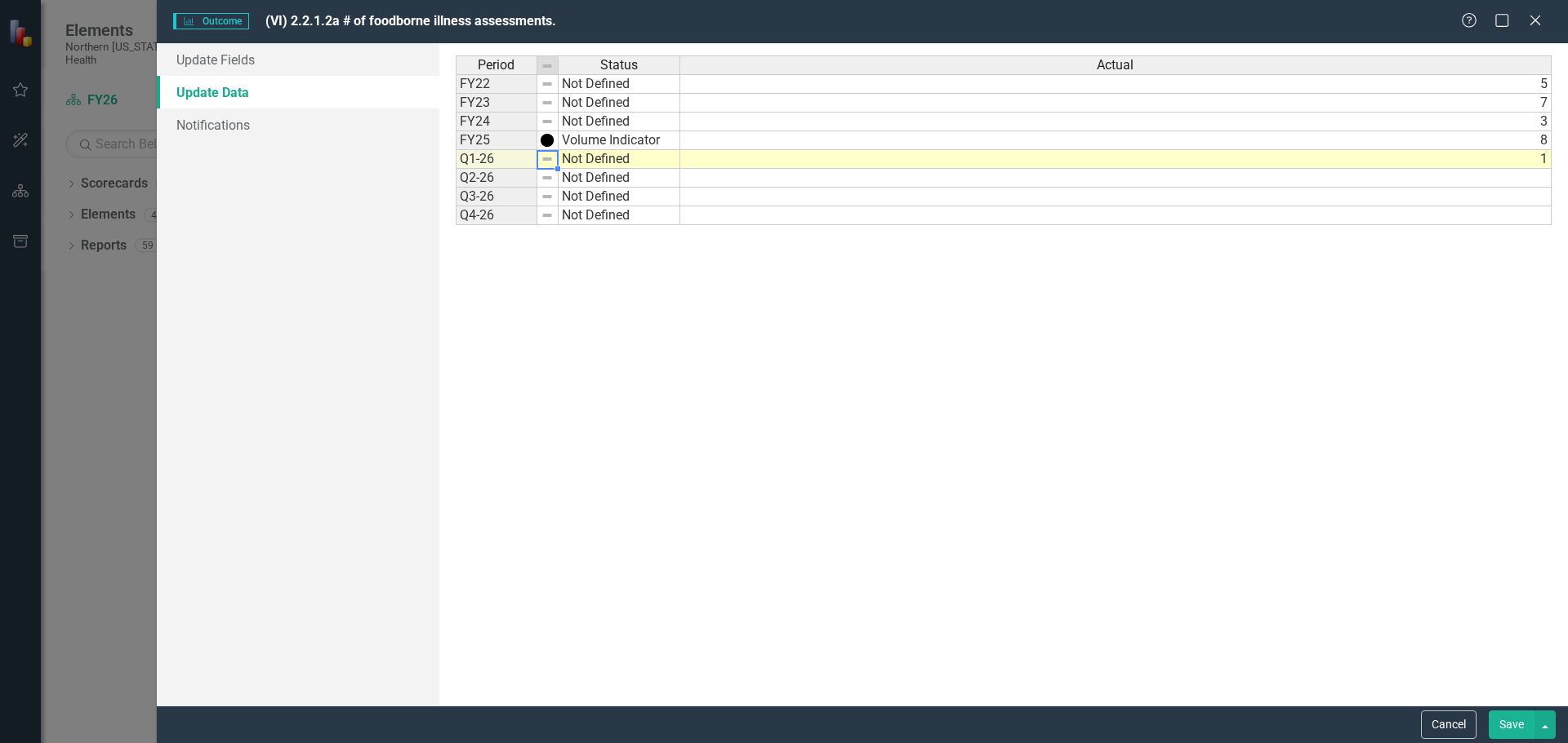
click at [543, 165] on img at bounding box center [547, 159] width 13 height 13
click at [548, 161] on img at bounding box center [547, 159] width 13 height 13
click at [599, 155] on td "Not Defined" at bounding box center [620, 159] width 122 height 19
click at [549, 159] on img at bounding box center [547, 159] width 13 height 13
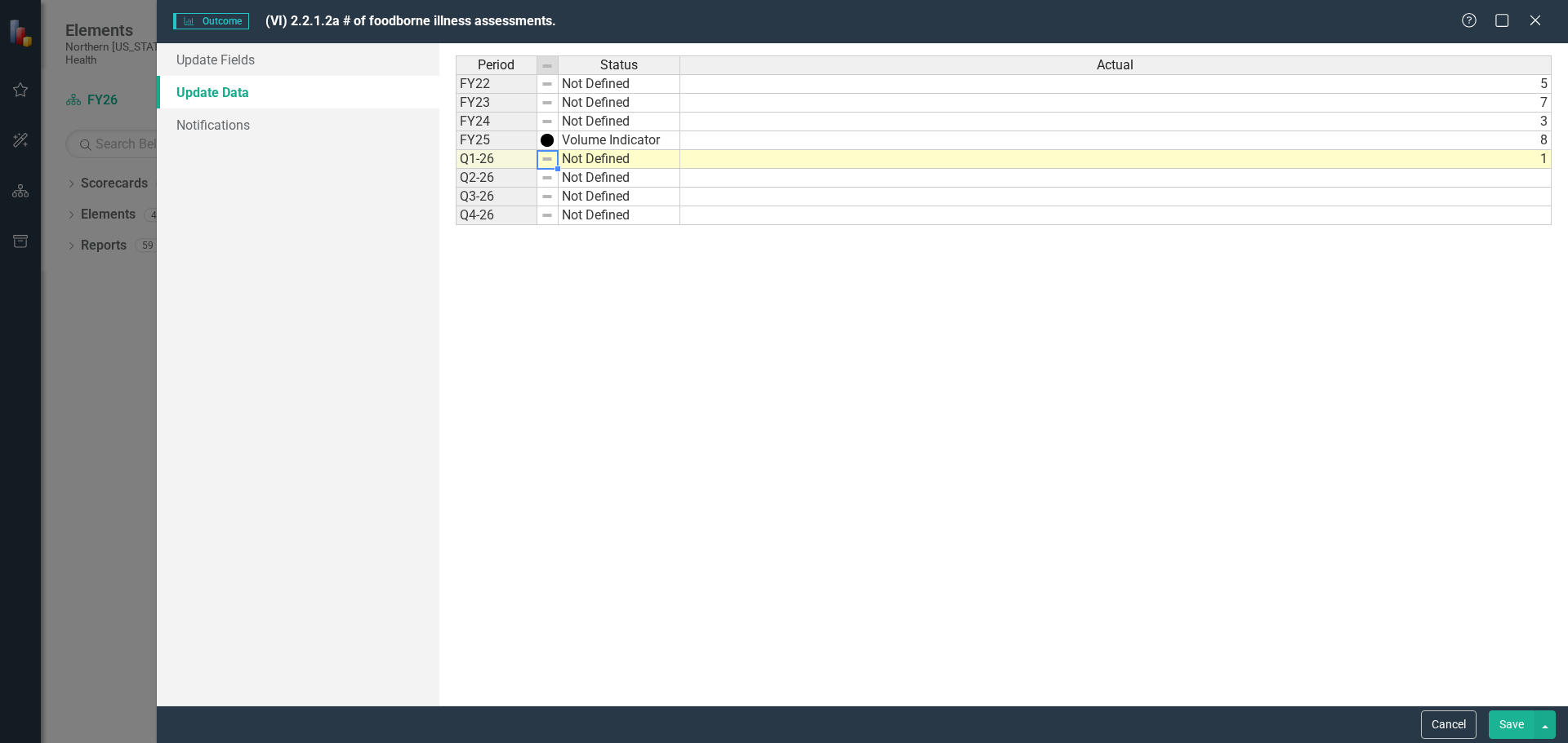
click at [549, 159] on img at bounding box center [547, 159] width 13 height 13
click at [232, 56] on link "Update Fields" at bounding box center [298, 59] width 282 height 33
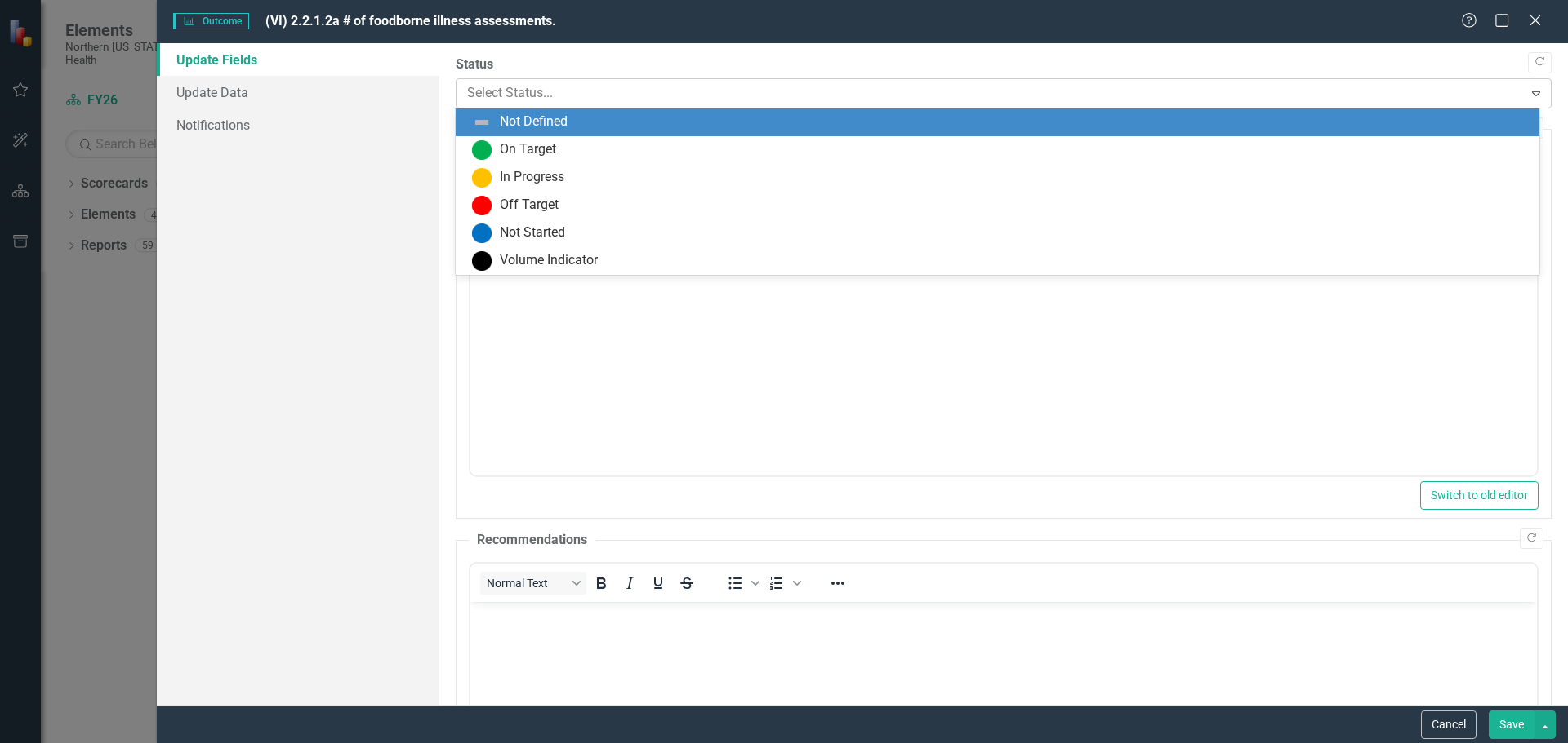
click at [611, 90] on div at bounding box center [990, 94] width 1046 height 22
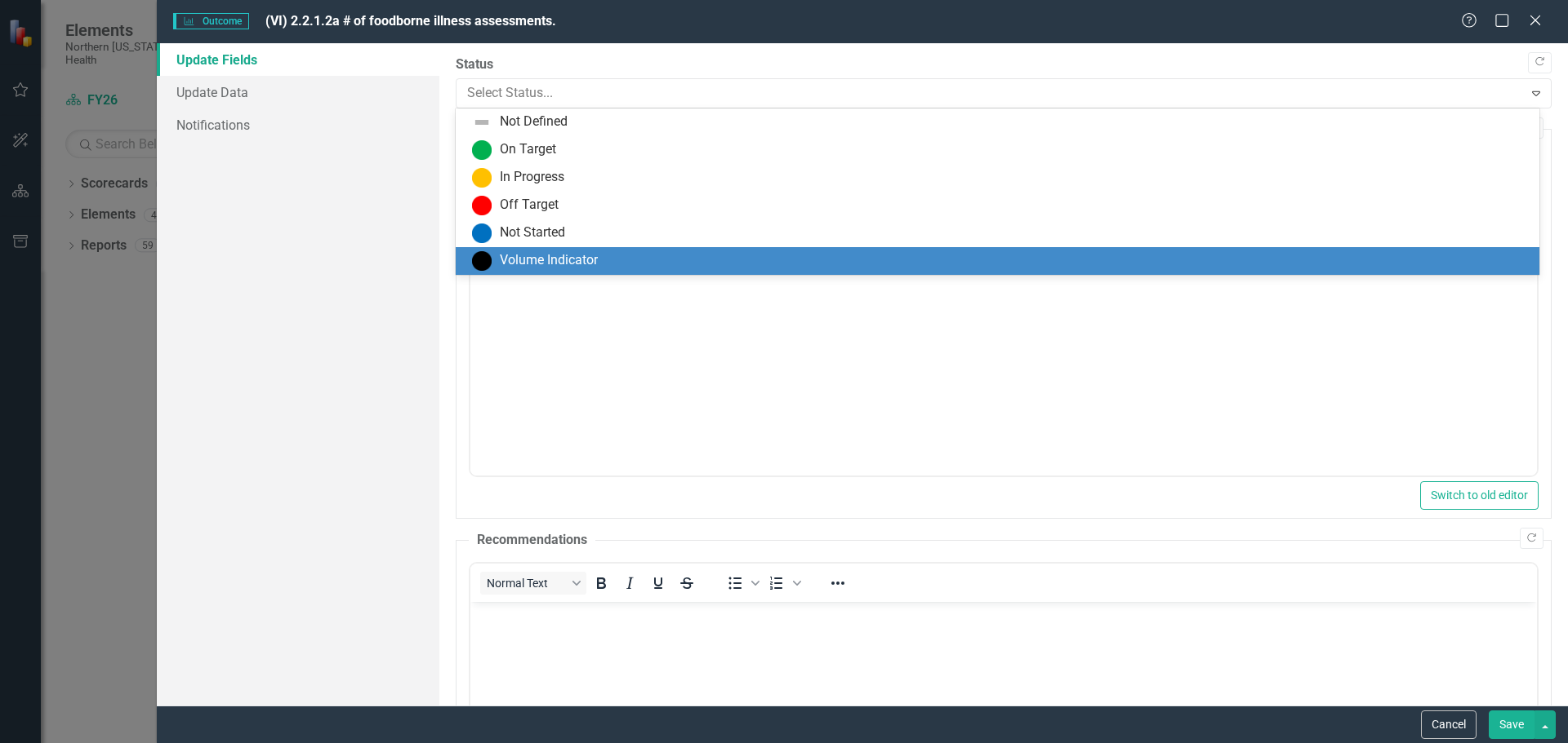
drag, startPoint x: 540, startPoint y: 263, endPoint x: 70, endPoint y: 67, distance: 509.2
click at [540, 263] on div "Volume Indicator" at bounding box center [548, 260] width 98 height 19
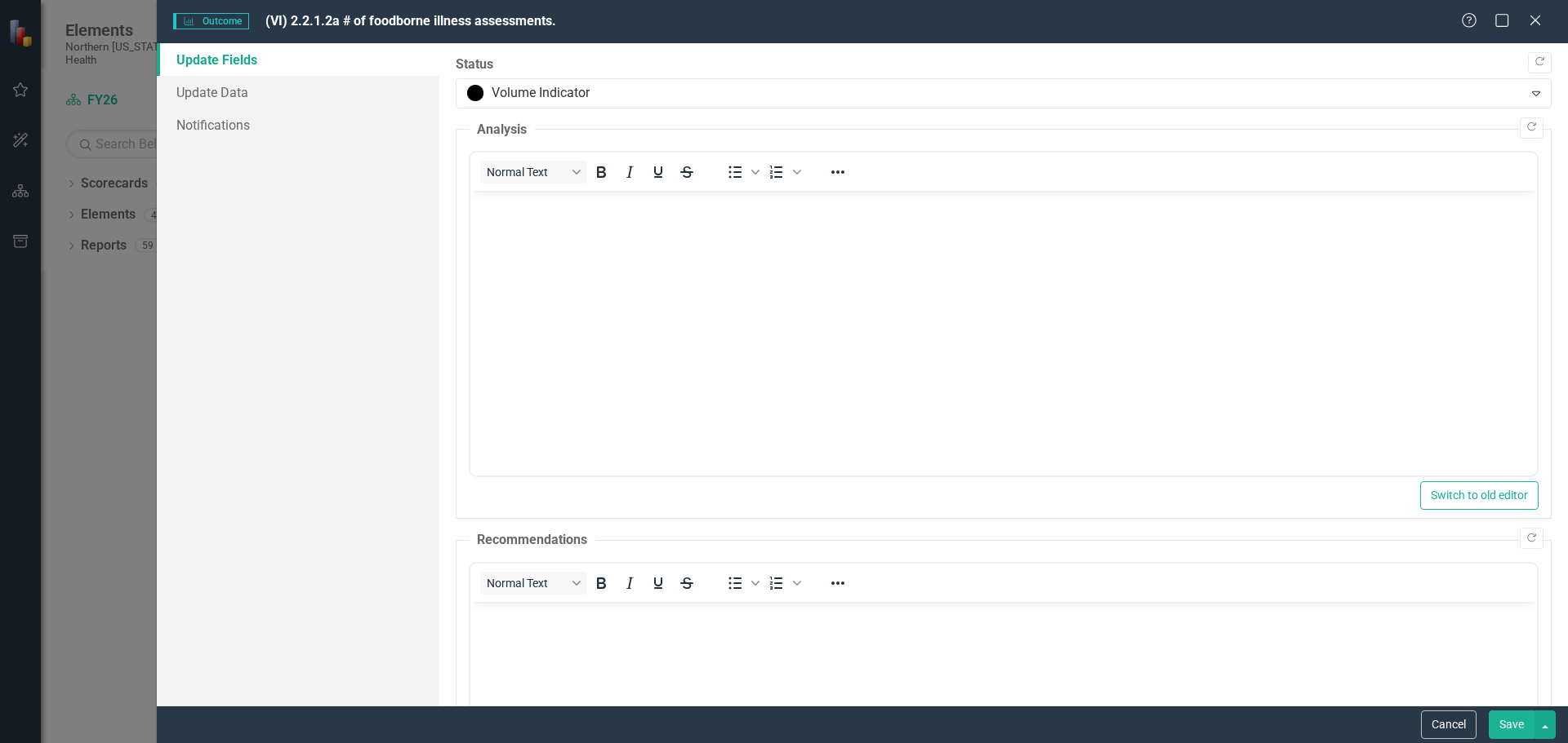
click at [1501, 726] on button "Save" at bounding box center [1512, 725] width 46 height 28
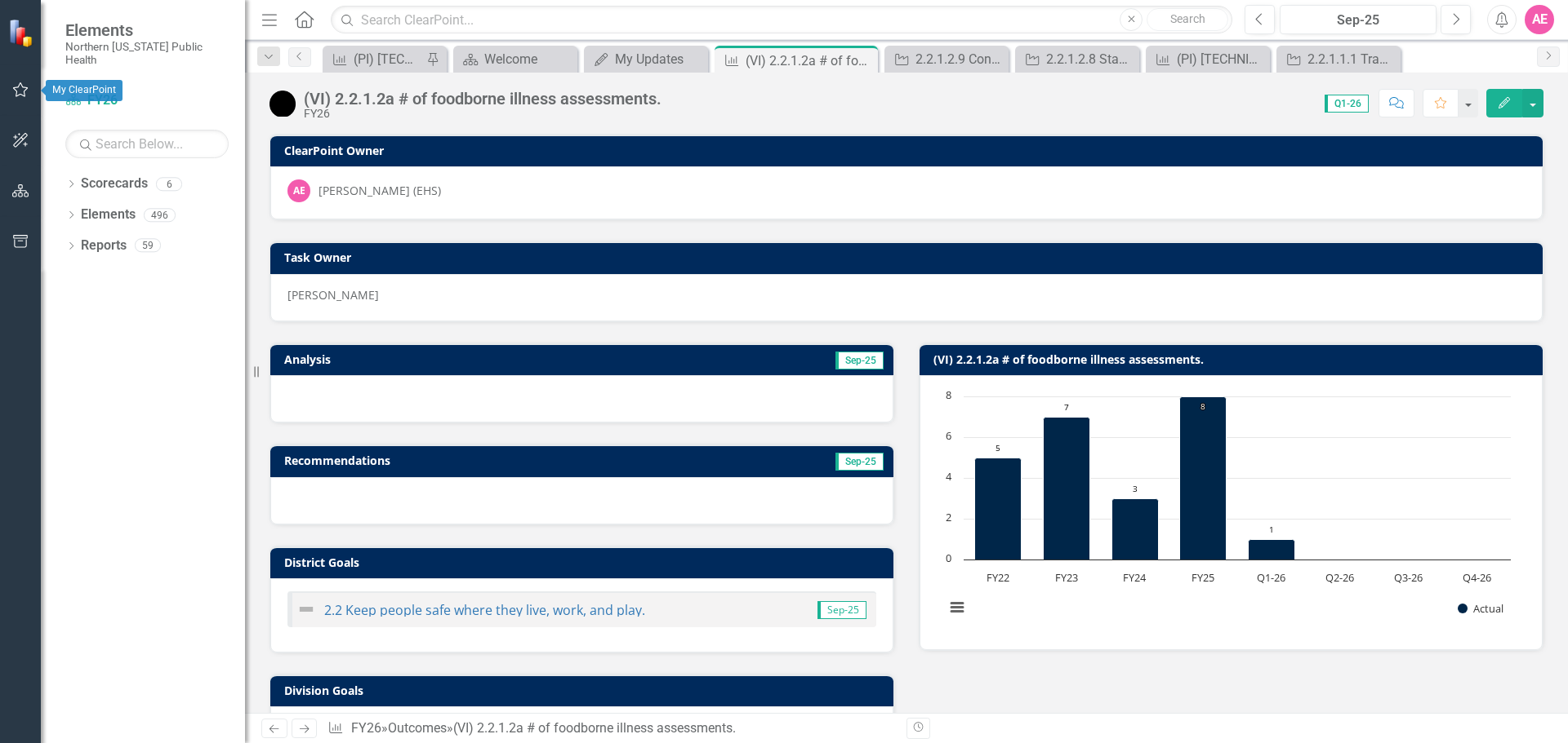
click at [17, 89] on icon "button" at bounding box center [20, 89] width 17 height 13
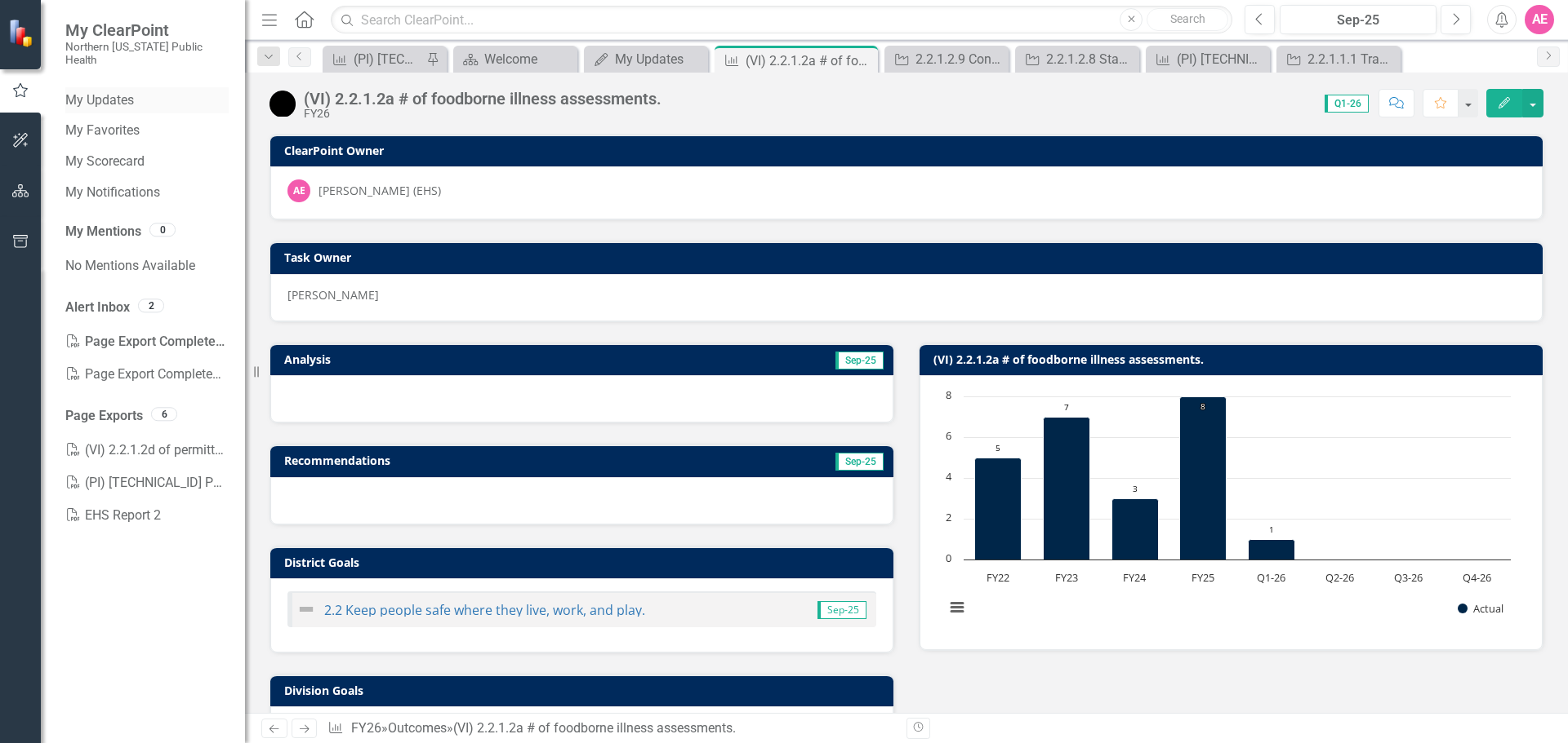
click at [128, 87] on div "My Updates" at bounding box center [147, 101] width 163 height 27
click at [119, 91] on link "My Updates" at bounding box center [147, 100] width 163 height 19
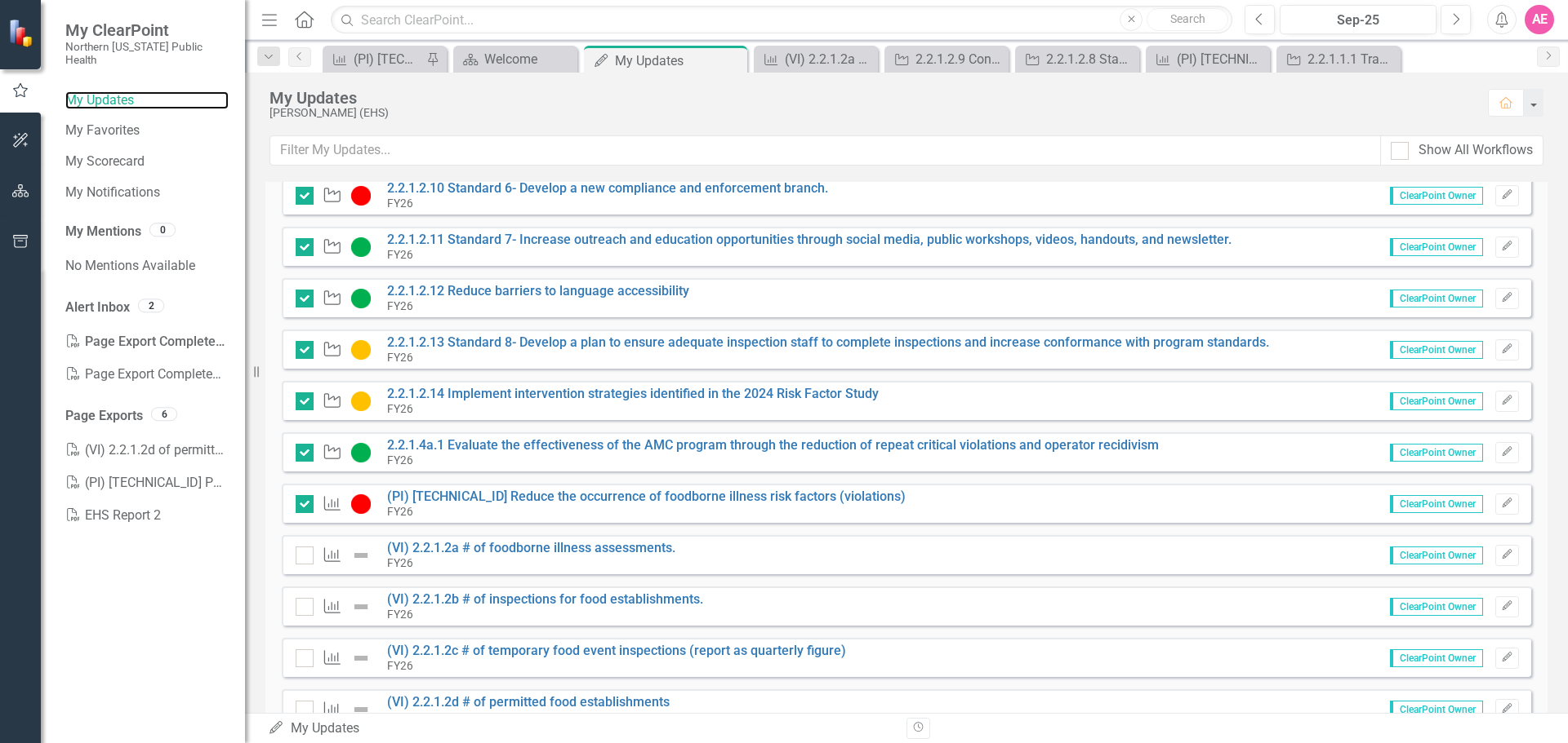
scroll to position [735, 0]
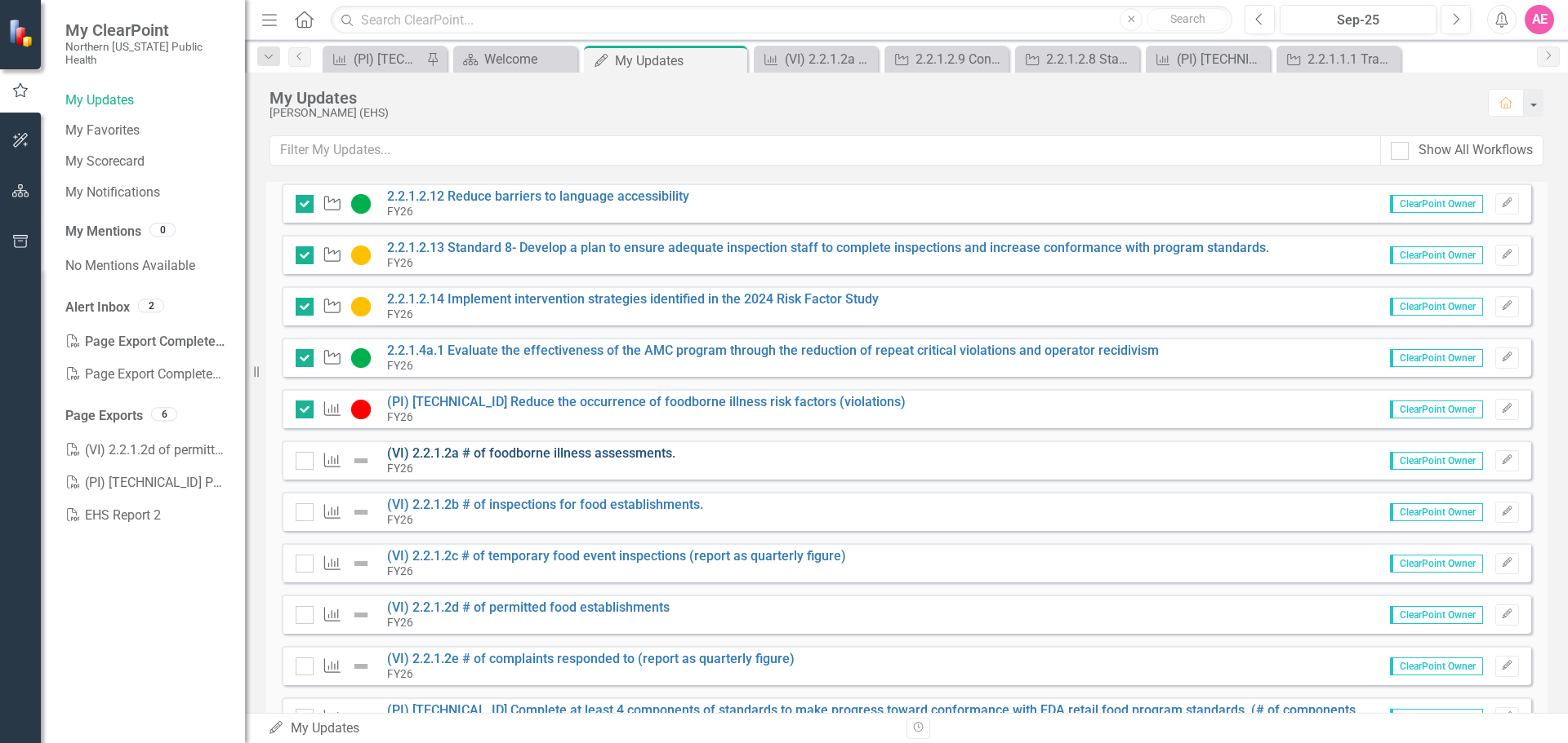
click at [588, 456] on link "(VI) 2.2.1.2a # of foodborne illness assessments." at bounding box center [531, 453] width 288 height 15
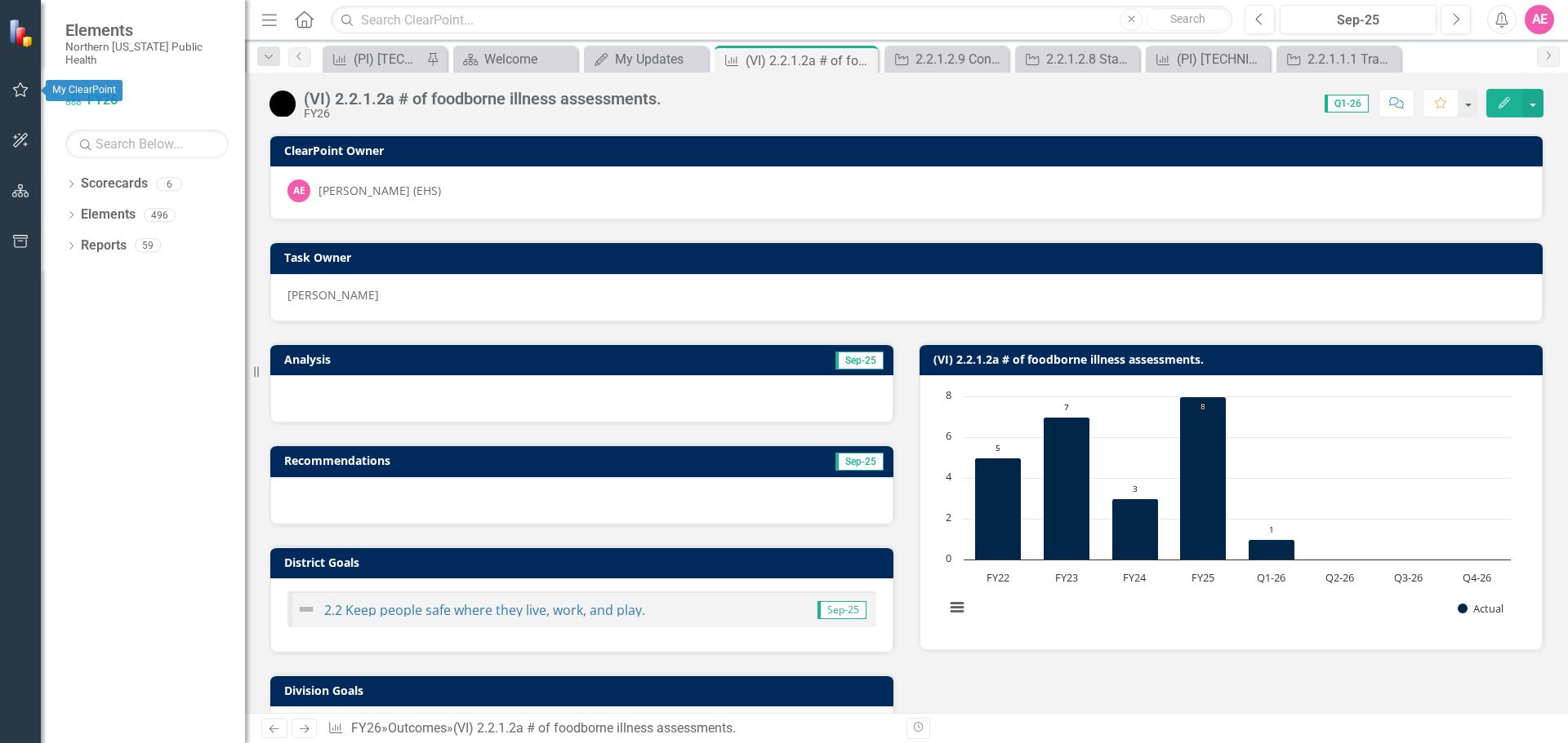
click at [21, 87] on icon "button" at bounding box center [20, 89] width 17 height 13
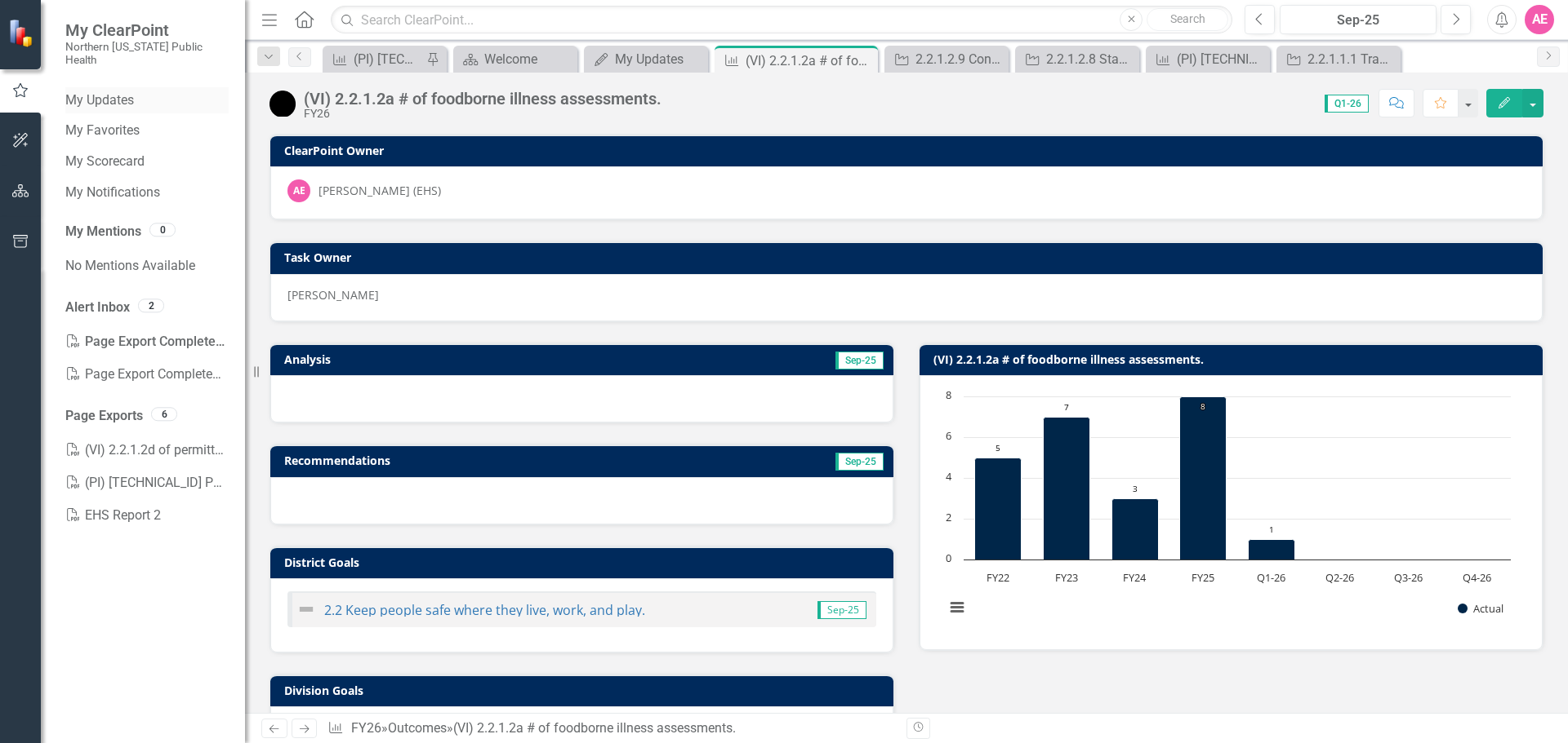
click at [106, 91] on link "My Updates" at bounding box center [147, 100] width 163 height 19
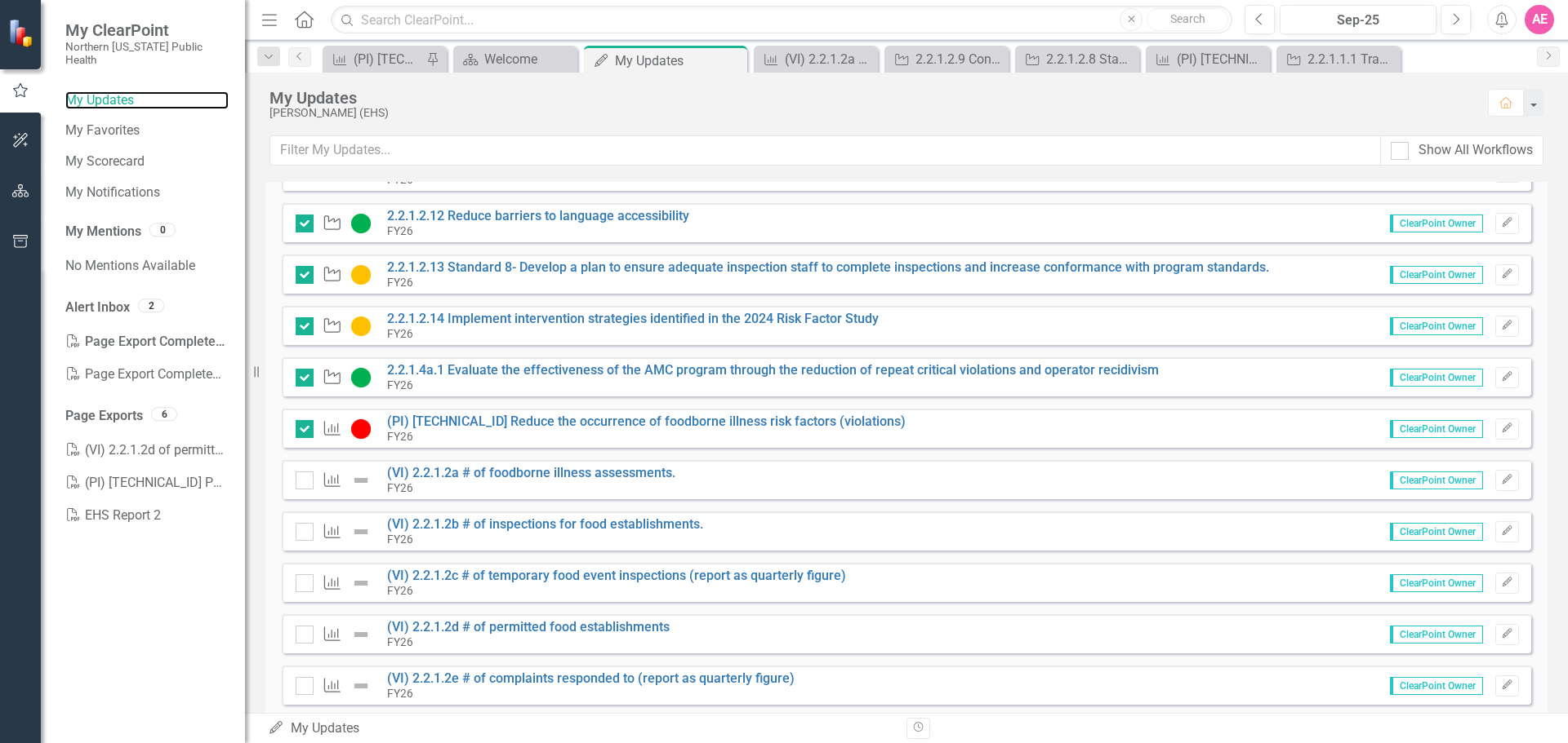
scroll to position [735, 0]
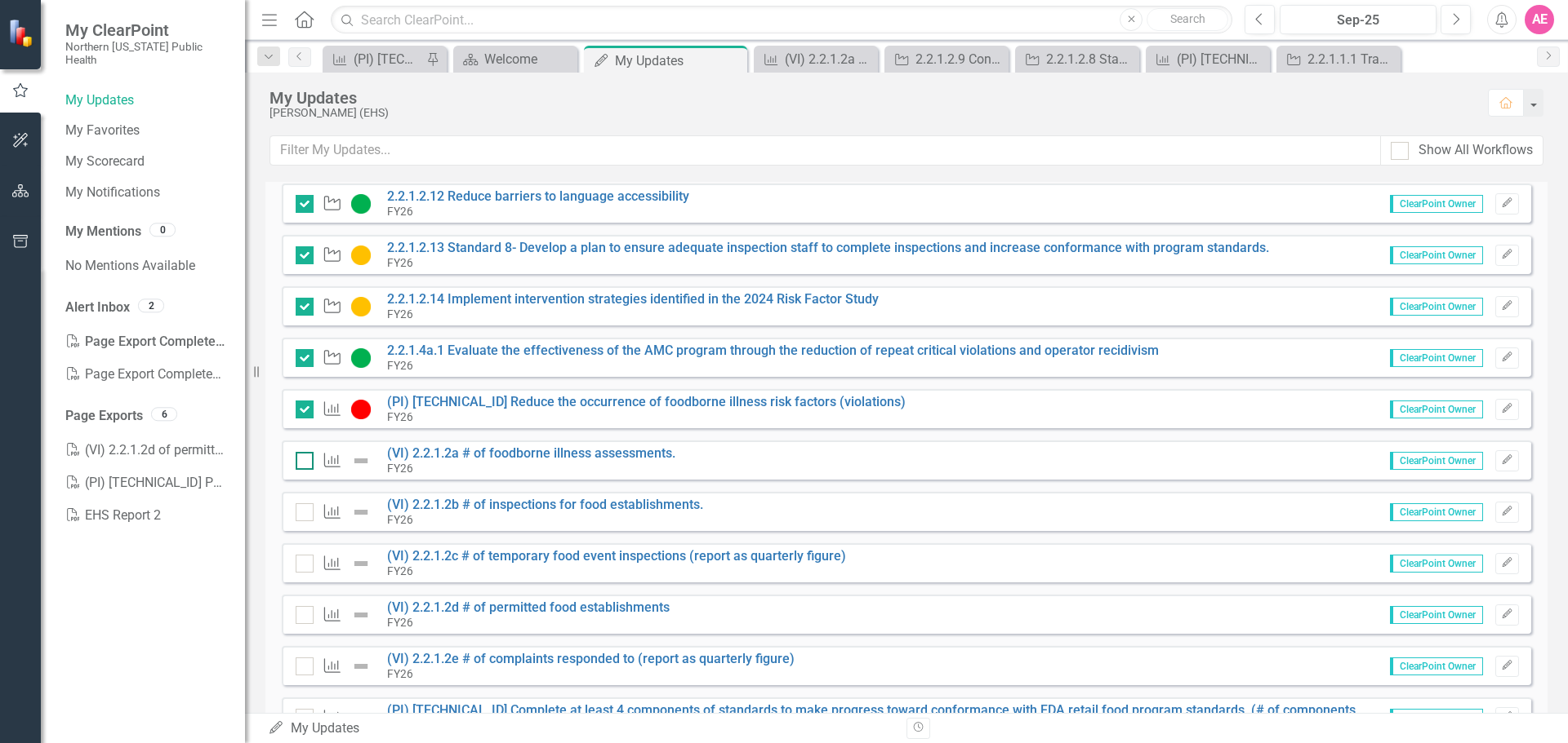
click at [305, 464] on div at bounding box center [304, 461] width 18 height 18
click at [305, 463] on input "checkbox" at bounding box center [301, 457] width 11 height 11
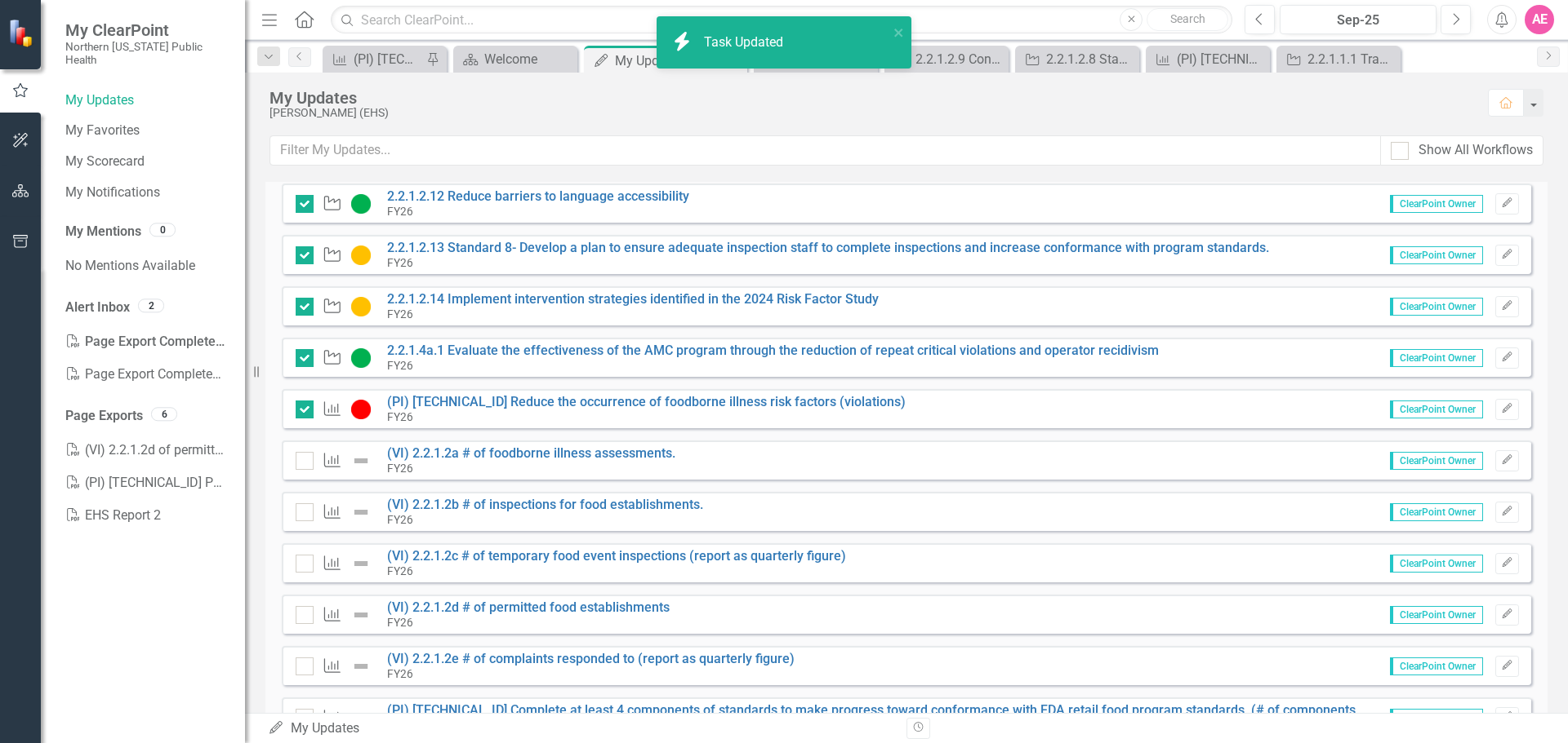
checkbox input "true"
